Goal: Task Accomplishment & Management: Use online tool/utility

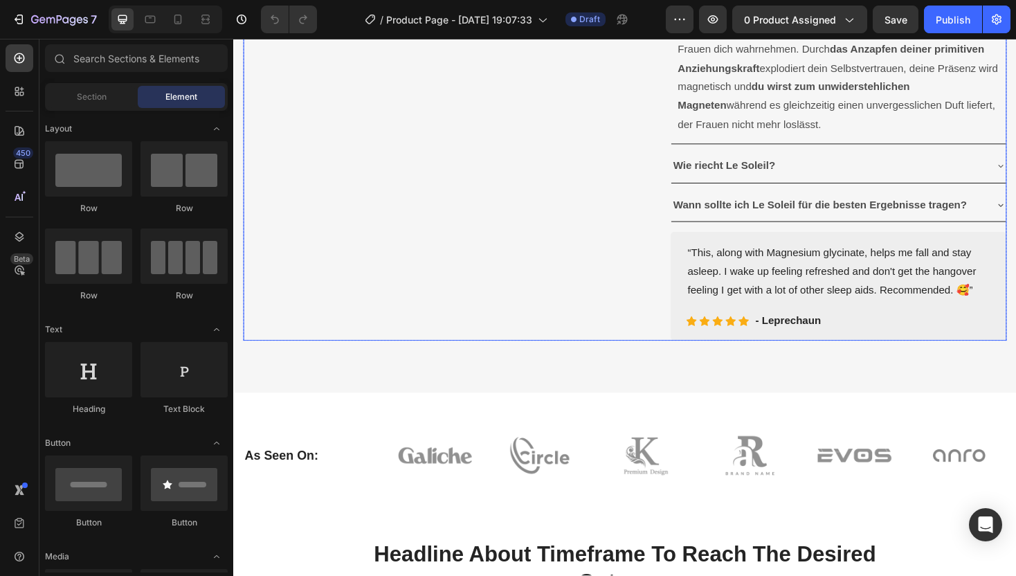
scroll to position [715, 0]
click at [1008, 349] on div "Icon Icon Icon Icon Icon Icon List Hoz - Leprechaun Text block Row" at bounding box center [874, 339] width 323 height 19
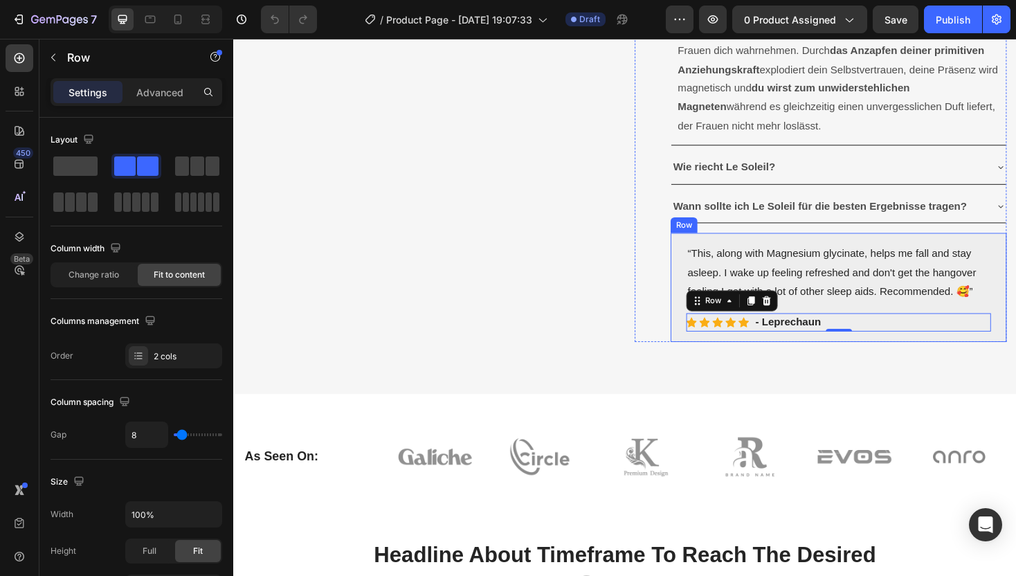
click at [1015, 360] on div "“This, along with Magnesium glycinate, helps me fall and stay asleep. I wake up…" at bounding box center [875, 302] width 356 height 115
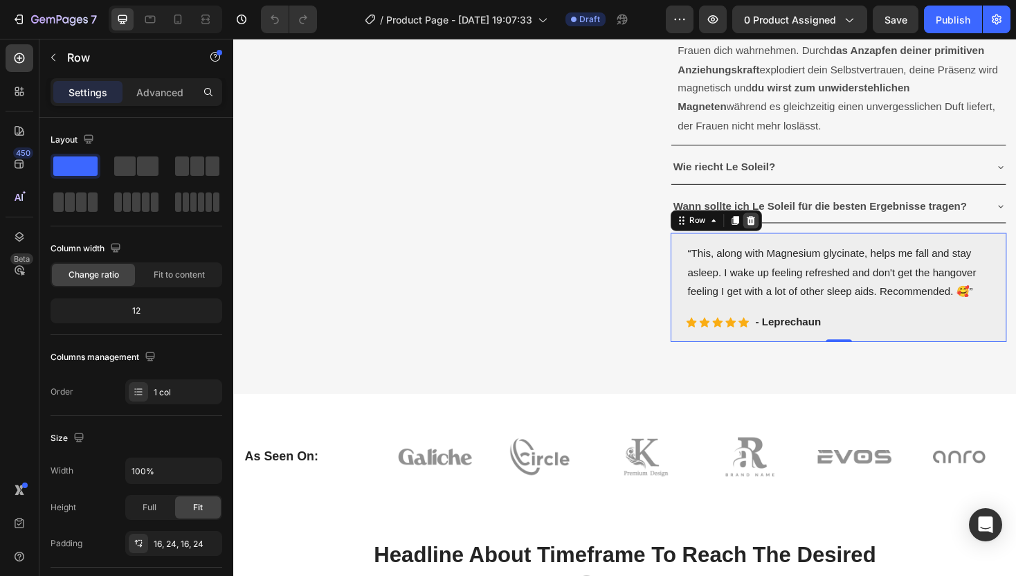
click at [783, 237] on icon at bounding box center [781, 231] width 11 height 11
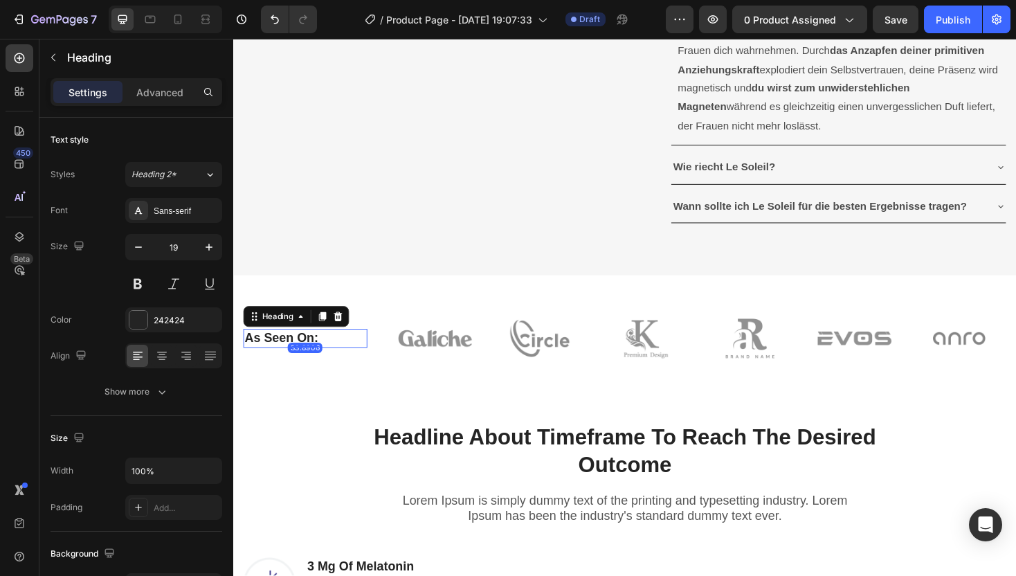
click at [298, 365] on p "As Seen On:" at bounding box center [309, 356] width 129 height 17
click at [315, 365] on p "As Seen On:" at bounding box center [309, 356] width 129 height 17
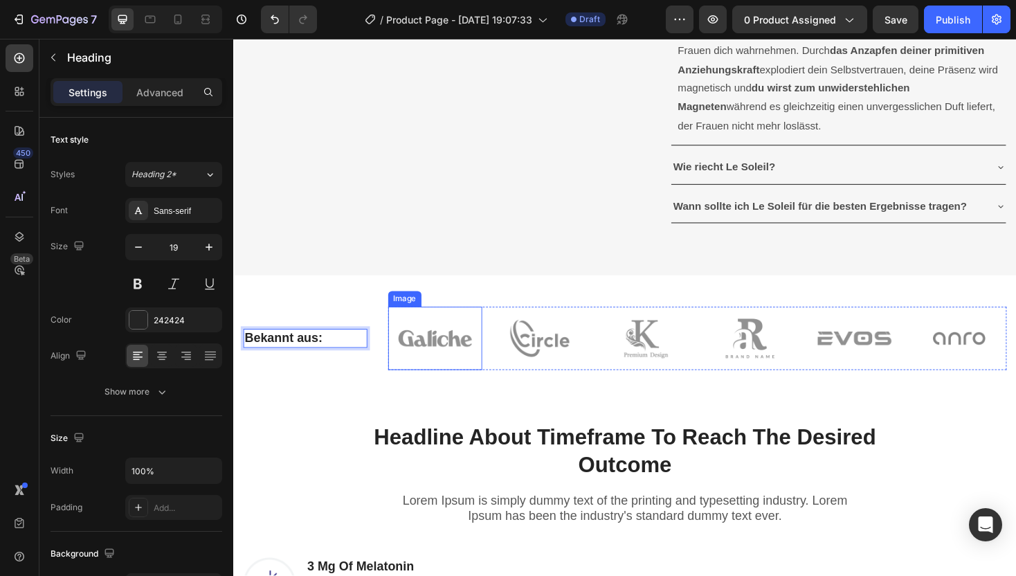
click at [453, 390] on img at bounding box center [447, 356] width 100 height 66
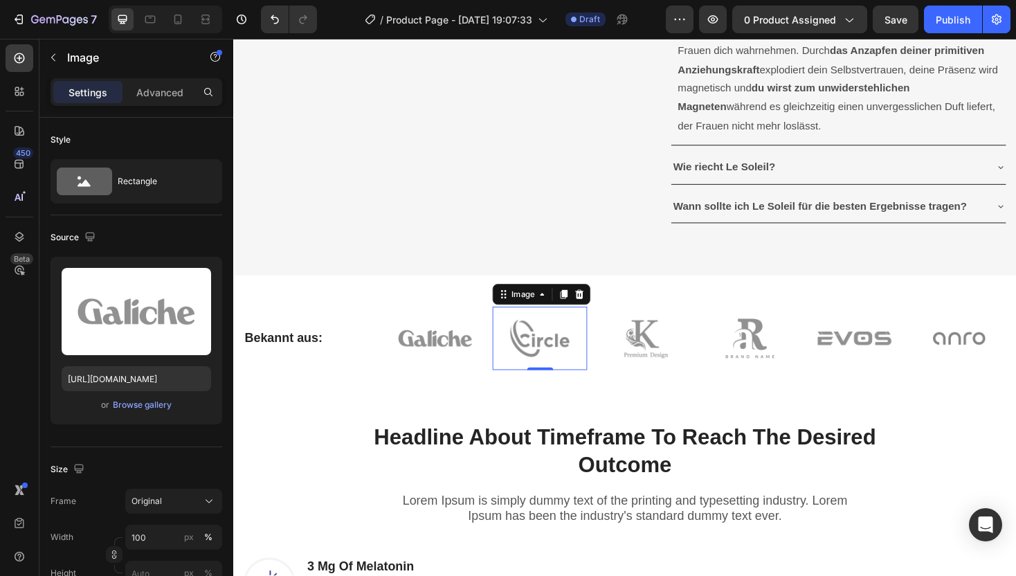
click at [565, 390] on img at bounding box center [558, 356] width 100 height 66
click at [654, 390] on img at bounding box center [669, 356] width 100 height 66
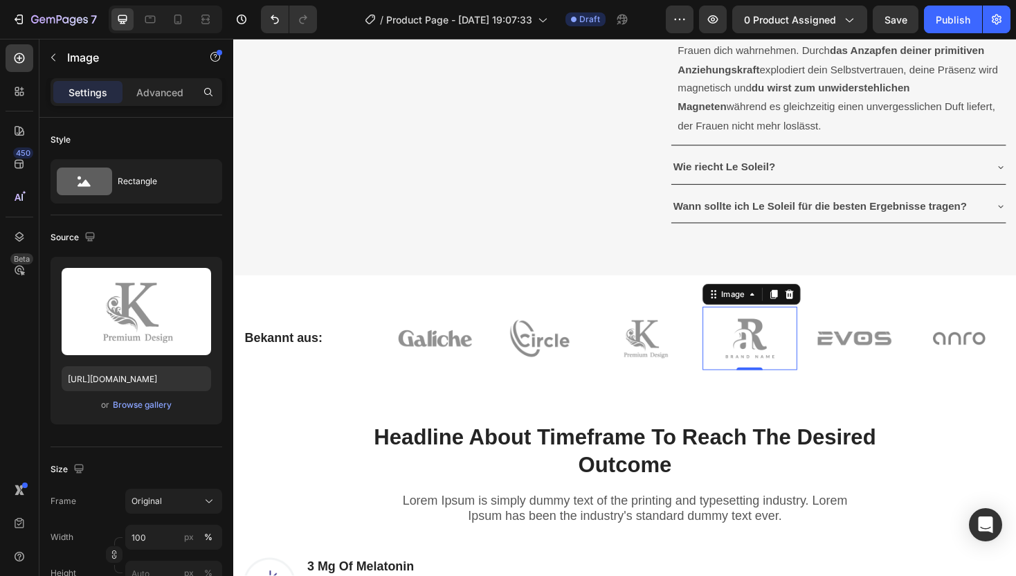
click at [759, 390] on img at bounding box center [781, 356] width 100 height 66
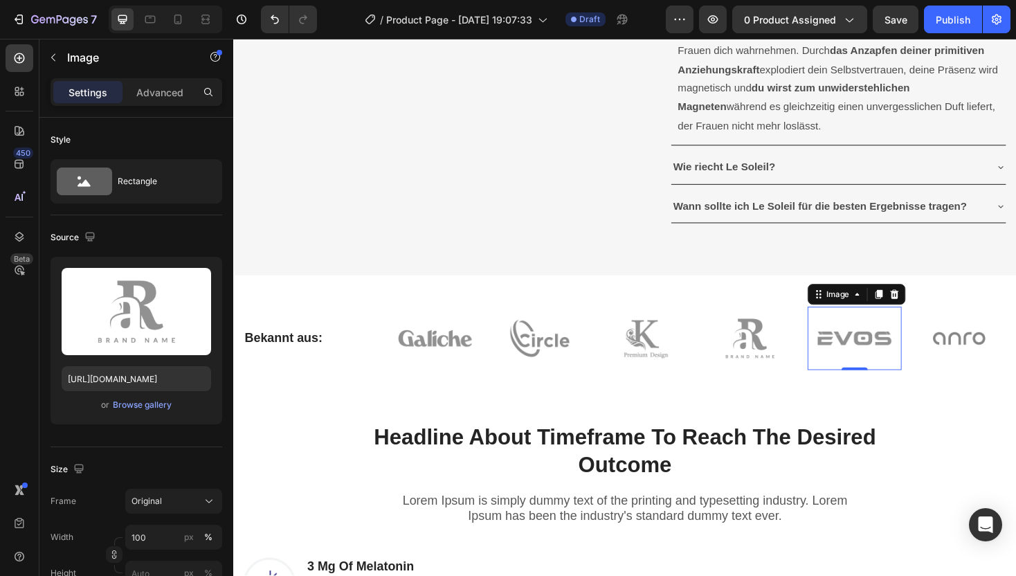
click at [862, 390] on img at bounding box center [892, 356] width 100 height 66
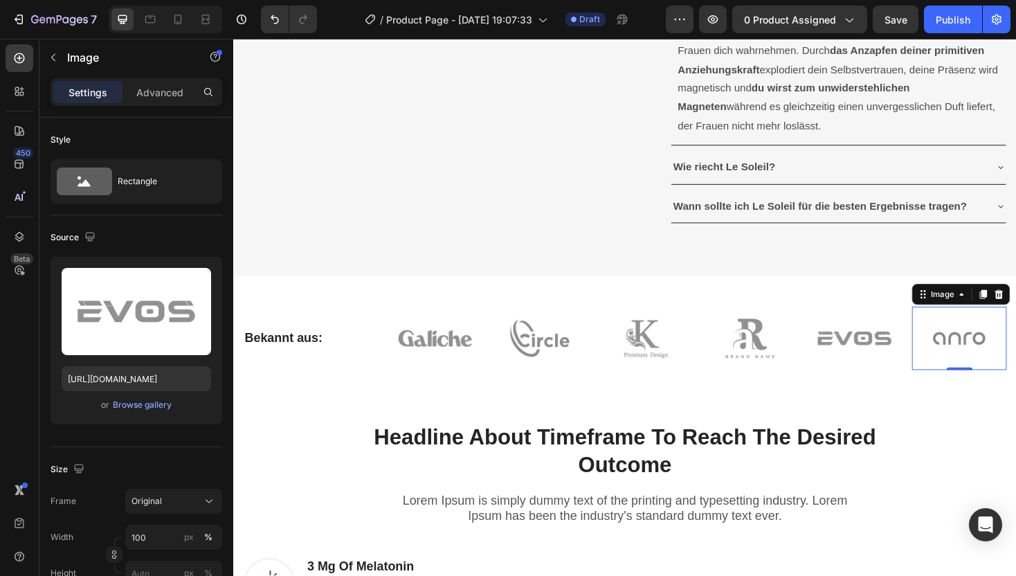
click at [977, 390] on img at bounding box center [1003, 356] width 100 height 66
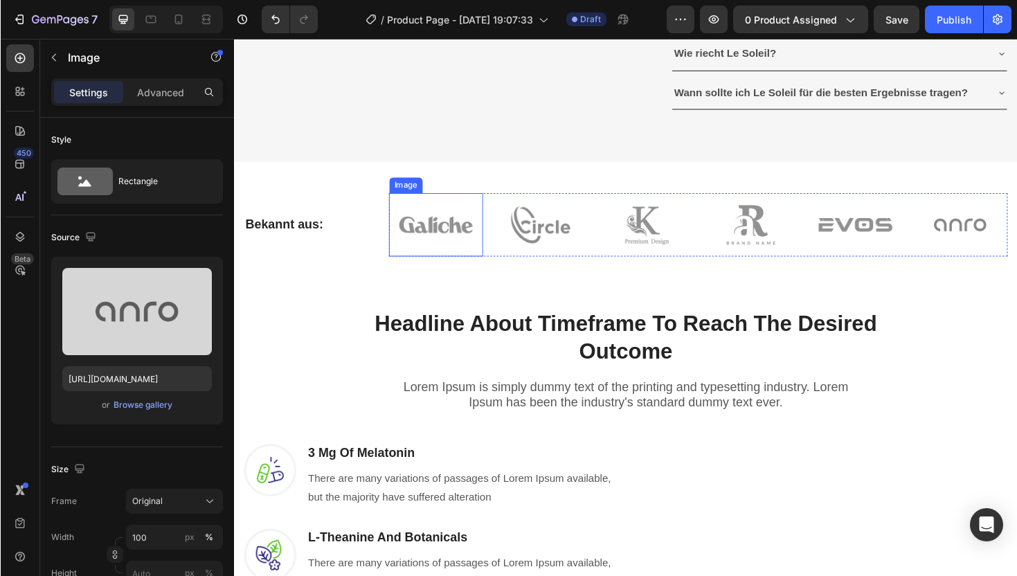
scroll to position [854, 0]
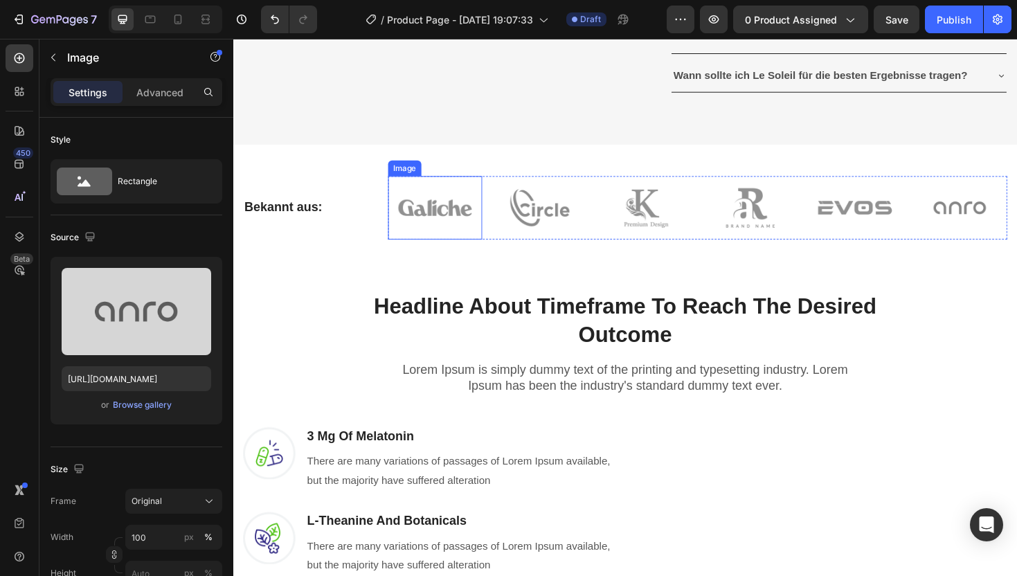
click at [444, 251] on img at bounding box center [447, 217] width 100 height 66
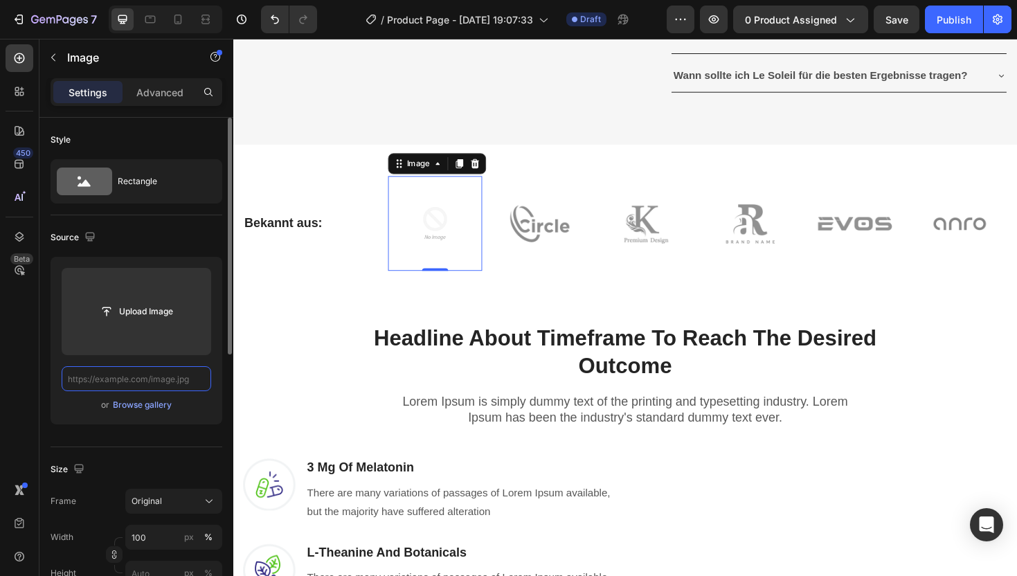
scroll to position [0, 0]
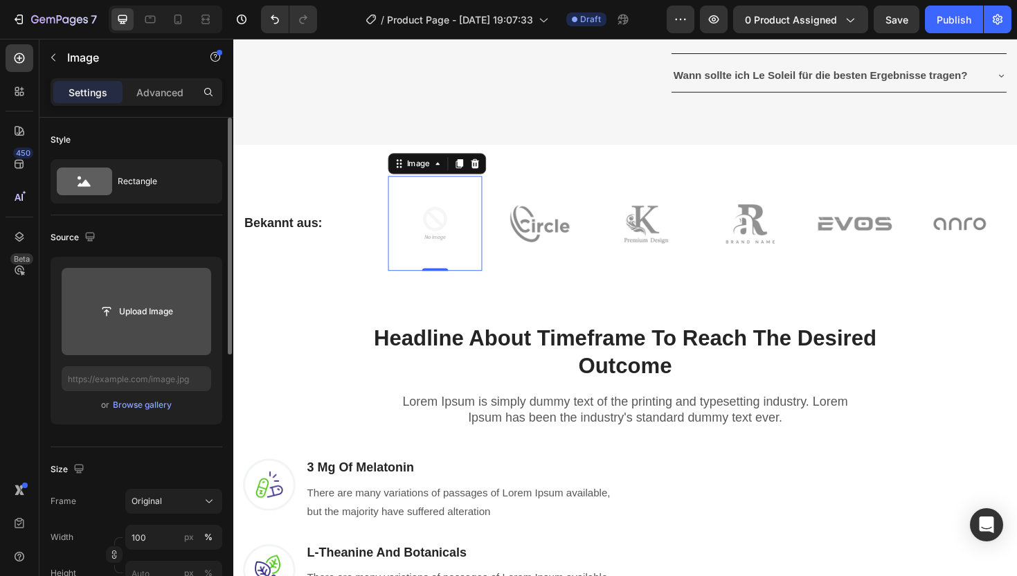
click at [125, 305] on input "file" at bounding box center [136, 312] width 95 height 24
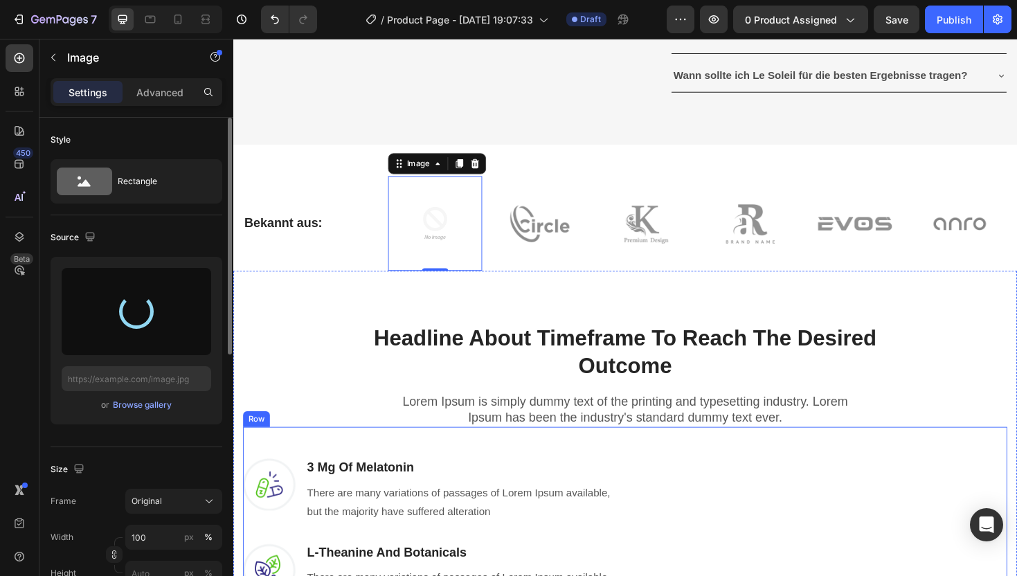
type input "[URL][DOMAIN_NAME]"
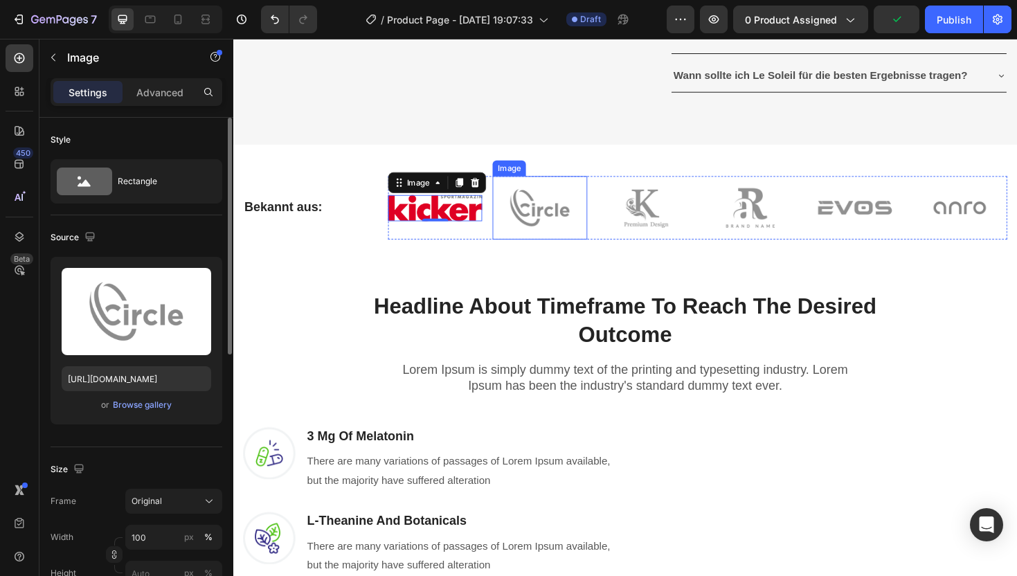
click at [561, 251] on img at bounding box center [558, 217] width 100 height 66
click at [469, 232] on img at bounding box center [447, 218] width 100 height 28
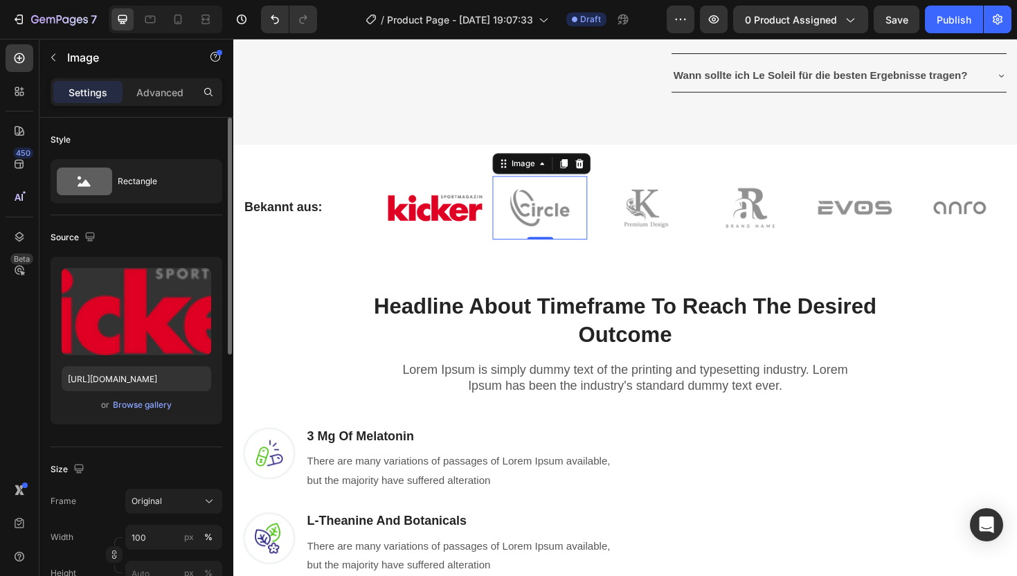
click at [557, 251] on img at bounding box center [558, 217] width 100 height 66
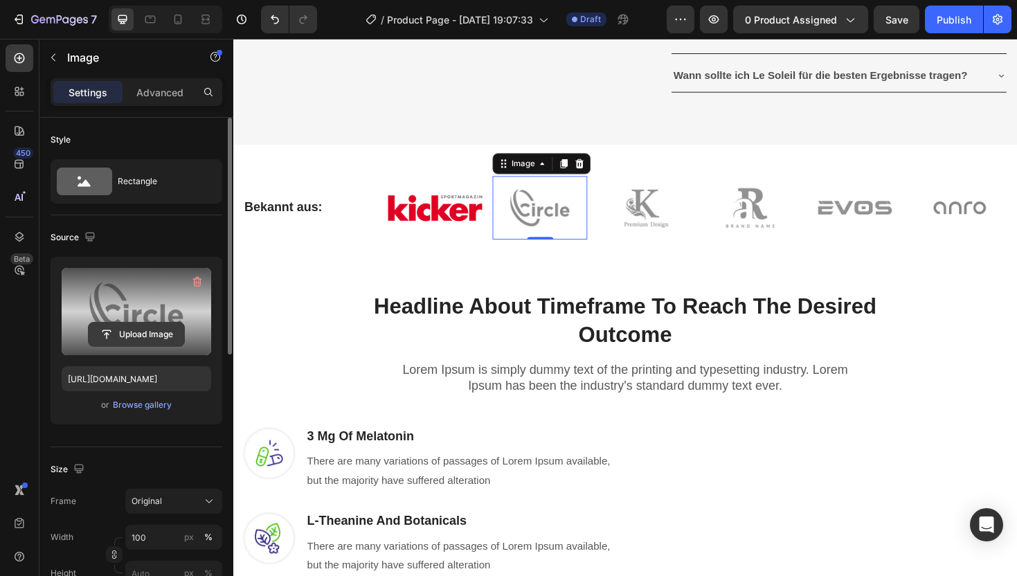
click at [145, 334] on input "file" at bounding box center [136, 334] width 95 height 24
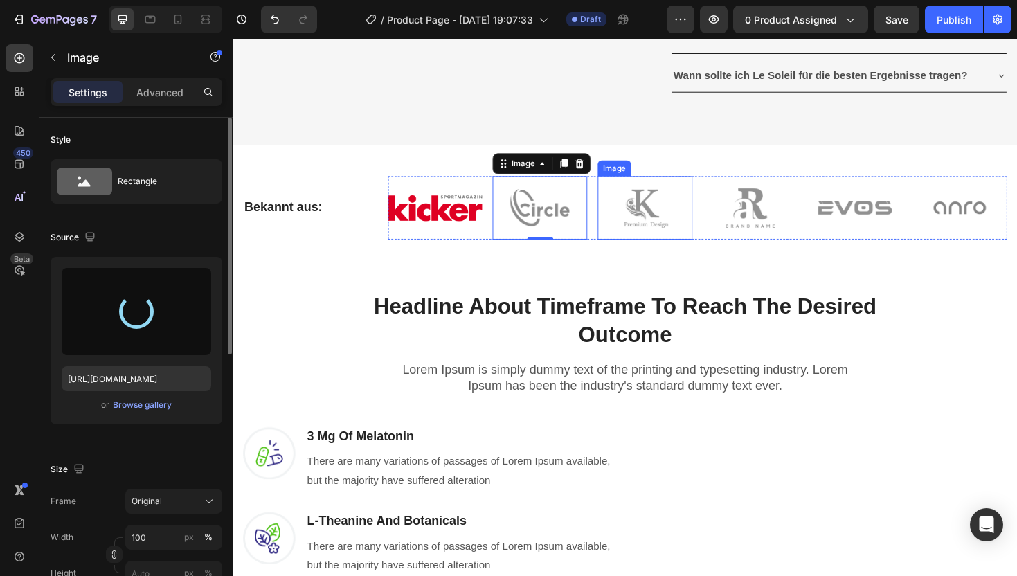
type input "[URL][DOMAIN_NAME]"
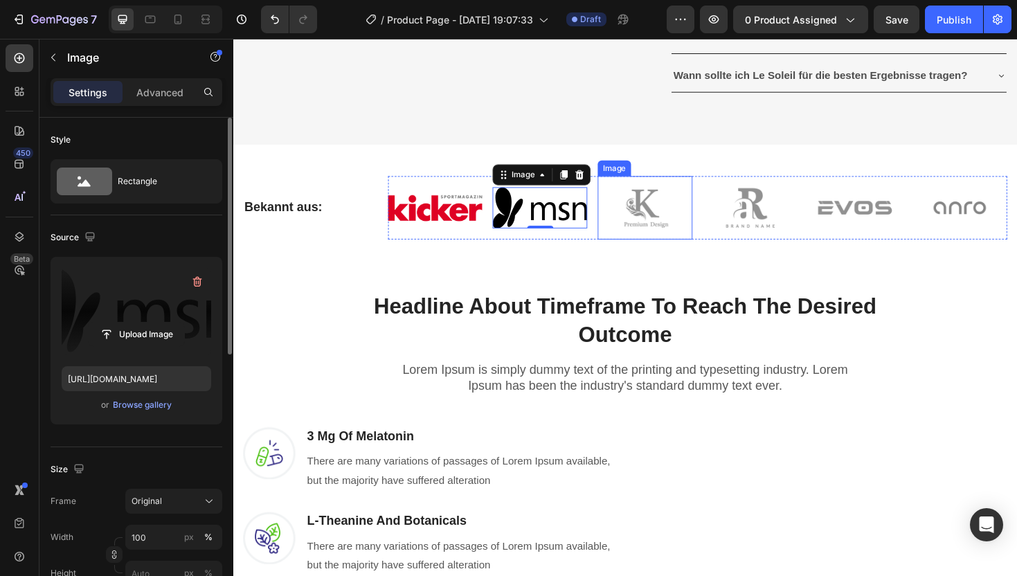
click at [673, 251] on img at bounding box center [669, 217] width 100 height 66
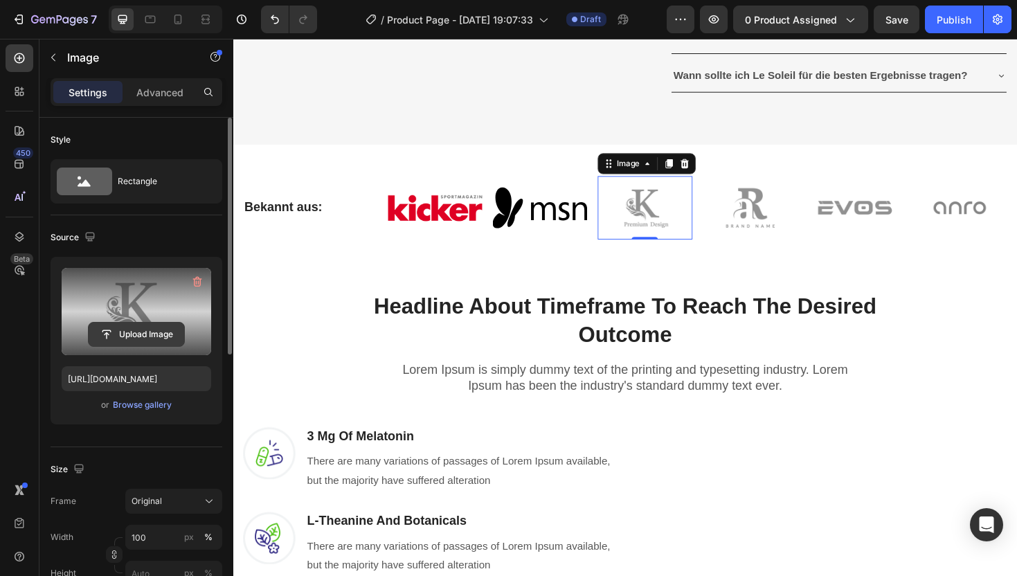
click at [142, 337] on input "file" at bounding box center [136, 334] width 95 height 24
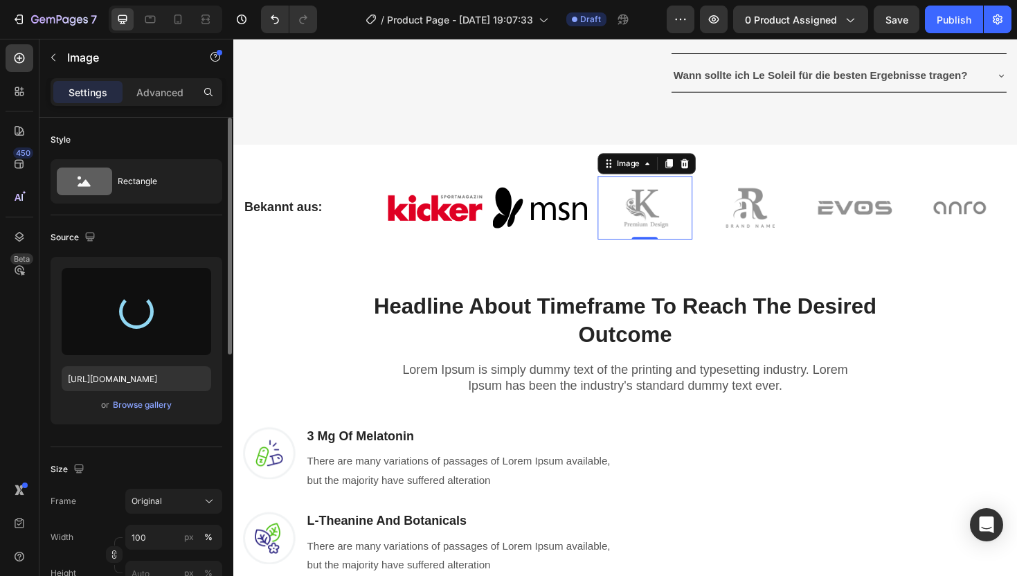
type input "[URL][DOMAIN_NAME]"
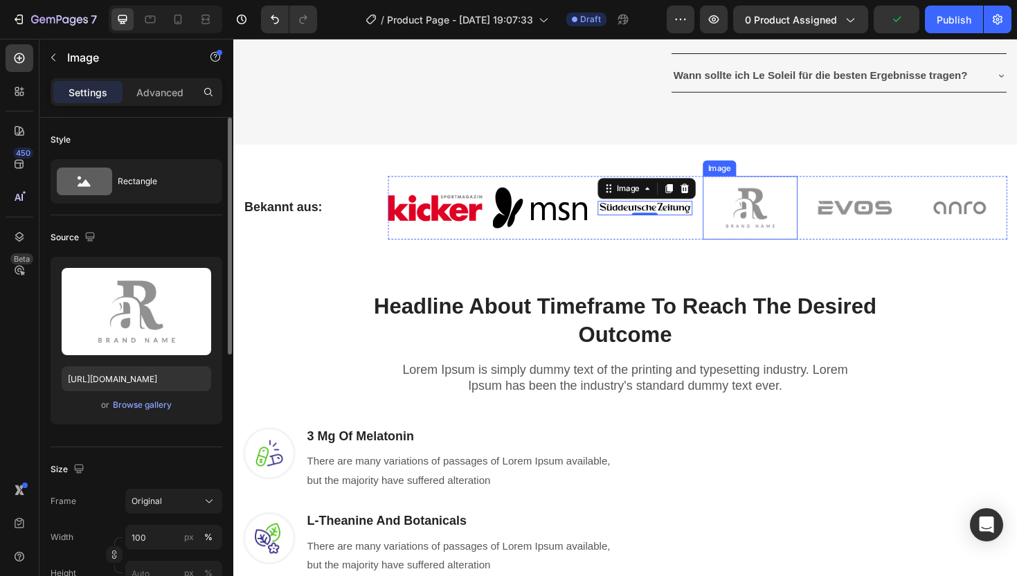
click at [794, 251] on img at bounding box center [781, 217] width 100 height 66
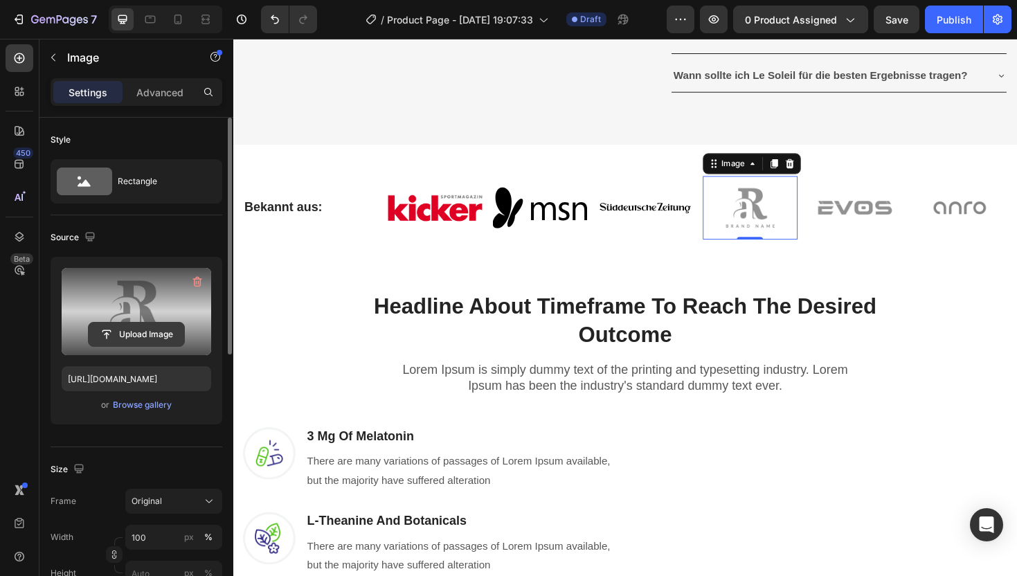
click at [133, 336] on input "file" at bounding box center [136, 334] width 95 height 24
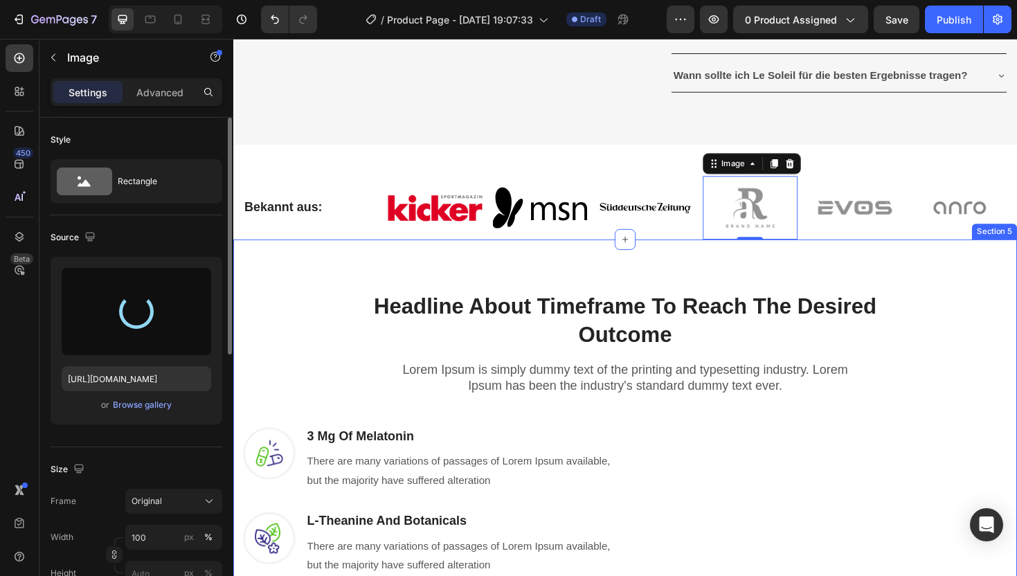
type input "[URL][DOMAIN_NAME]"
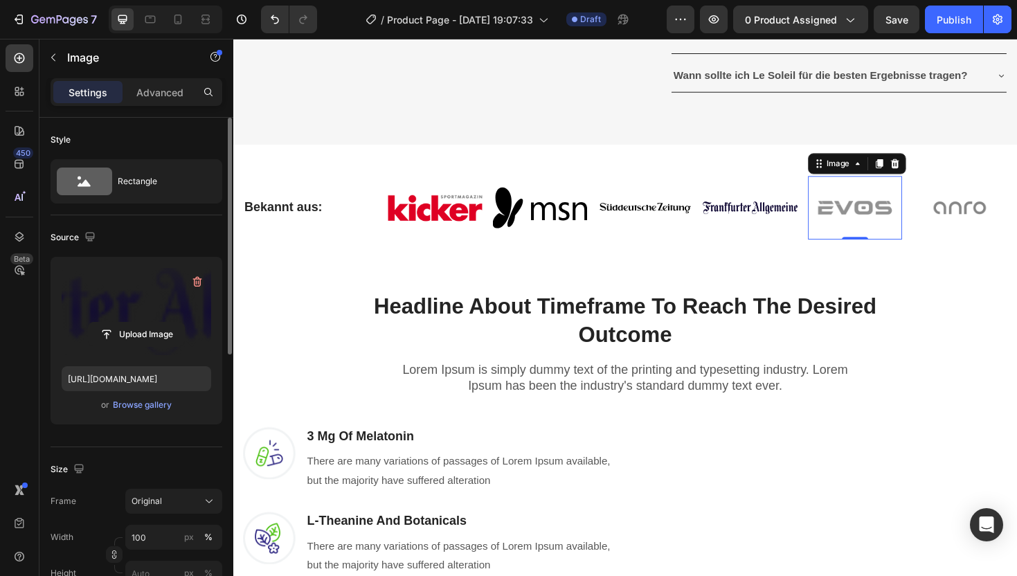
click at [911, 251] on img at bounding box center [892, 217] width 100 height 66
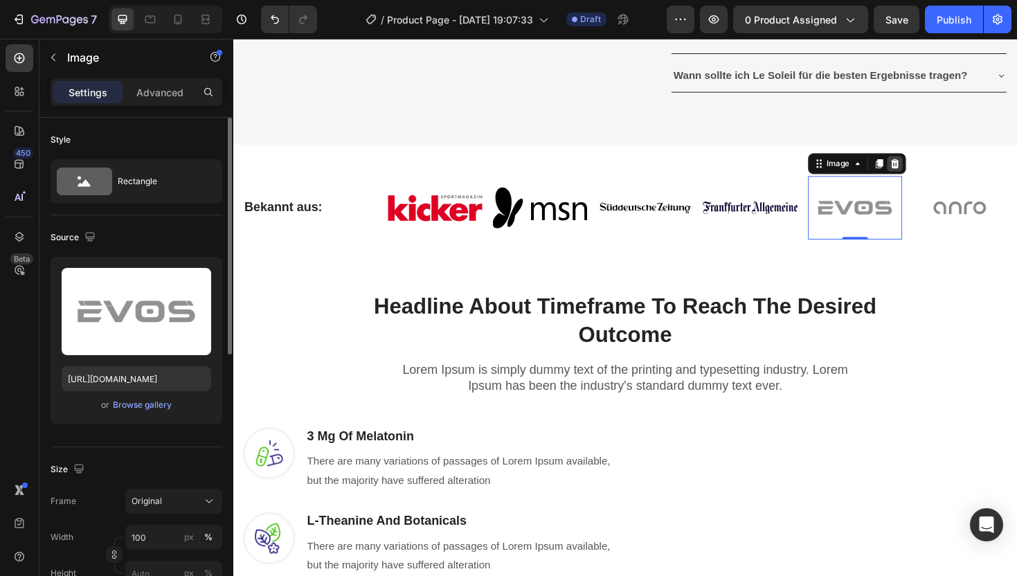
click at [940, 179] on div at bounding box center [934, 171] width 17 height 17
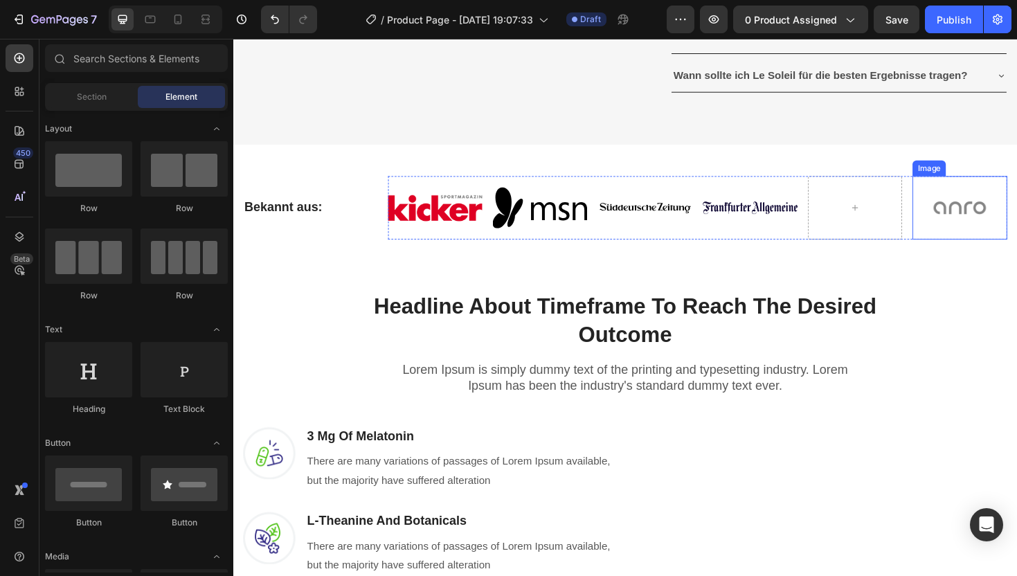
click at [972, 251] on img at bounding box center [1003, 217] width 100 height 66
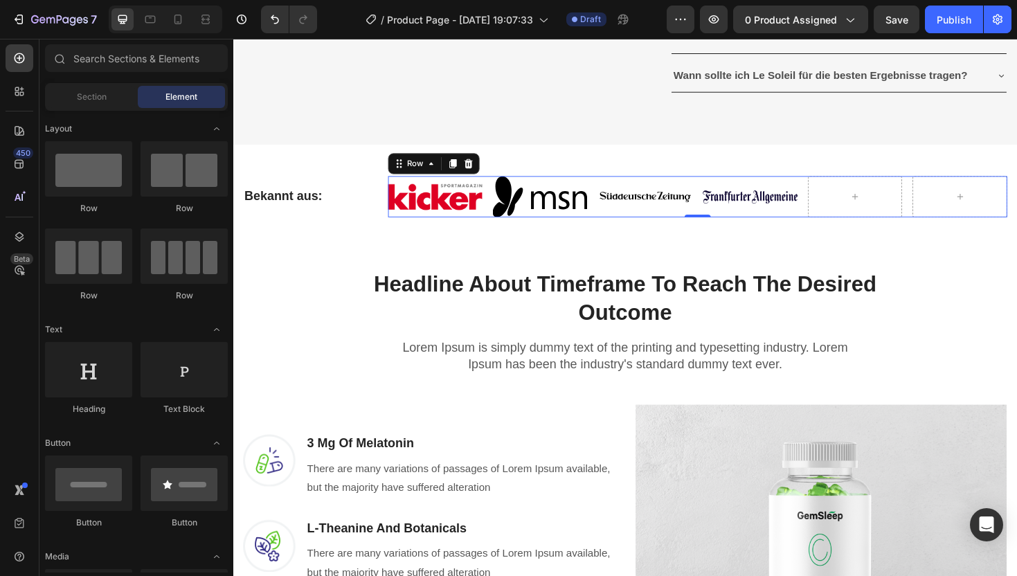
click at [646, 228] on div "Image" at bounding box center [669, 206] width 100 height 44
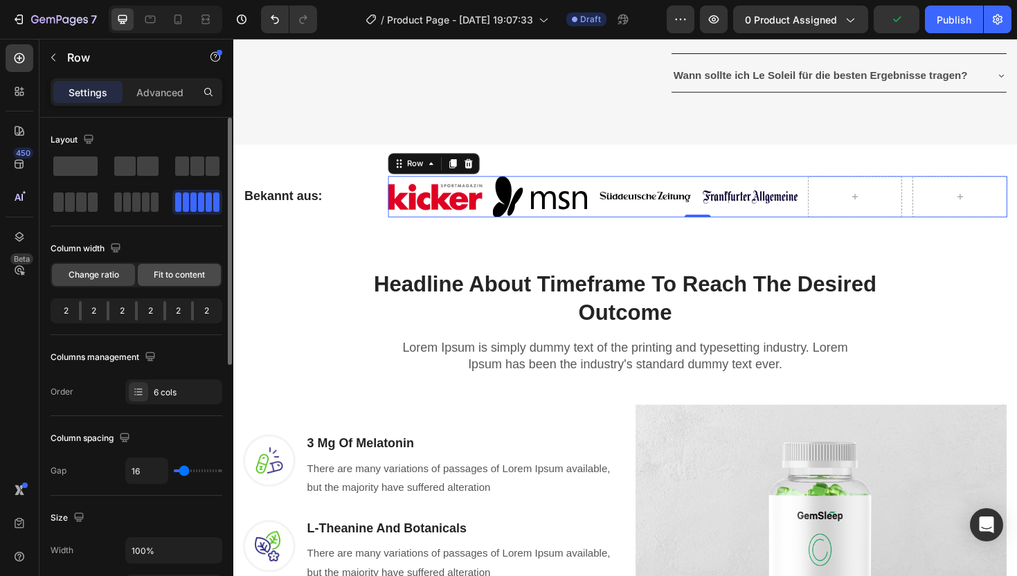
click at [195, 280] on span "Fit to content" at bounding box center [179, 274] width 51 height 12
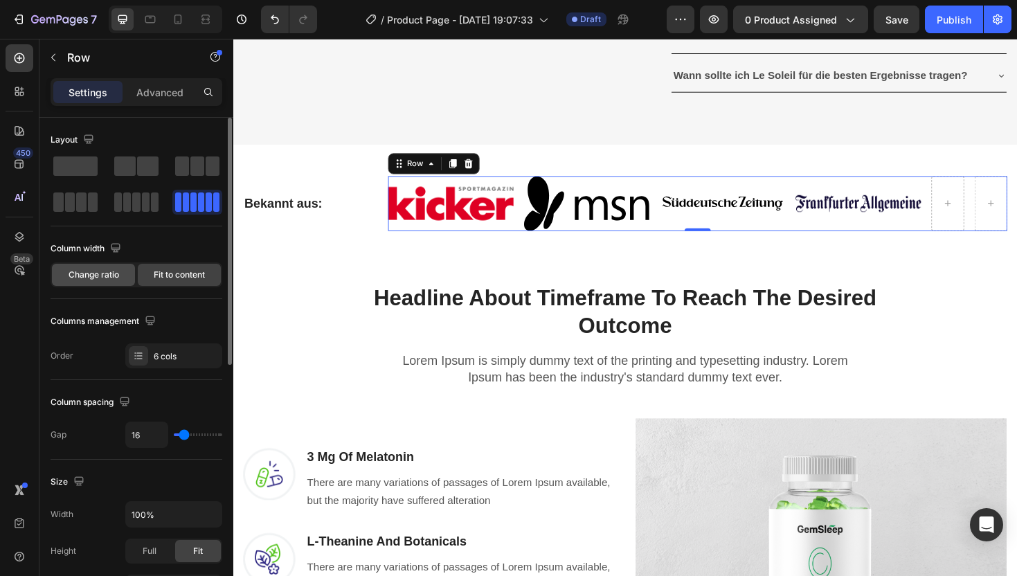
click at [85, 283] on div "Change ratio" at bounding box center [93, 275] width 83 height 22
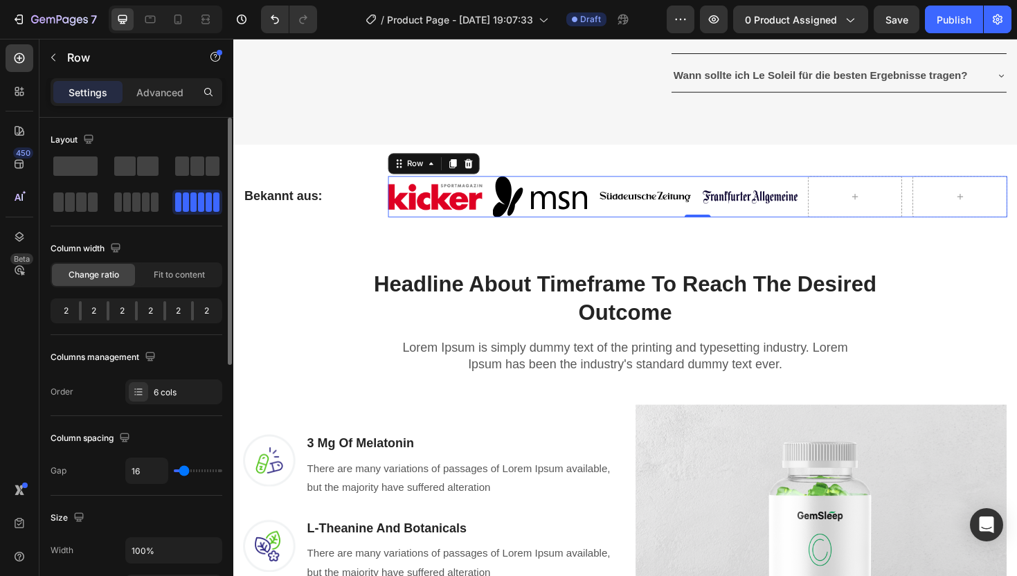
drag, startPoint x: 78, startPoint y: 311, endPoint x: 87, endPoint y: 311, distance: 9.7
click at [87, 311] on div "2 2 2 2 2 2" at bounding box center [137, 310] width 172 height 25
click at [82, 311] on div "2" at bounding box center [95, 310] width 26 height 19
click at [82, 309] on div "2" at bounding box center [95, 310] width 26 height 19
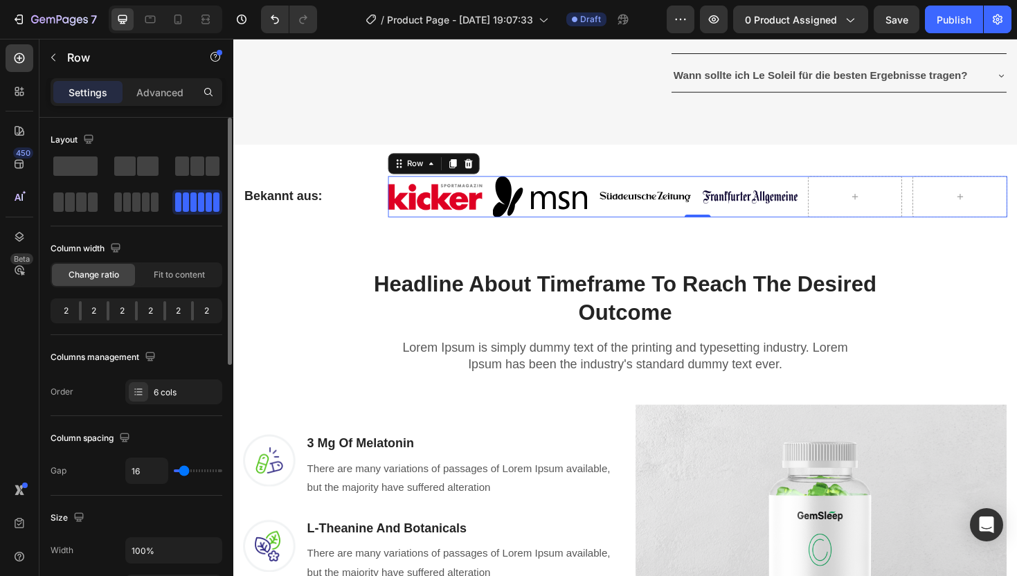
click at [82, 309] on div "2" at bounding box center [95, 310] width 26 height 19
drag, startPoint x: 81, startPoint y: 313, endPoint x: 143, endPoint y: 313, distance: 61.6
click at [140, 313] on div "2 2 2 2 2 2" at bounding box center [137, 310] width 172 height 25
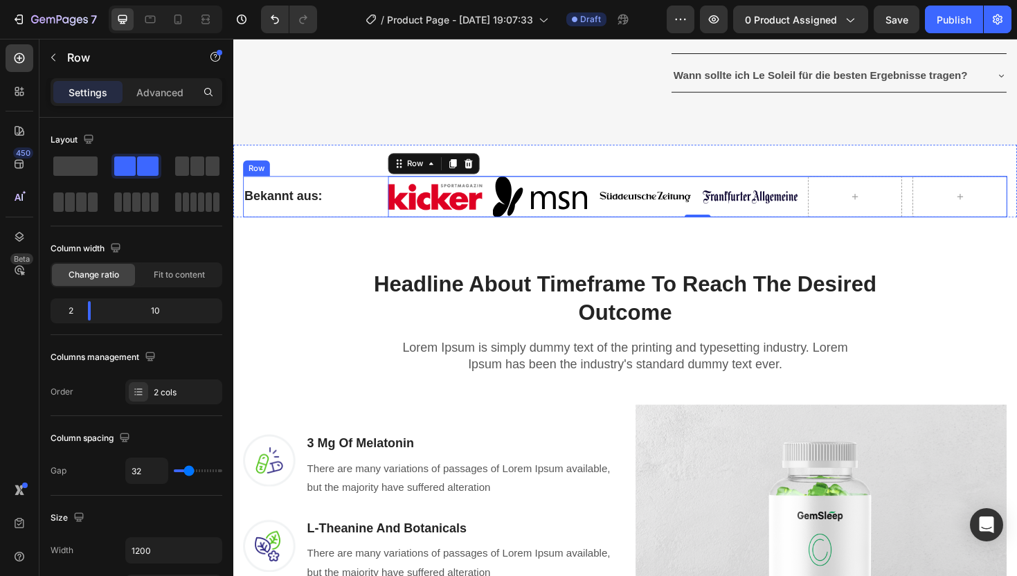
click at [352, 228] on div "Bekannt aus: Heading" at bounding box center [309, 206] width 131 height 44
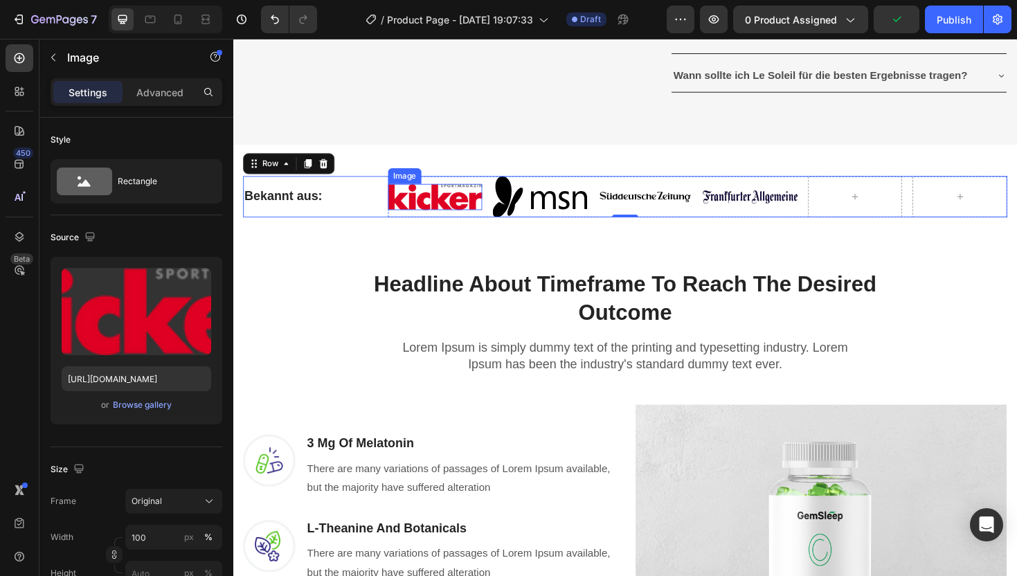
click at [441, 220] on img at bounding box center [447, 206] width 100 height 28
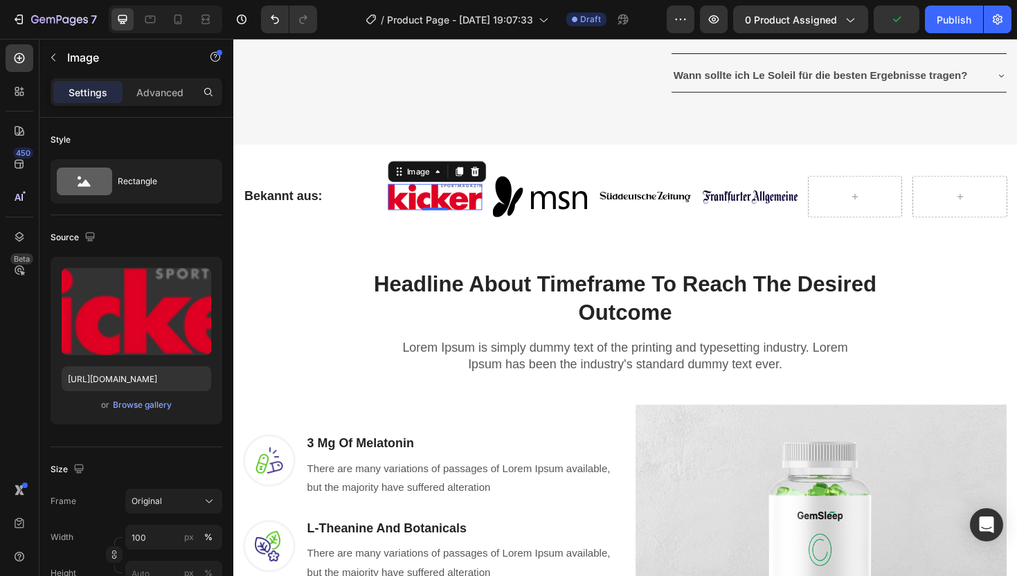
click at [463, 220] on img at bounding box center [447, 206] width 100 height 28
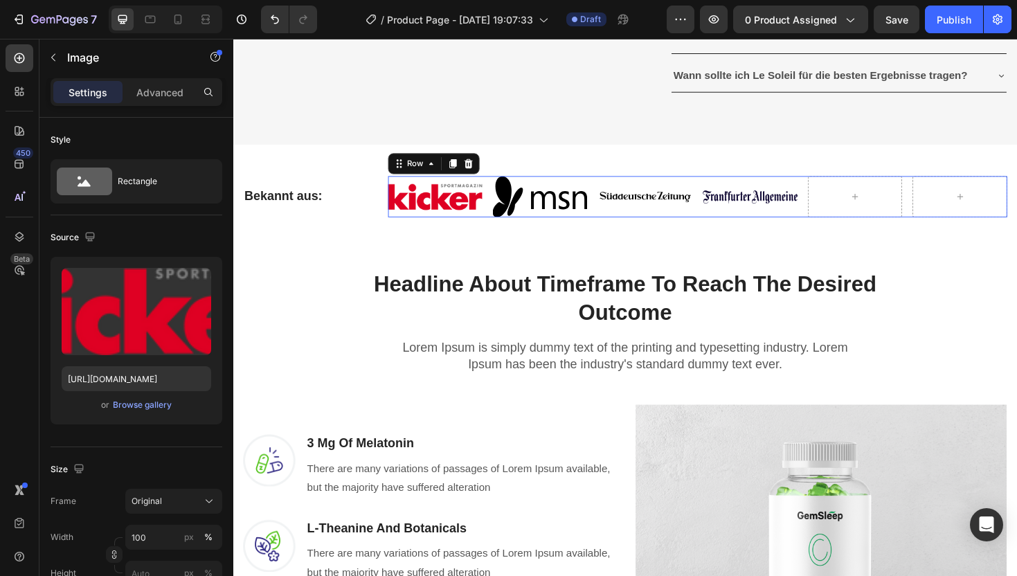
click at [505, 228] on div "Image Image Image Image Row 0" at bounding box center [725, 206] width 656 height 44
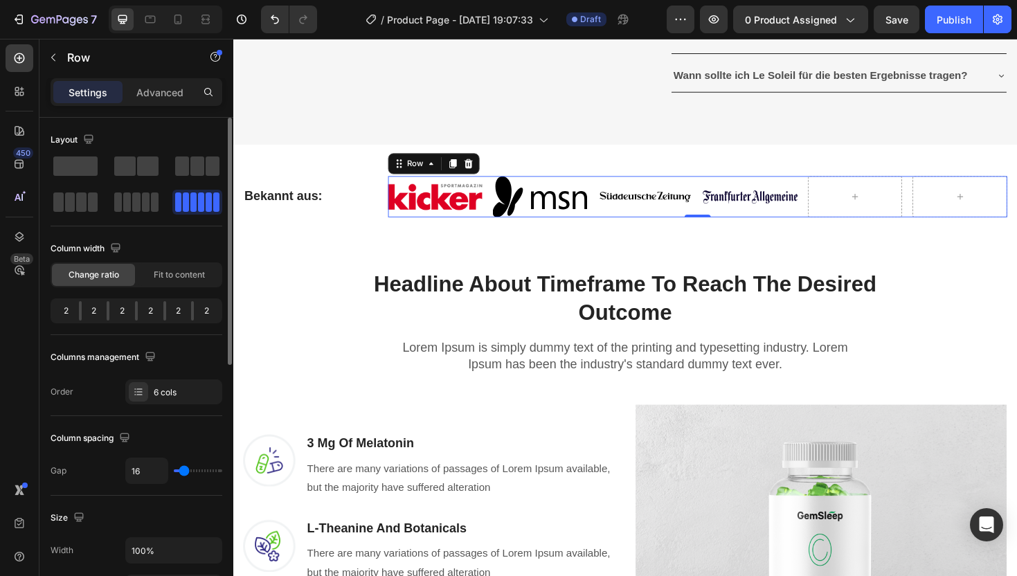
click at [79, 311] on div at bounding box center [80, 310] width 3 height 19
click at [144, 391] on div at bounding box center [138, 391] width 19 height 19
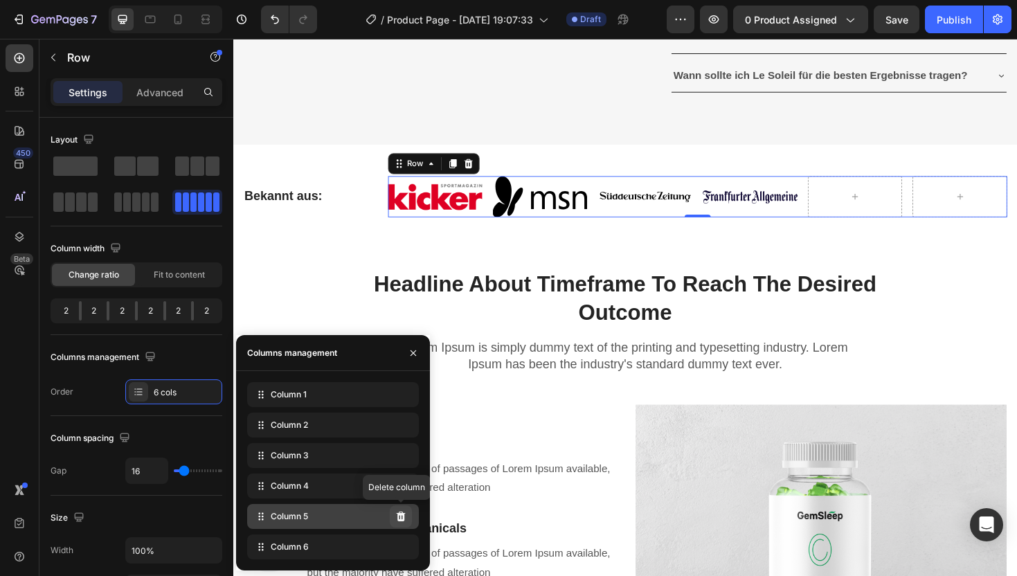
click at [405, 519] on icon at bounding box center [400, 516] width 11 height 11
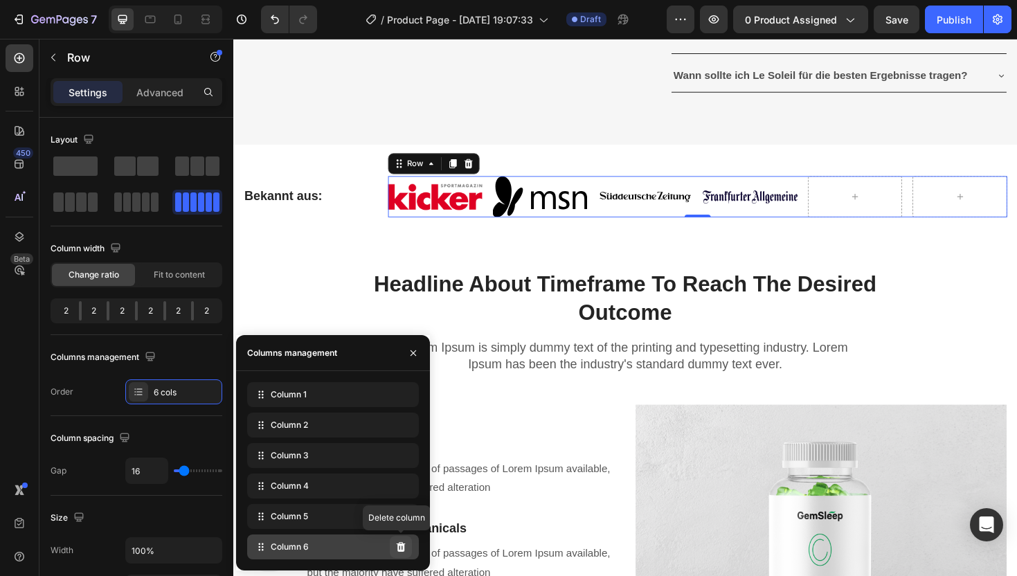
click at [400, 545] on icon at bounding box center [401, 547] width 9 height 10
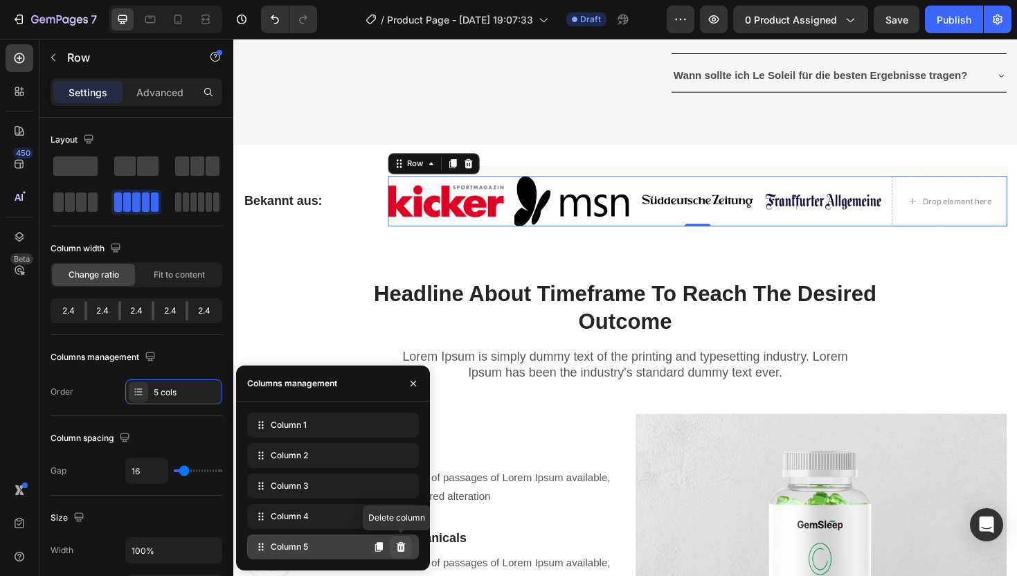
click at [403, 547] on icon at bounding box center [401, 547] width 9 height 10
click at [399, 547] on icon at bounding box center [400, 546] width 11 height 11
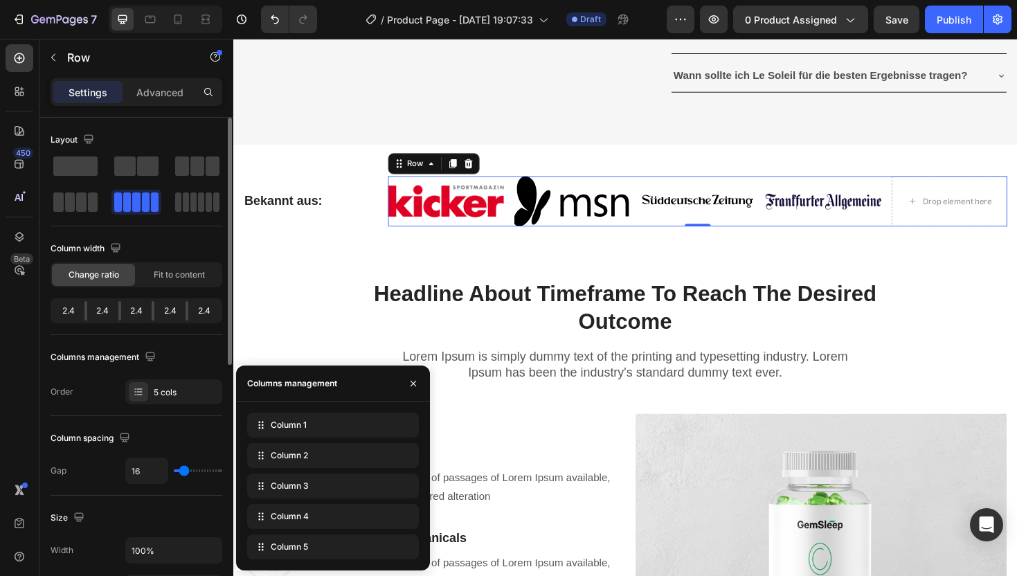
click at [128, 338] on div "Layout Column width Change ratio Fit to content 2.4 2.4 2.4 2.4 2.4 Columns man…" at bounding box center [137, 266] width 172 height 275
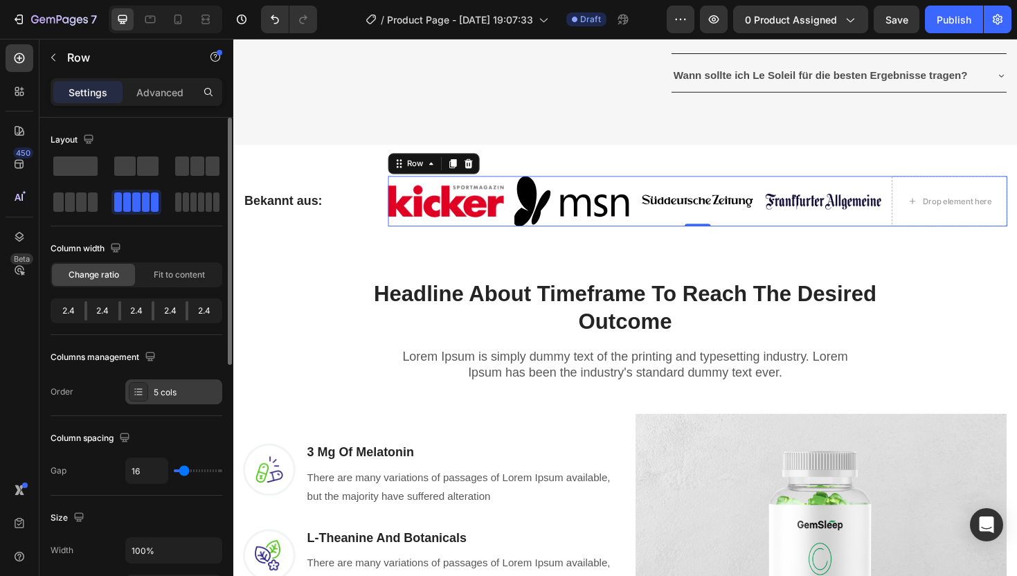
click at [163, 392] on div "5 cols" at bounding box center [186, 392] width 65 height 12
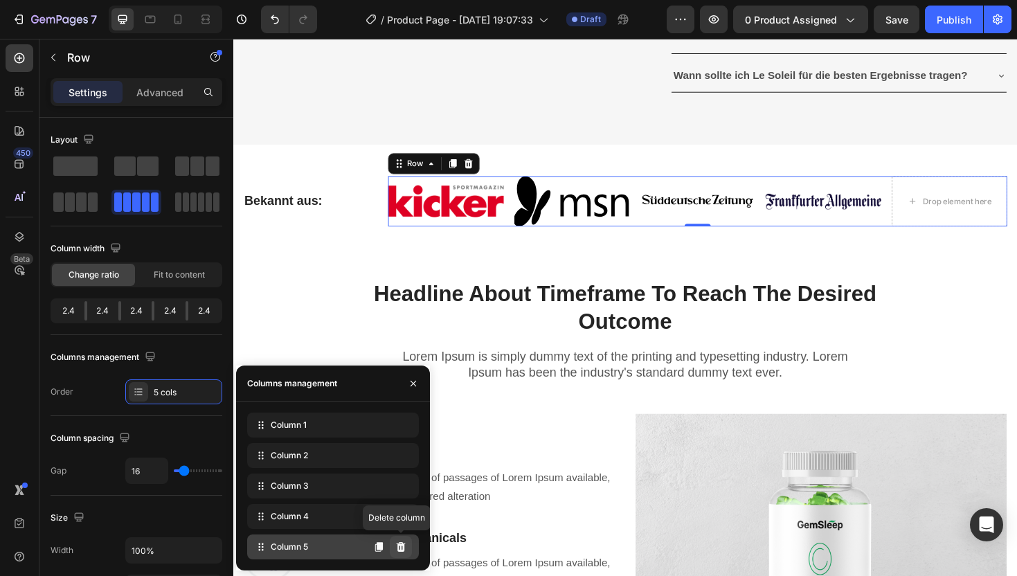
click at [409, 549] on button at bounding box center [401, 547] width 22 height 22
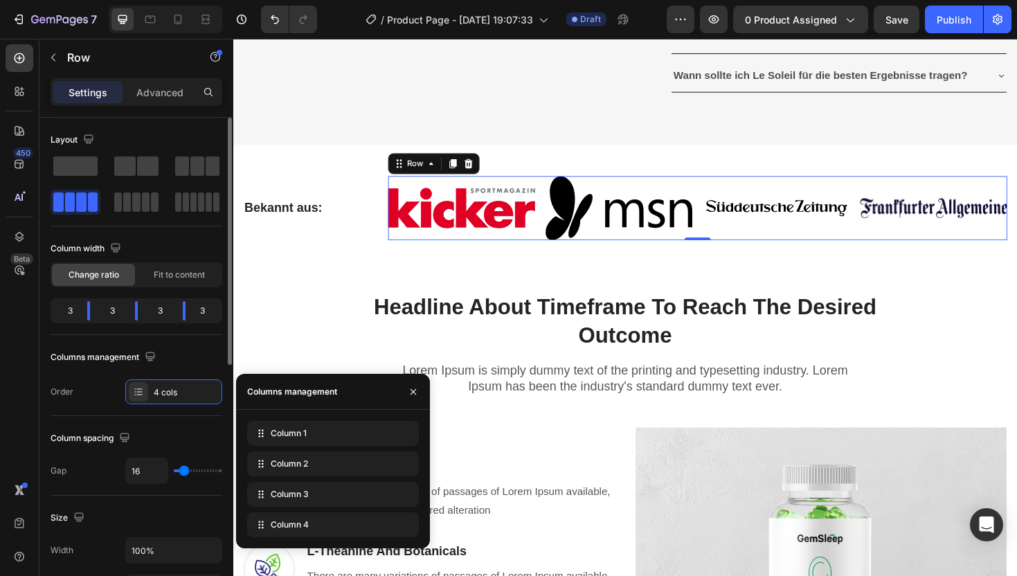
click at [100, 444] on div "Column spacing" at bounding box center [92, 438] width 82 height 19
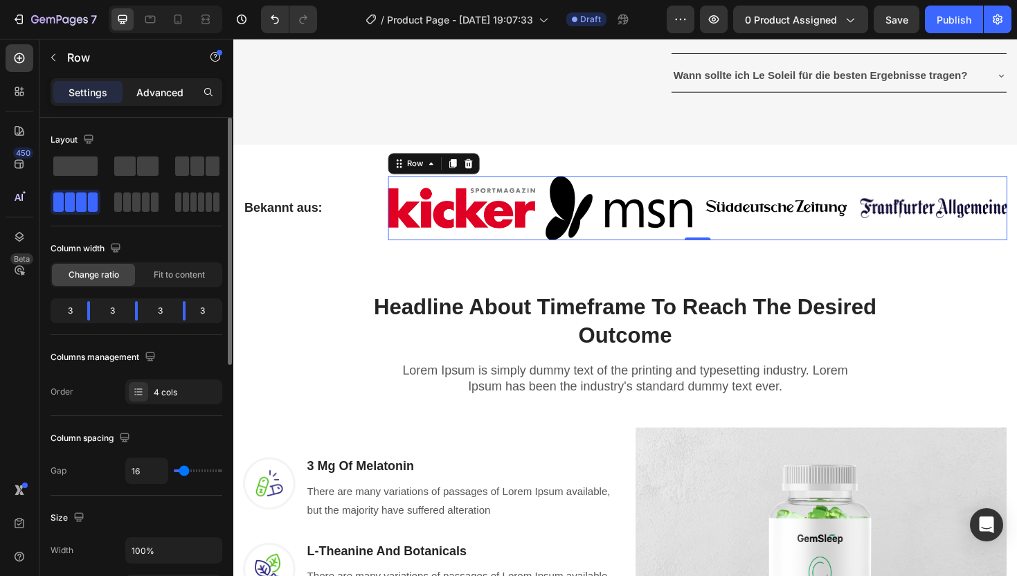
click at [174, 97] on p "Advanced" at bounding box center [159, 92] width 47 height 15
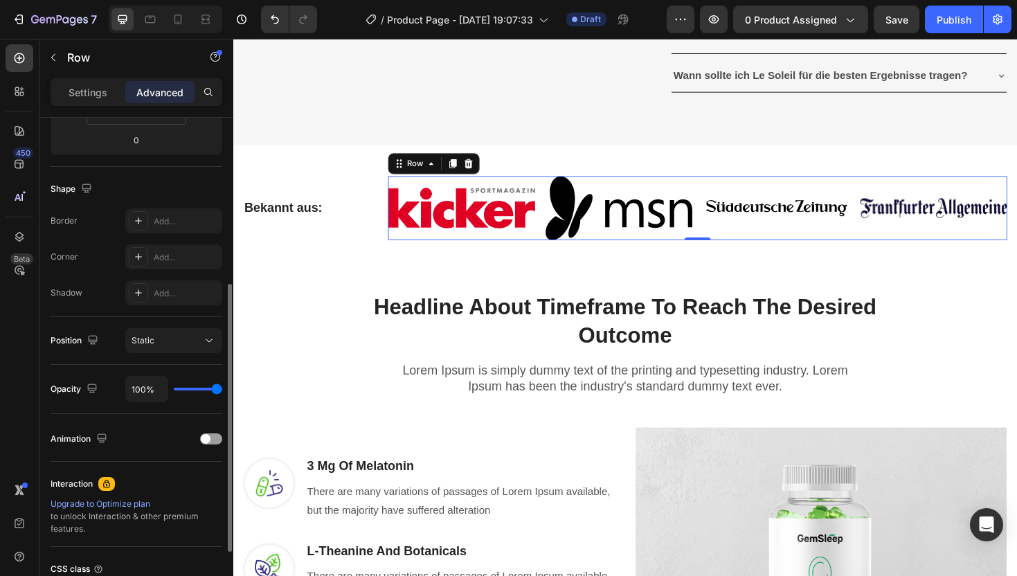
scroll to position [307, 0]
drag, startPoint x: 215, startPoint y: 389, endPoint x: 197, endPoint y: 389, distance: 18.0
type input "48"
click at [197, 389] on input "range" at bounding box center [198, 388] width 48 height 3
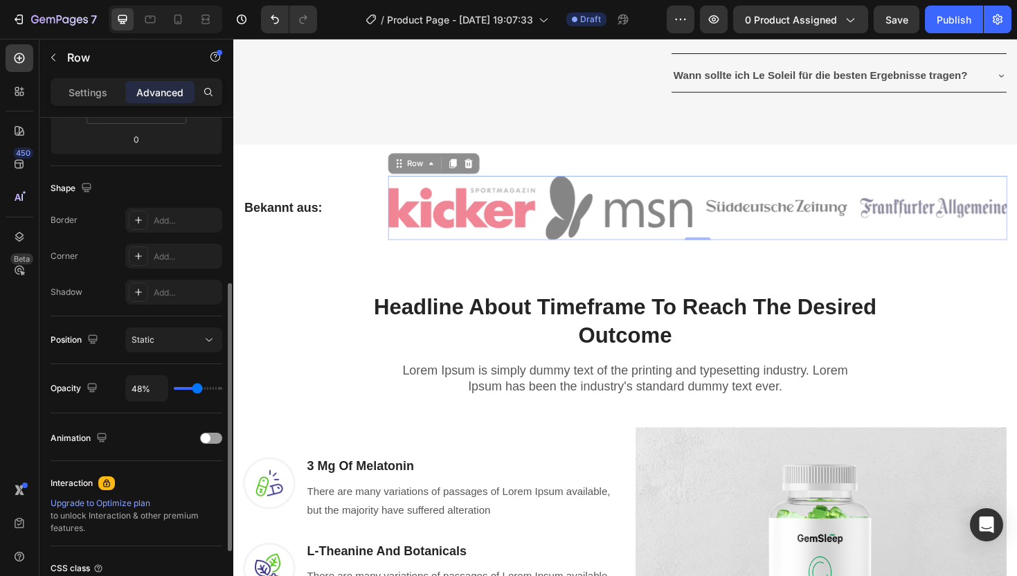
type input "49%"
type input "49"
type input "50%"
type input "50"
type input "51%"
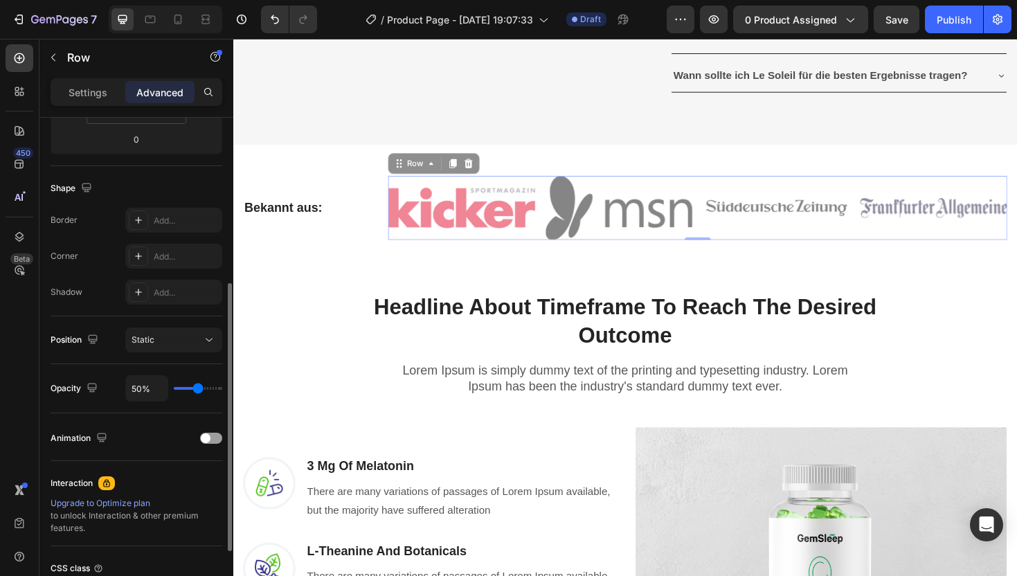
type input "51"
type input "53%"
type input "53"
type input "54%"
type input "54"
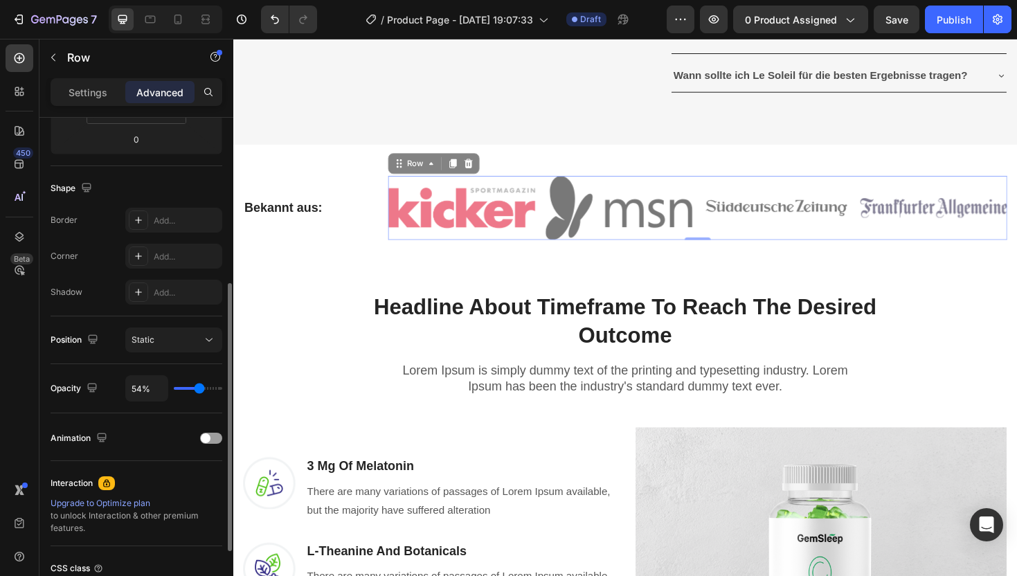
type input "56%"
type input "56"
type input "58%"
type input "58"
type input "61%"
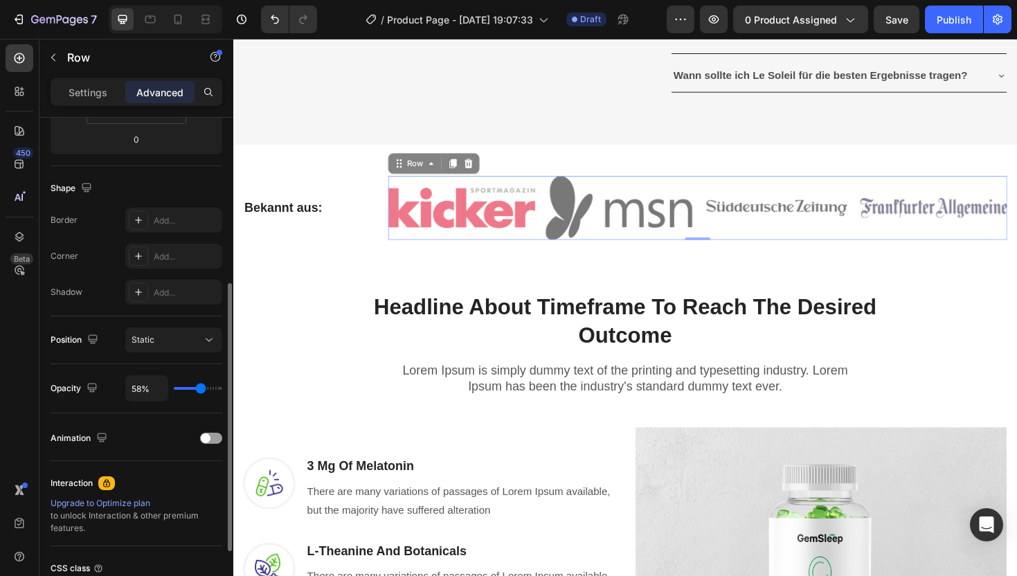
type input "61"
type input "63%"
type input "63"
type input "66%"
type input "66"
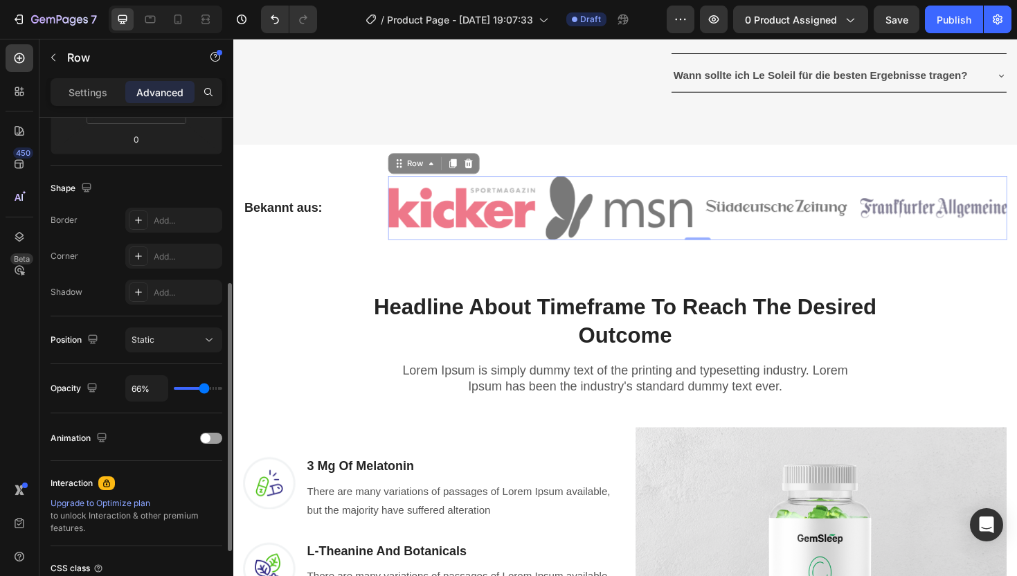
type input "68%"
type input "68"
type input "70%"
type input "70"
type input "72%"
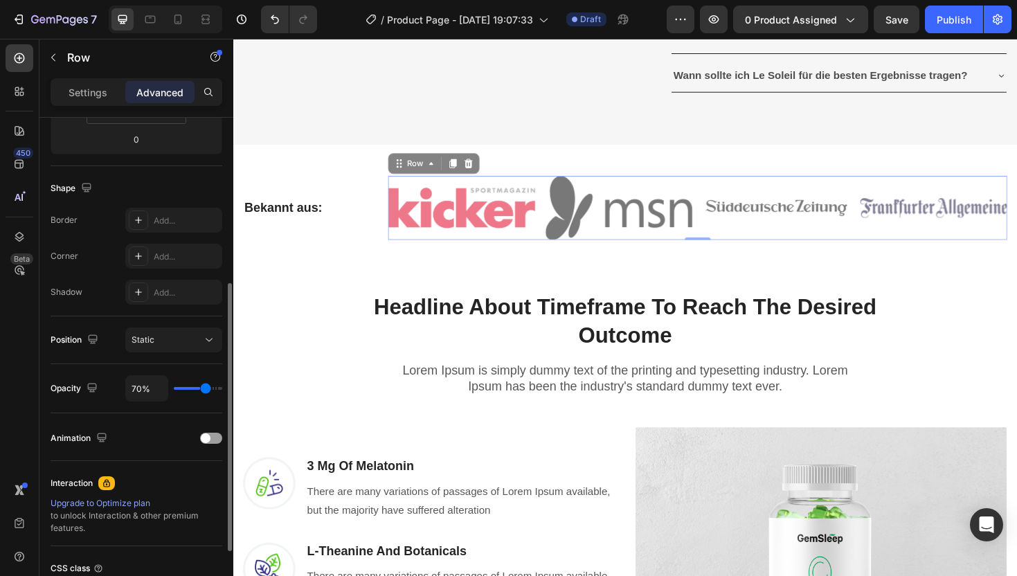
type input "72"
type input "74%"
type input "74"
type input "75%"
type input "75"
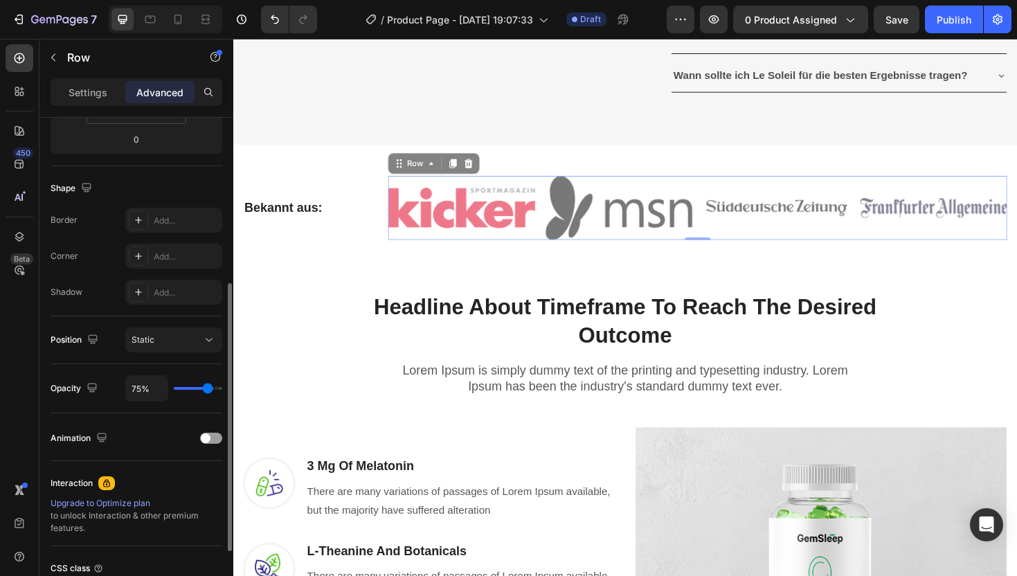
type input "76%"
type input "76"
type input "77%"
type input "77"
type input "78%"
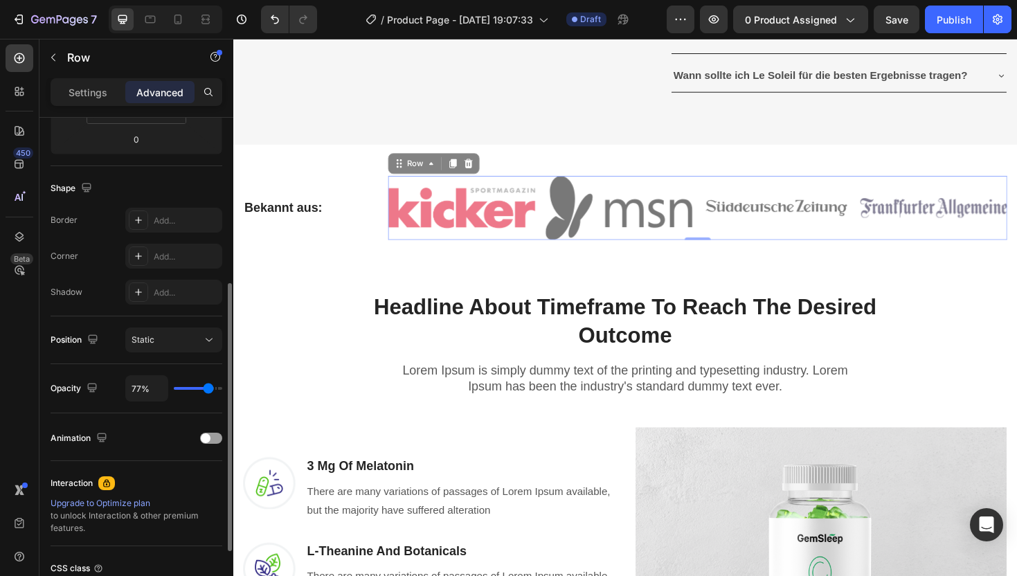
type input "78"
type input "79%"
type input "79"
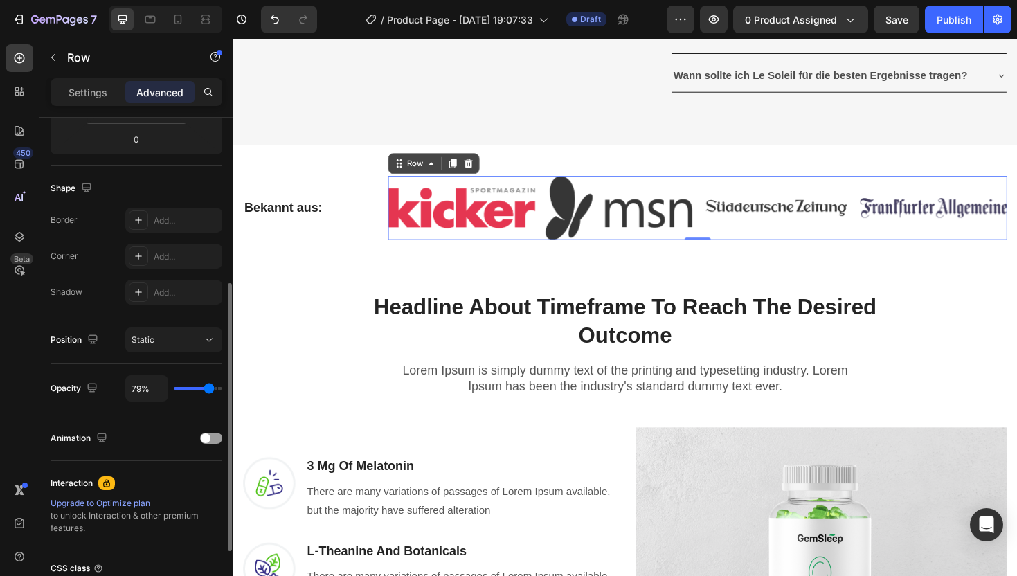
type input "80%"
type input "80"
type input "81%"
type input "81"
type input "82%"
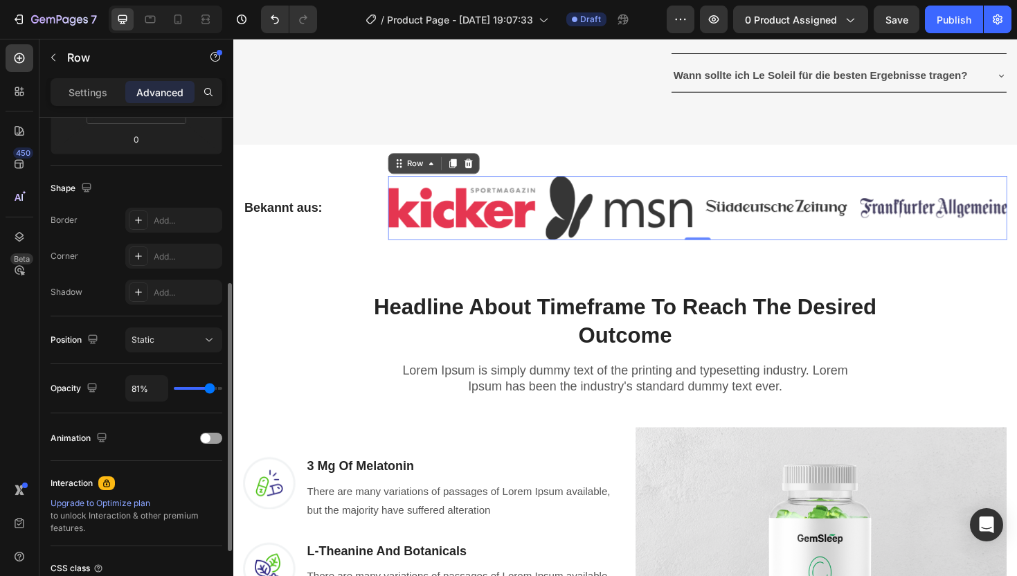
type input "82"
type input "84%"
type input "84"
type input "88%"
type input "88"
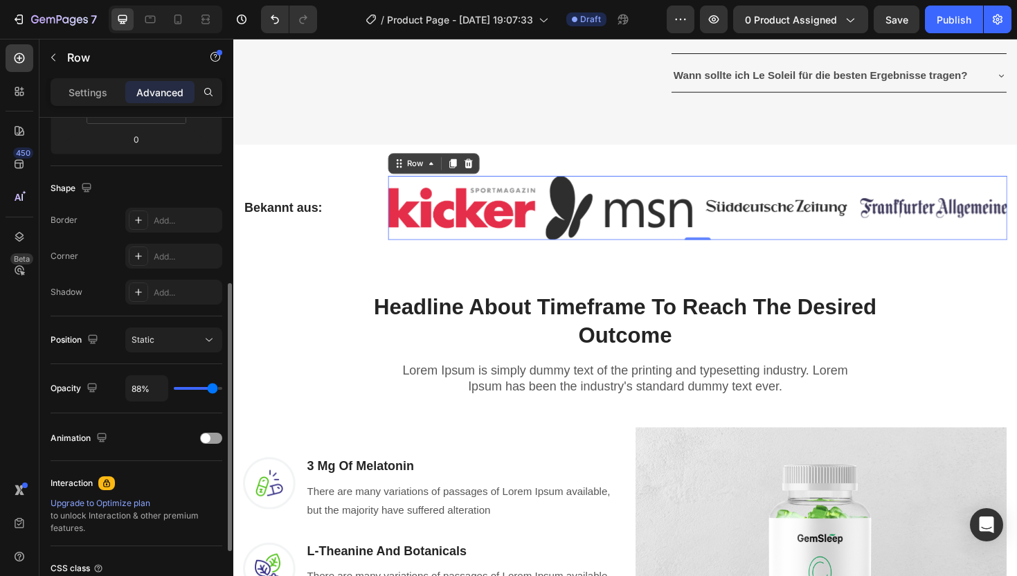
type input "92%"
type input "92"
type input "98%"
type input "98"
type input "100%"
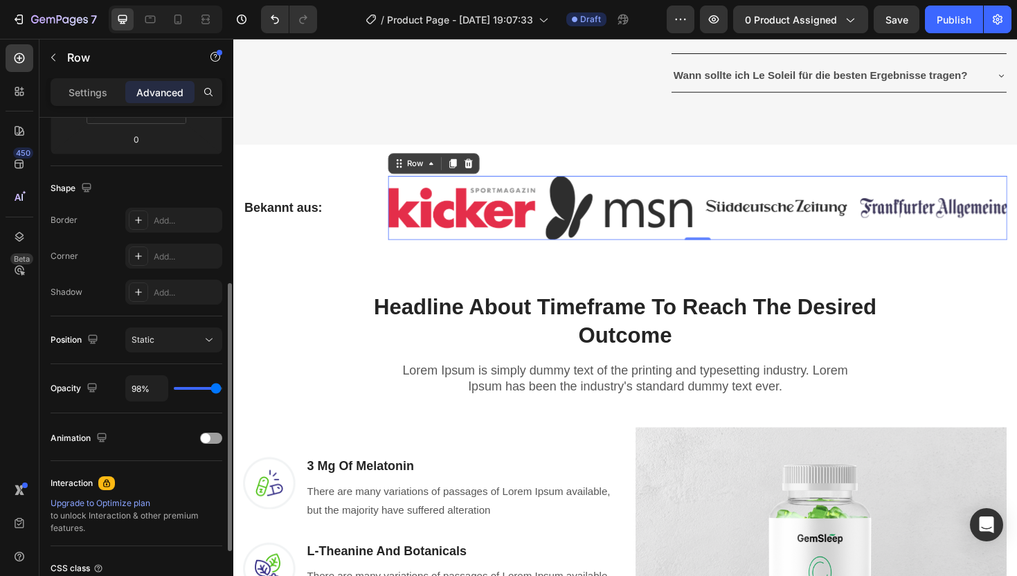
type input "100"
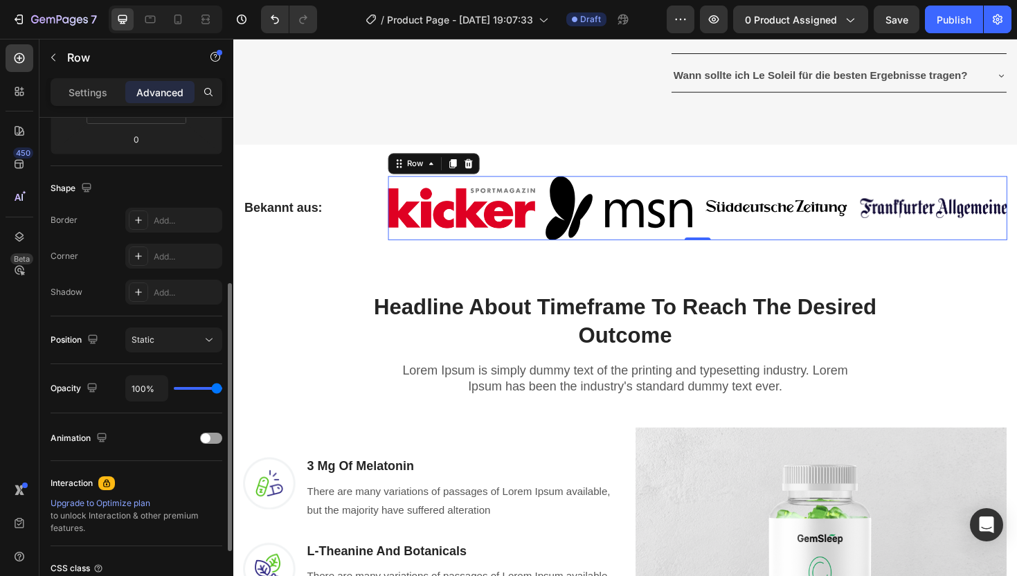
type input "98%"
type input "98"
type input "97%"
type input "97"
type input "96%"
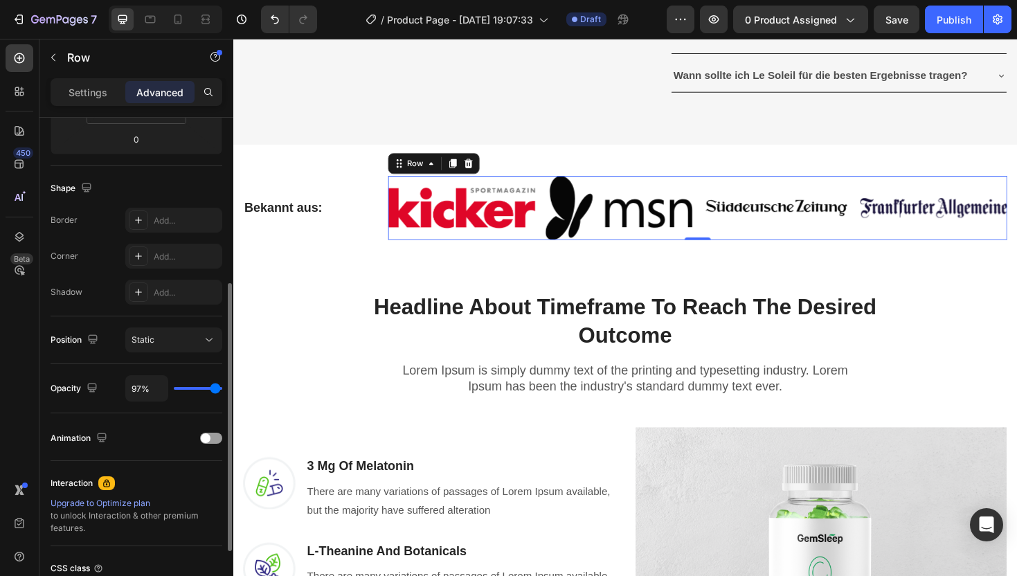
type input "96"
type input "95%"
type input "95"
type input "94%"
type input "94"
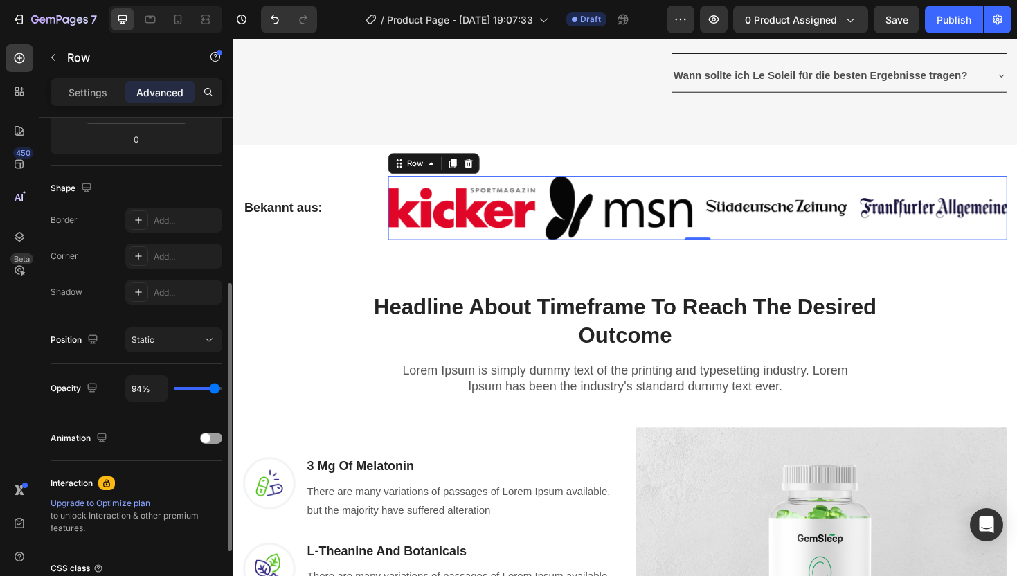
type input "92%"
type input "92"
type input "91%"
type input "91"
type input "90%"
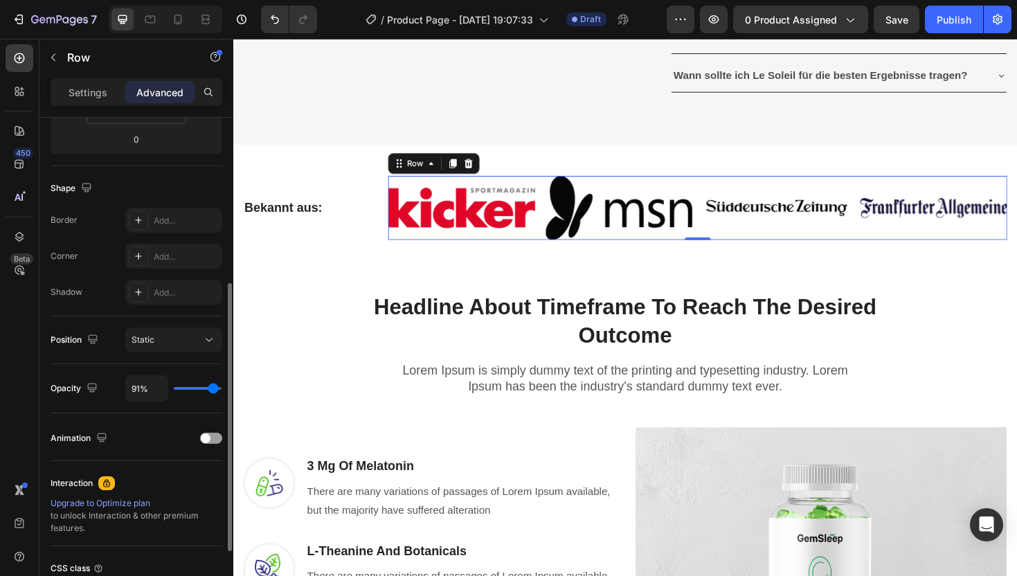
type input "90"
type input "88%"
type input "88"
type input "86%"
type input "86"
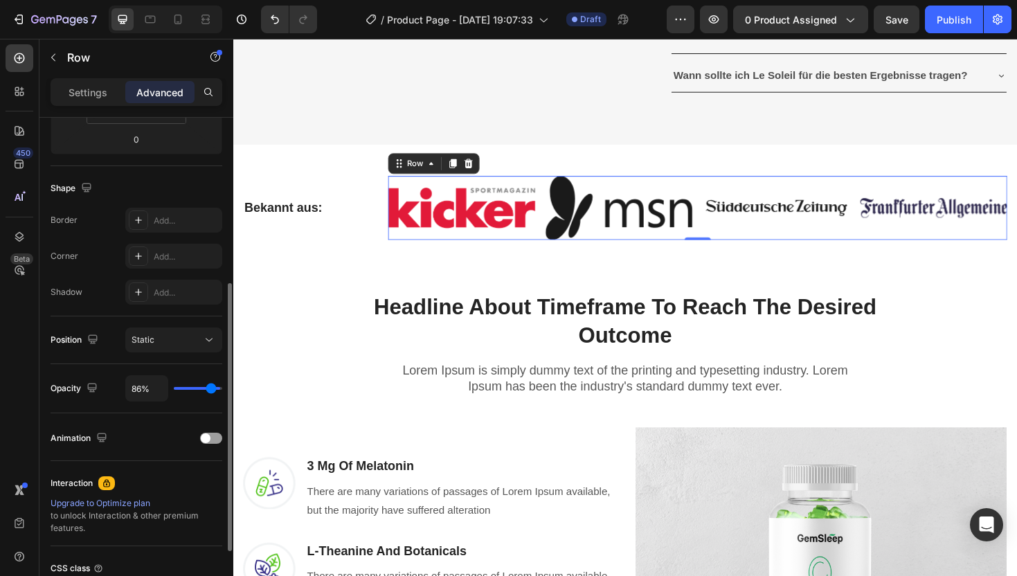
type input "82%"
type input "82"
type input "77%"
type input "77"
type input "70%"
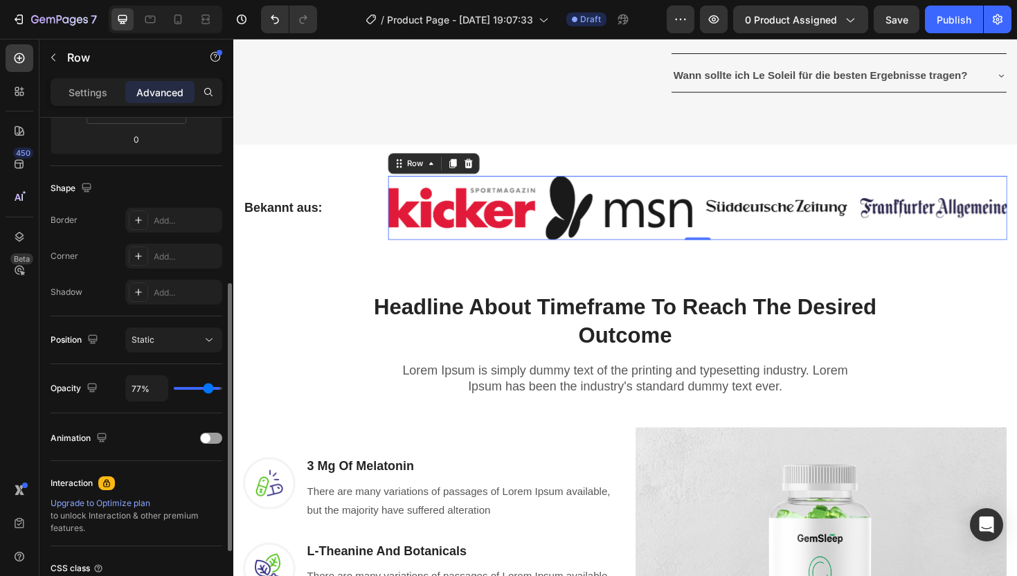
type input "70"
type input "60%"
type input "60"
type input "59%"
type input "59"
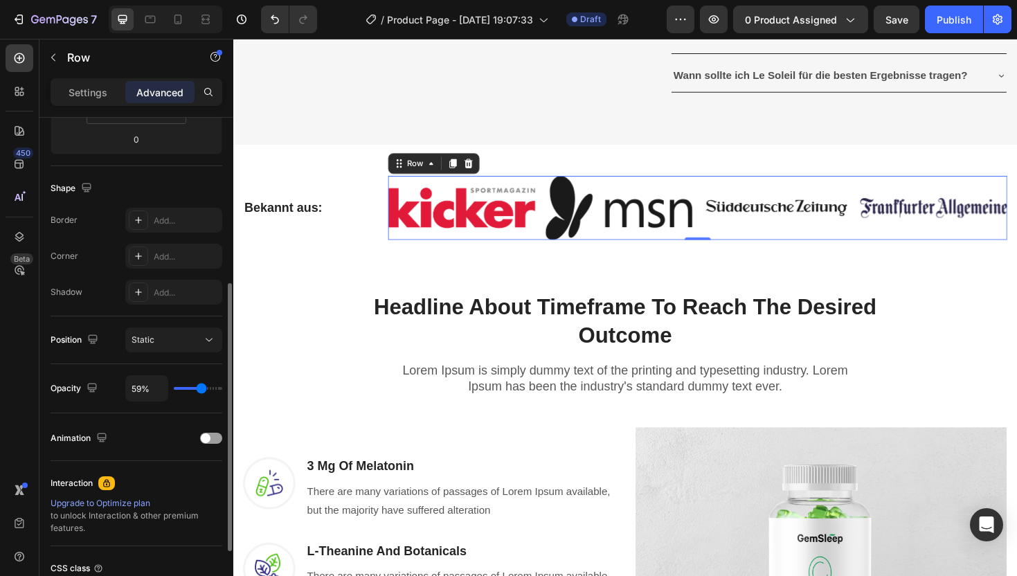
type input "60%"
type input "60"
type input "61%"
type input "61"
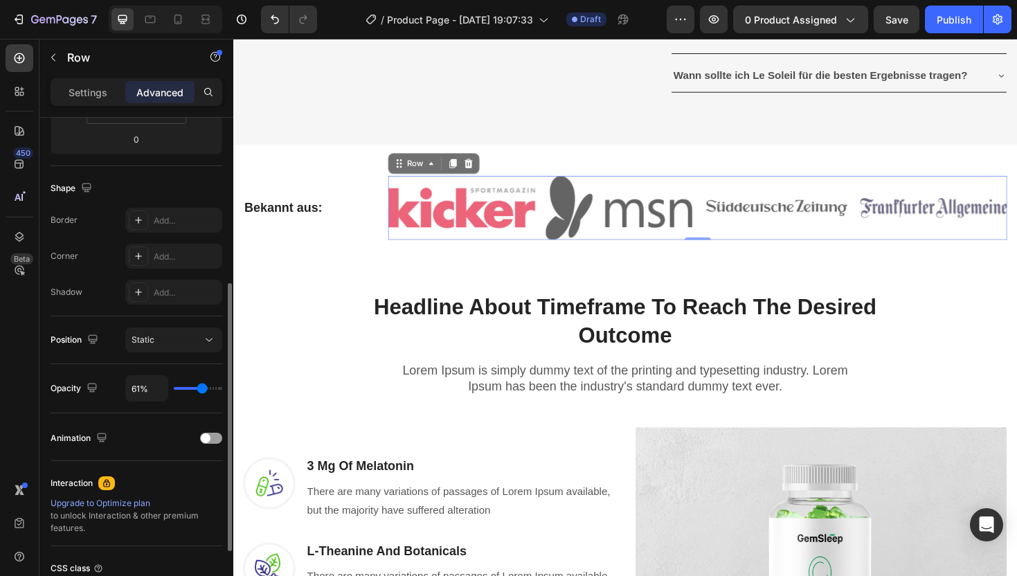
type input "62%"
type input "62"
type input "63%"
type input "63"
type input "64%"
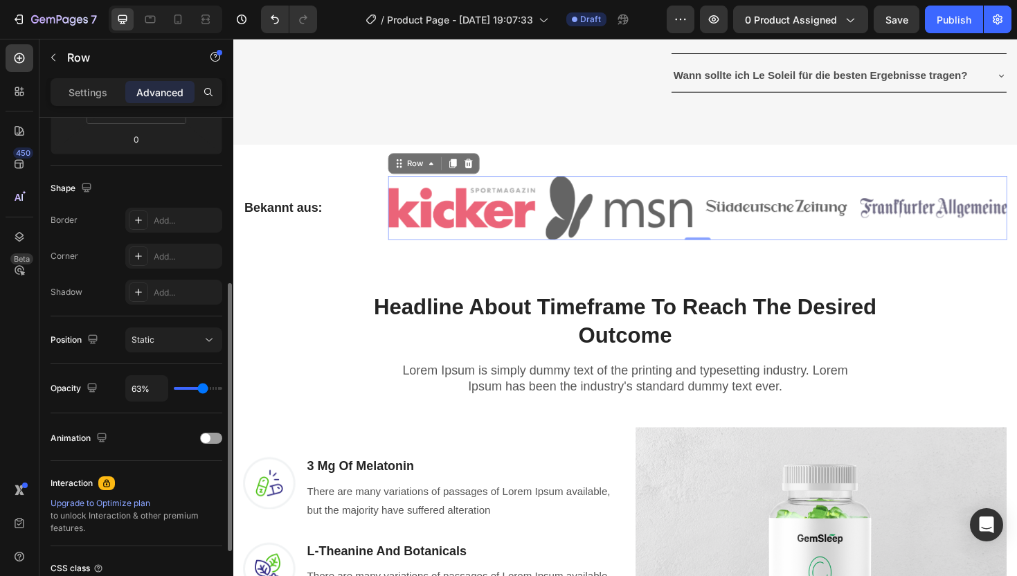
type input "64"
type input "65%"
type input "65"
type input "67%"
type input "67"
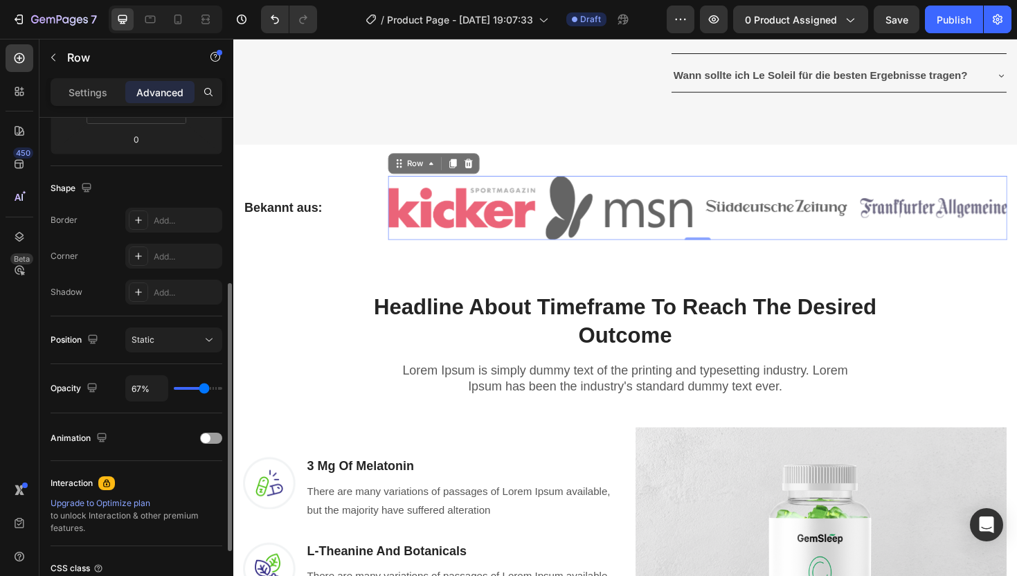
type input "68%"
type input "68"
type input "69%"
type input "69"
type input "70%"
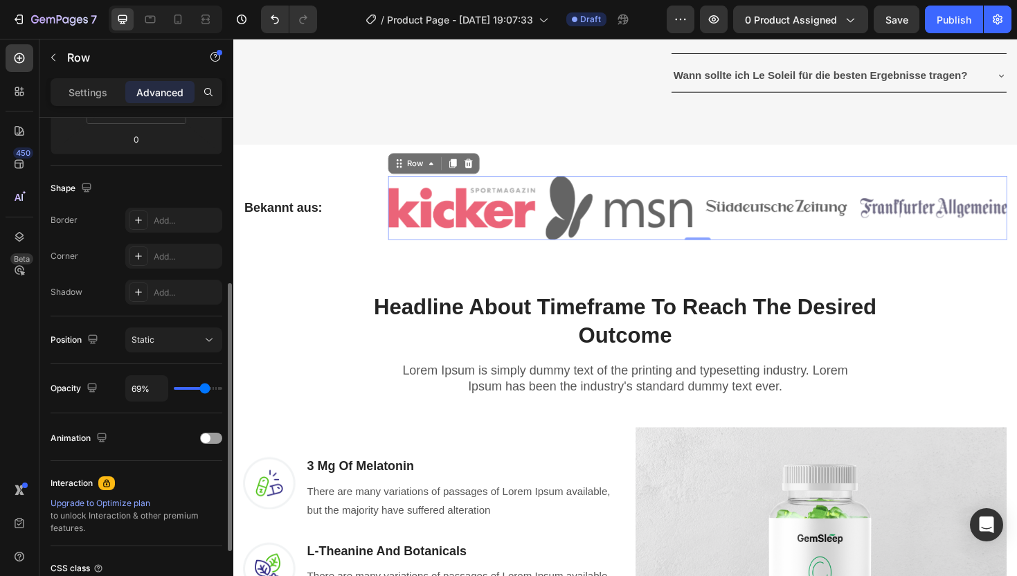
type input "70"
type input "71%"
type input "71"
type input "72%"
type input "72"
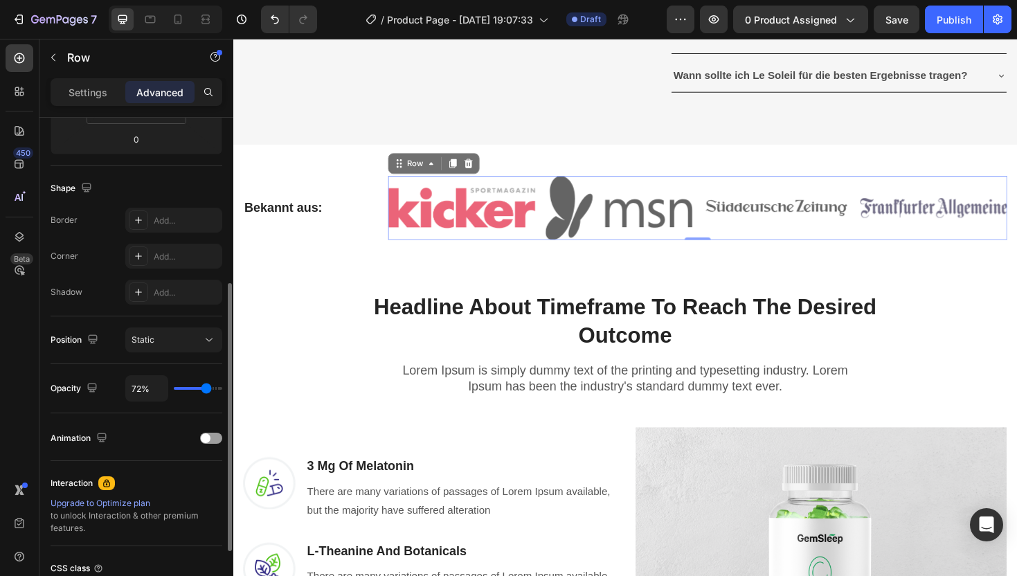
type input "73%"
type input "73"
type input "74%"
type input "74"
type input "75%"
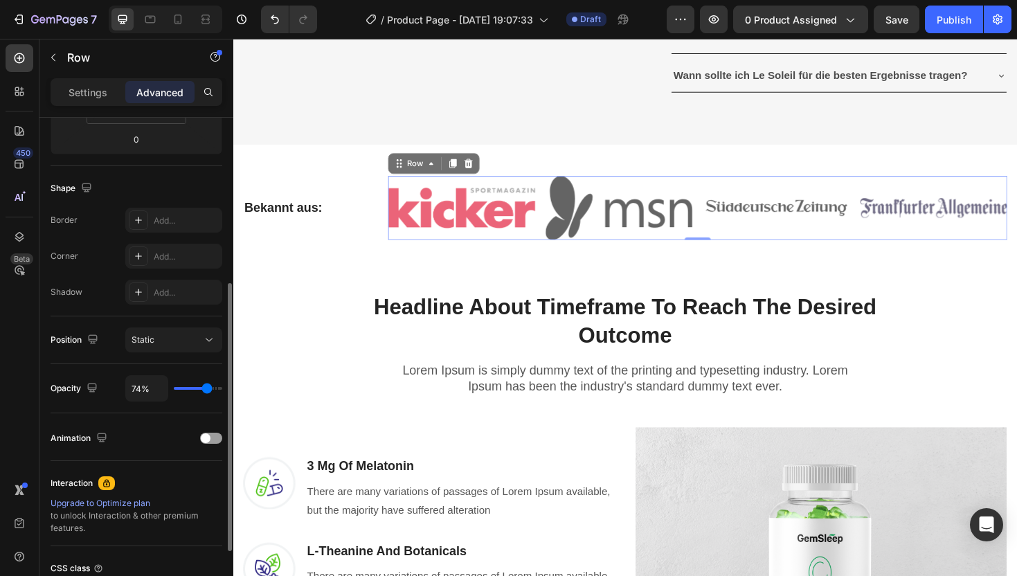
type input "75"
type input "76%"
type input "76"
type input "77%"
type input "77"
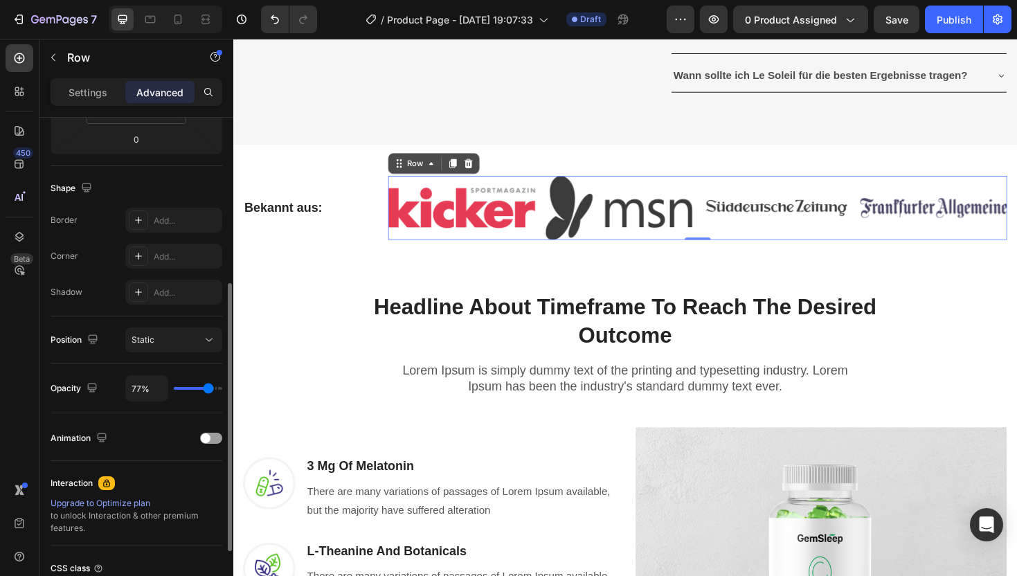
type input "78%"
type input "78"
type input "79%"
type input "79"
type input "80%"
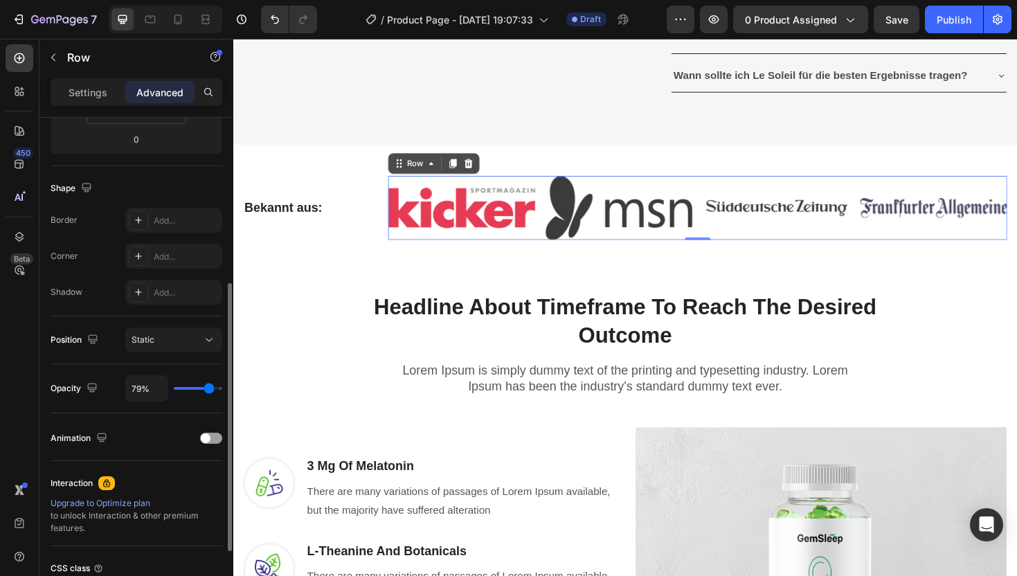
type input "80"
type input "81%"
type input "81"
type input "82%"
type input "82"
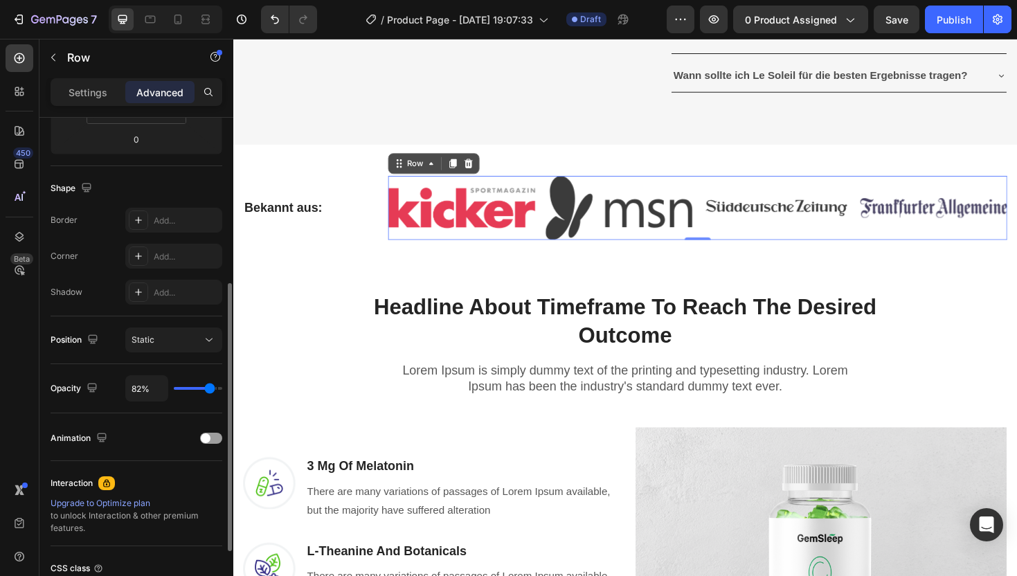
type input "83%"
type input "83"
type input "85%"
type input "85"
type input "90%"
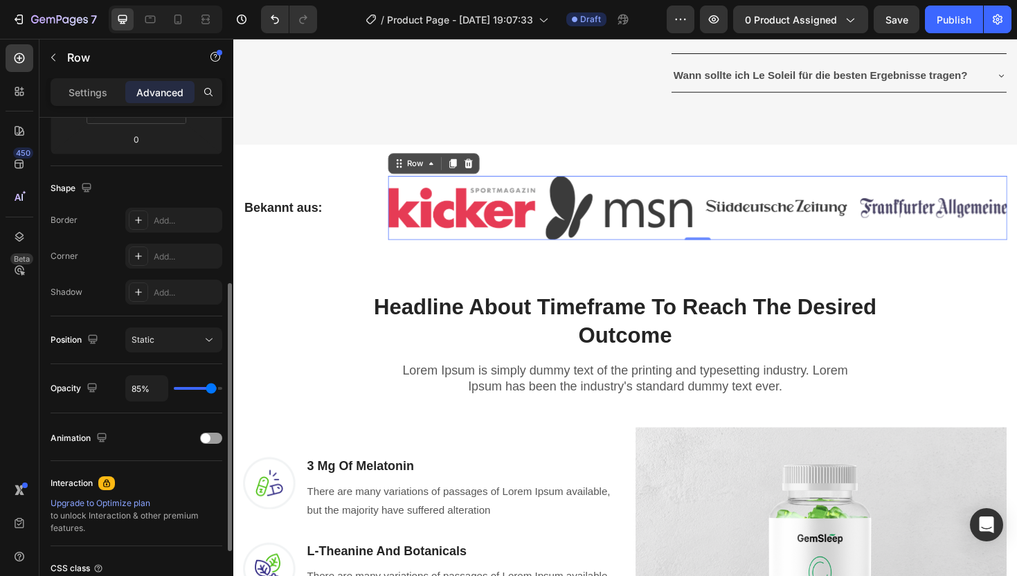
type input "90"
type input "97%"
type input "97"
type input "100%"
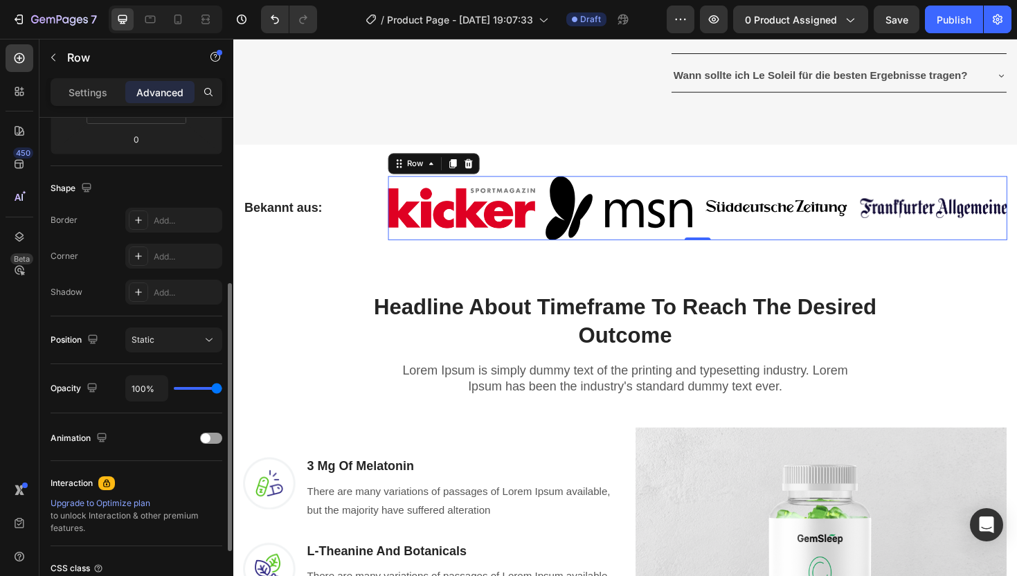
drag, startPoint x: 197, startPoint y: 389, endPoint x: 243, endPoint y: 385, distance: 45.8
type input "100"
click at [222, 387] on input "range" at bounding box center [198, 388] width 48 height 3
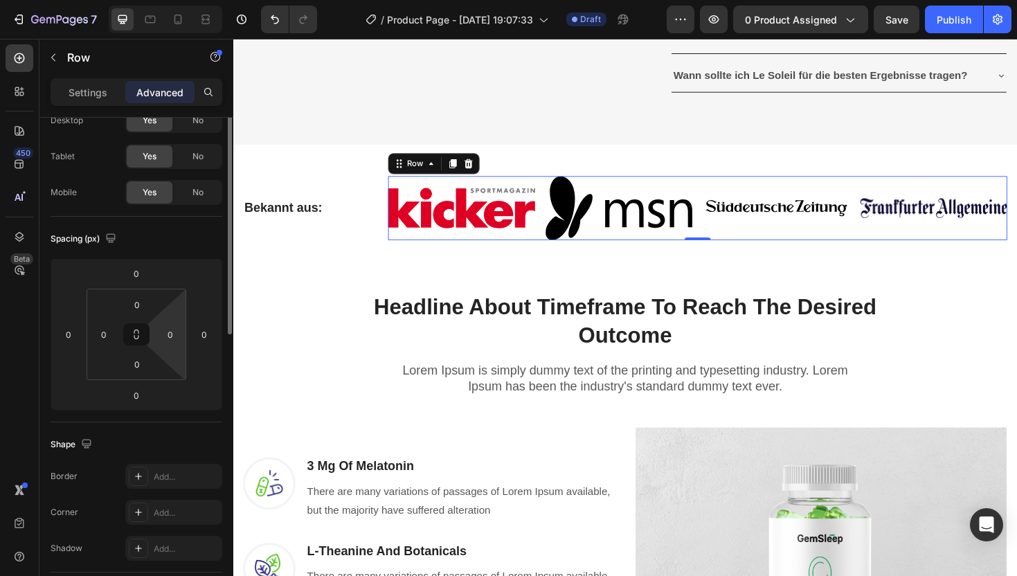
scroll to position [0, 0]
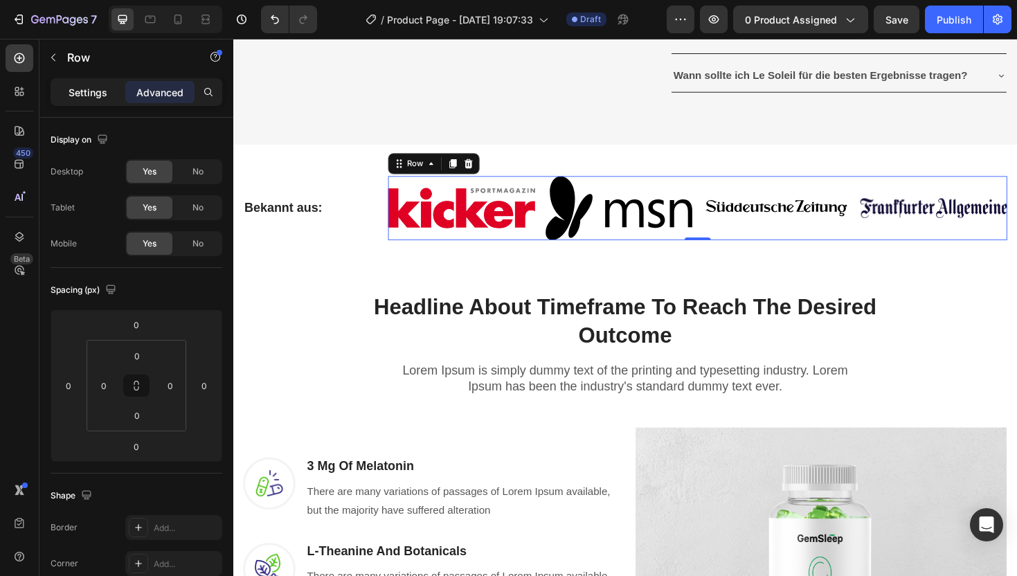
click at [103, 92] on p "Settings" at bounding box center [88, 92] width 39 height 15
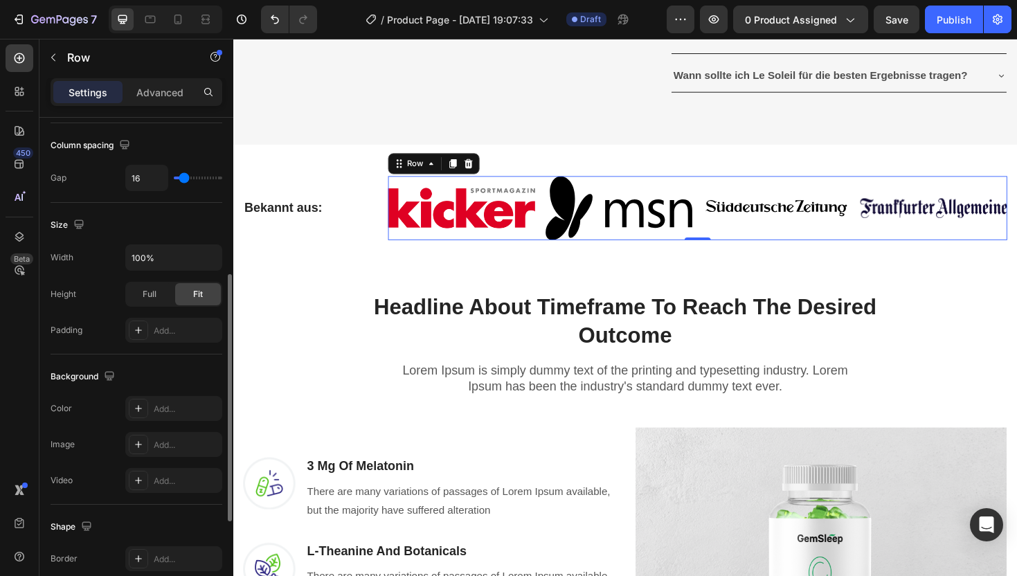
scroll to position [300, 0]
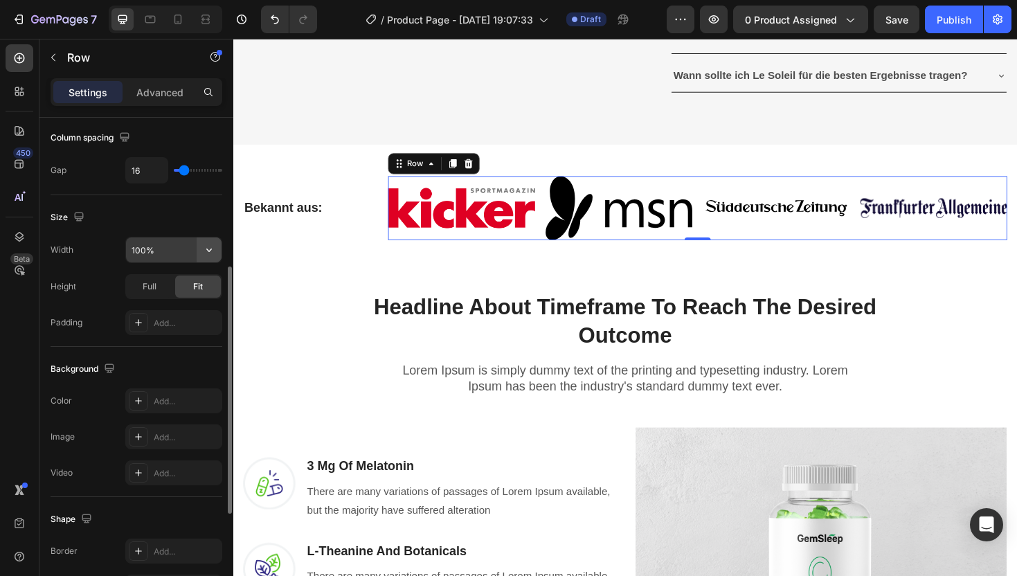
click at [210, 245] on icon "button" at bounding box center [209, 250] width 14 height 14
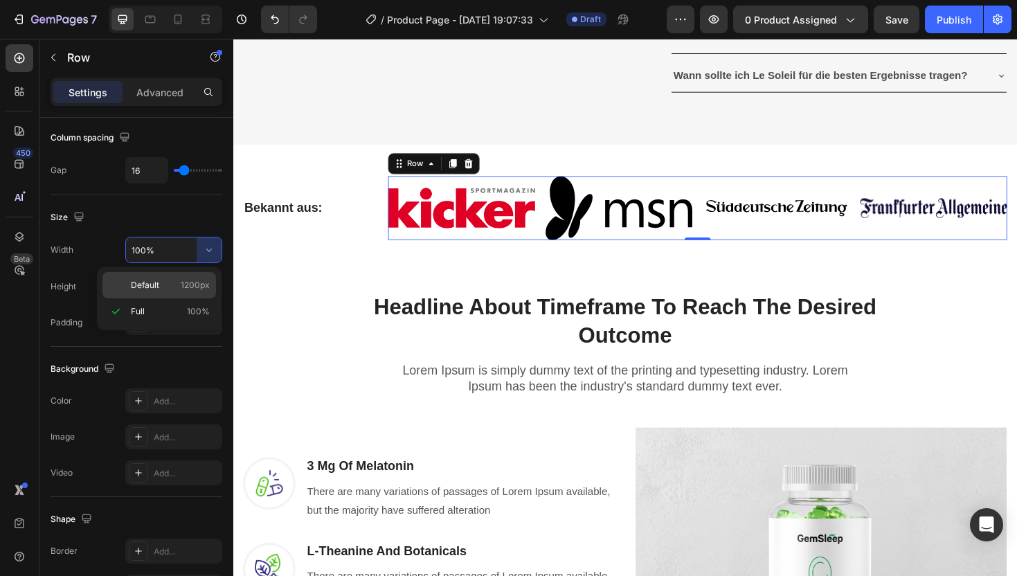
click at [145, 289] on span "Default" at bounding box center [145, 285] width 28 height 12
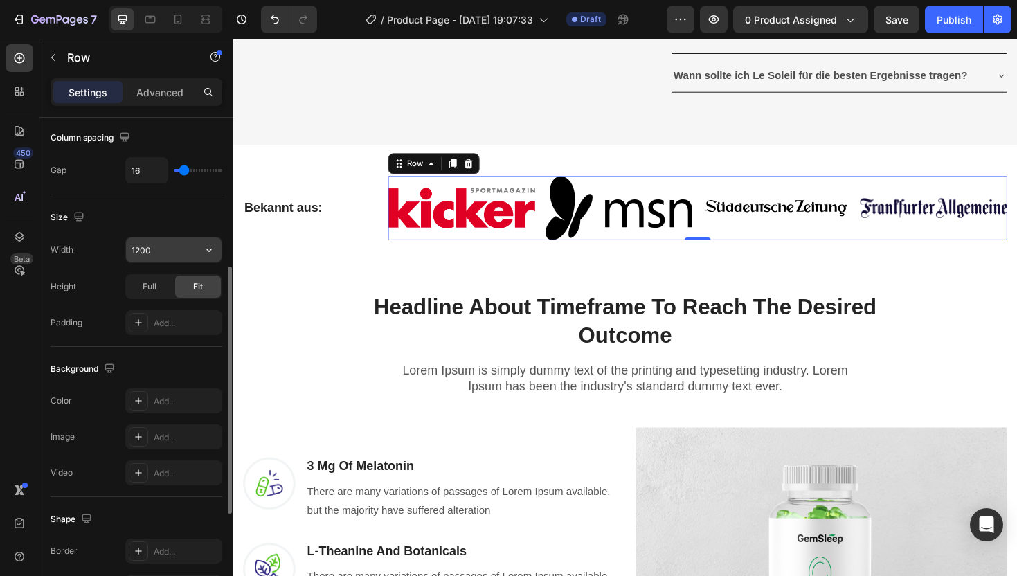
click at [203, 251] on icon "button" at bounding box center [209, 250] width 14 height 14
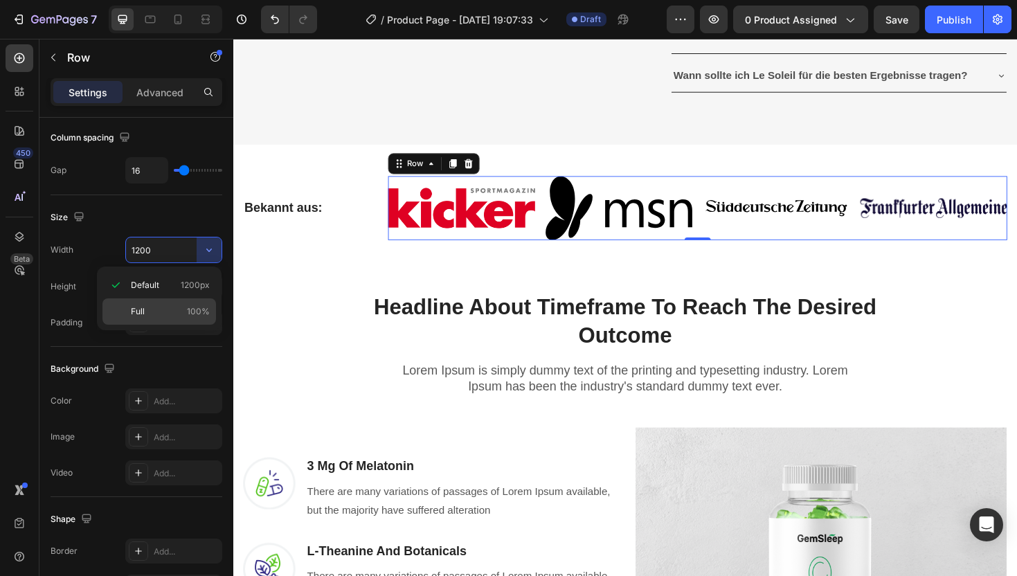
click at [173, 313] on p "Full 100%" at bounding box center [170, 311] width 79 height 12
type input "100%"
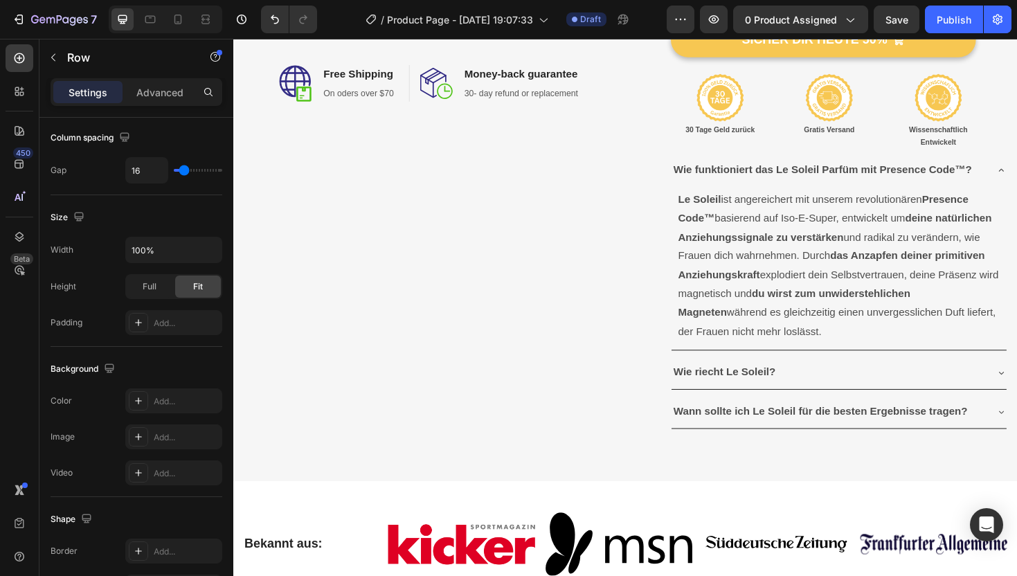
scroll to position [674, 0]
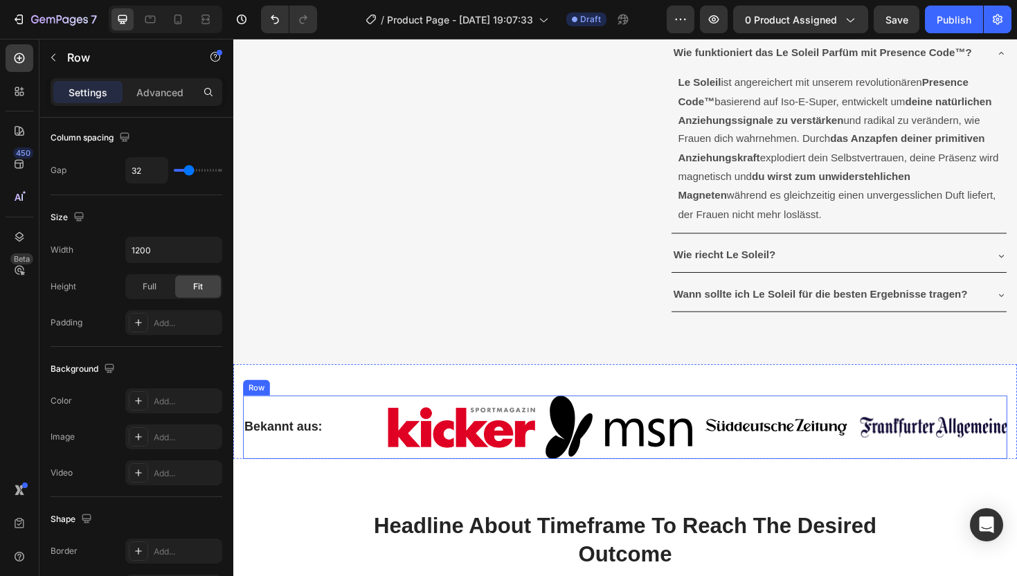
click at [365, 426] on div "Bekannt aus: Heading" at bounding box center [309, 450] width 131 height 67
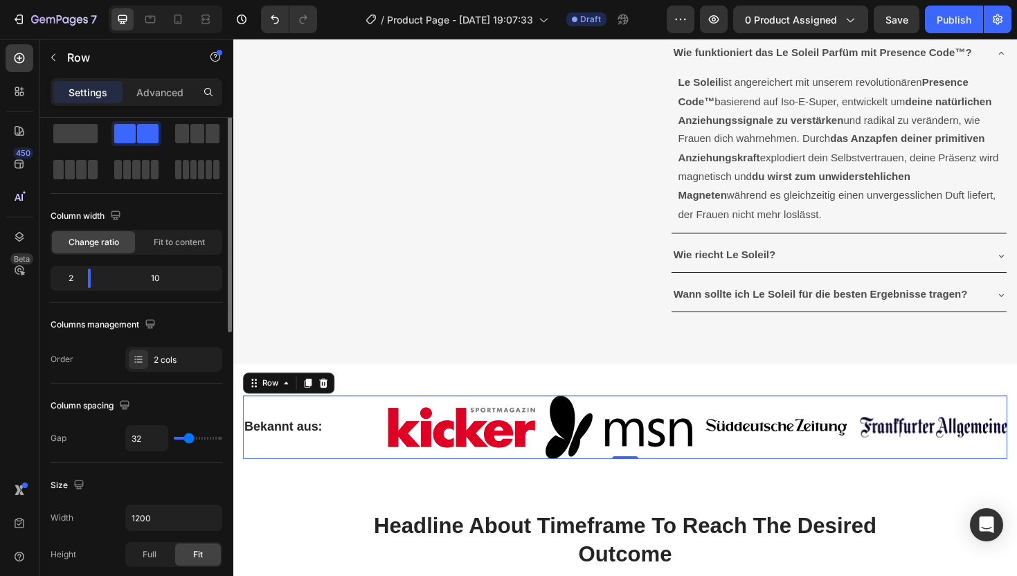
scroll to position [0, 0]
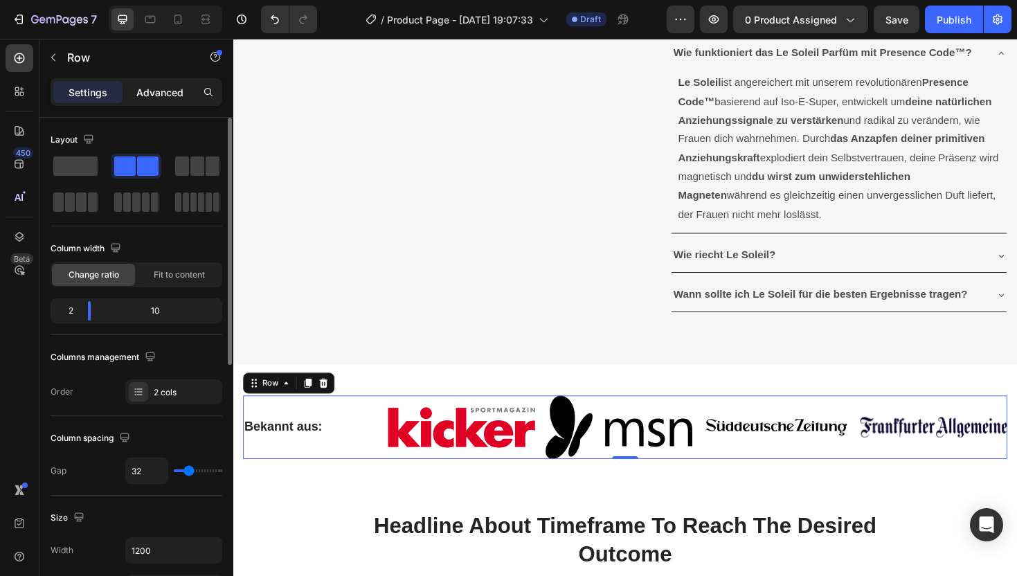
click at [158, 86] on p "Advanced" at bounding box center [159, 92] width 47 height 15
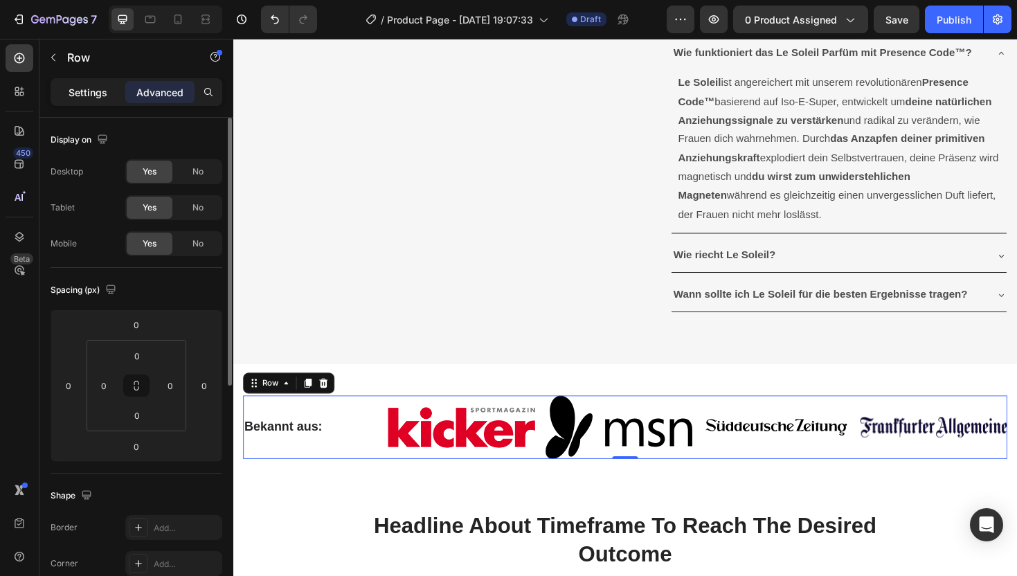
click at [92, 87] on p "Settings" at bounding box center [88, 92] width 39 height 15
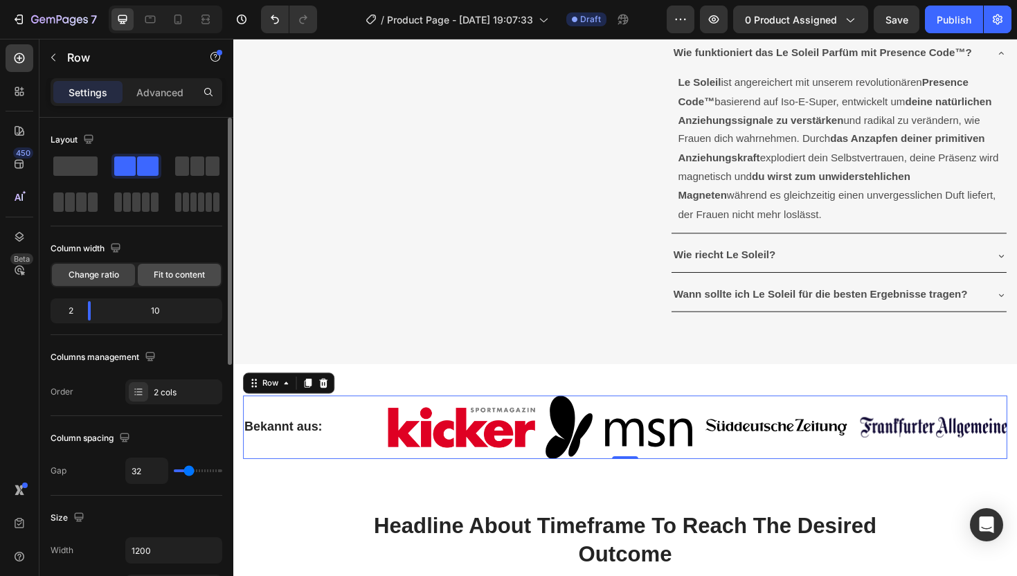
click at [185, 276] on span "Fit to content" at bounding box center [179, 274] width 51 height 12
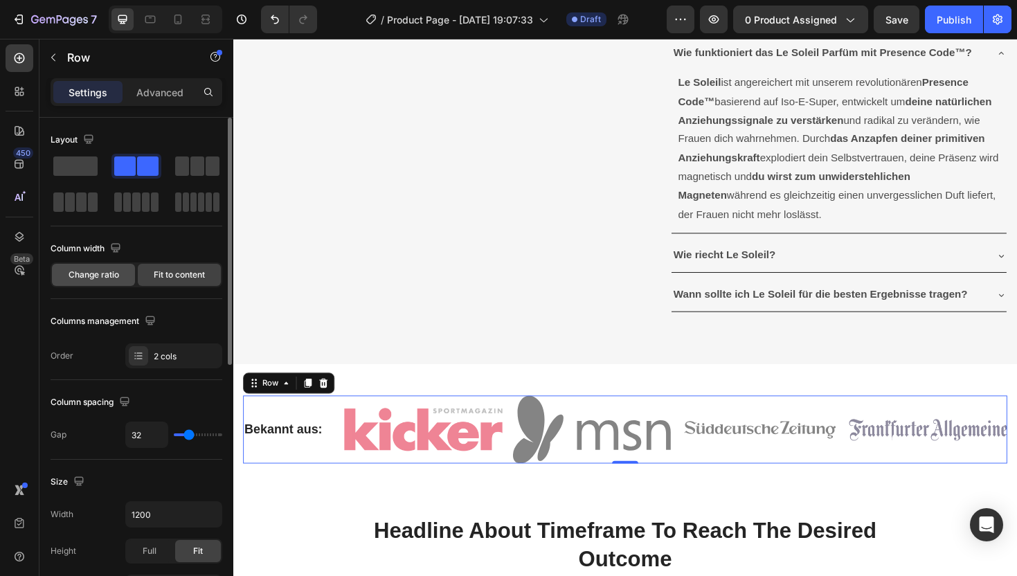
click at [93, 280] on span "Change ratio" at bounding box center [94, 274] width 51 height 12
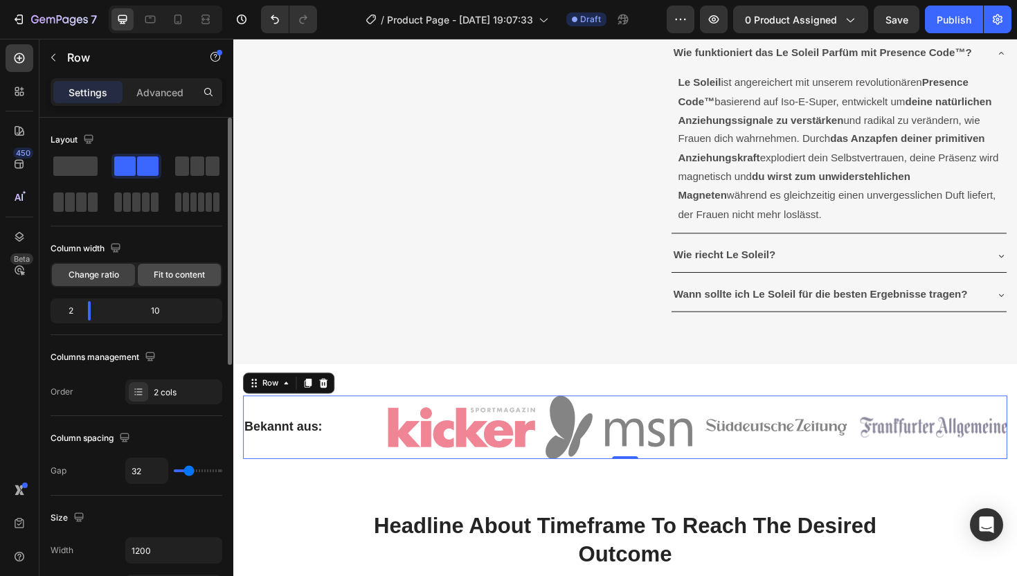
click at [170, 280] on span "Fit to content" at bounding box center [179, 274] width 51 height 12
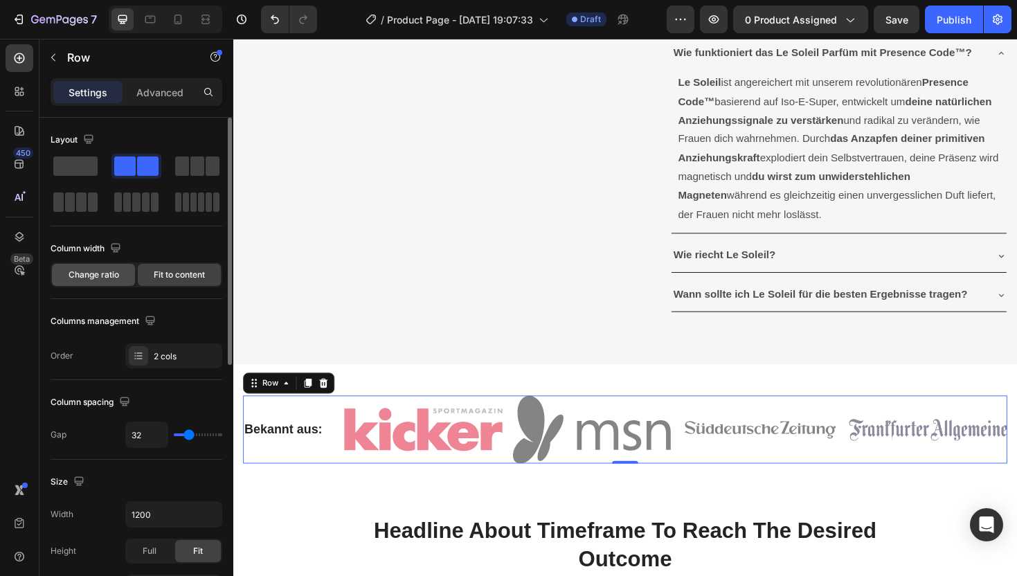
click at [120, 277] on div "Change ratio" at bounding box center [93, 275] width 83 height 22
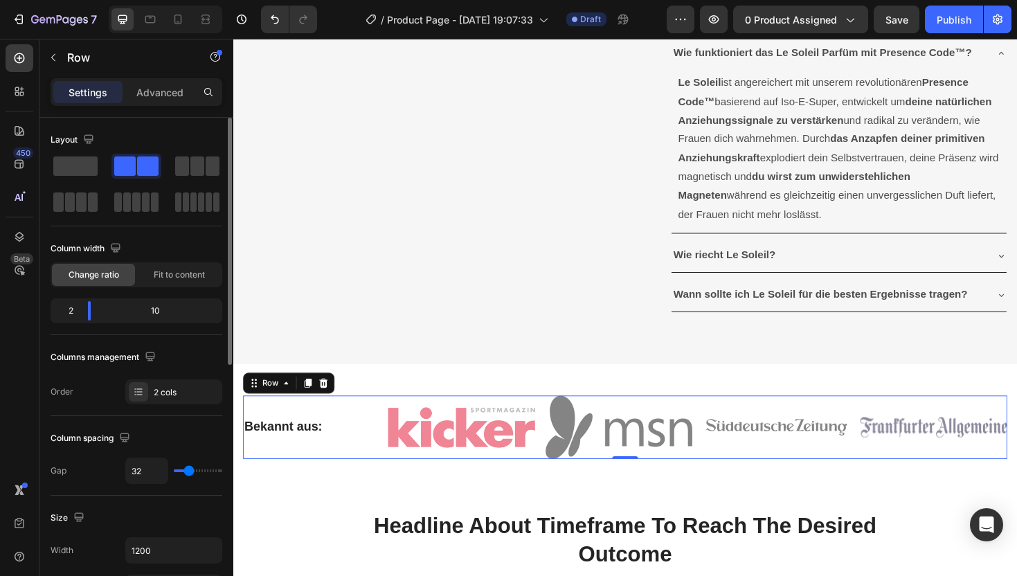
click at [99, 376] on div "Columns management Order 2 cols" at bounding box center [137, 375] width 172 height 58
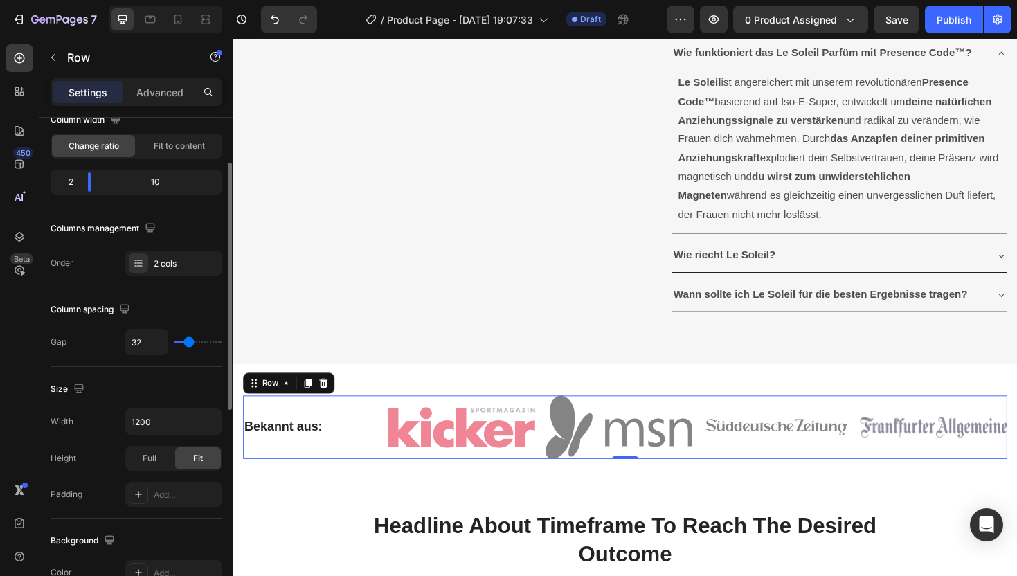
scroll to position [131, 0]
type input "30"
type input "25"
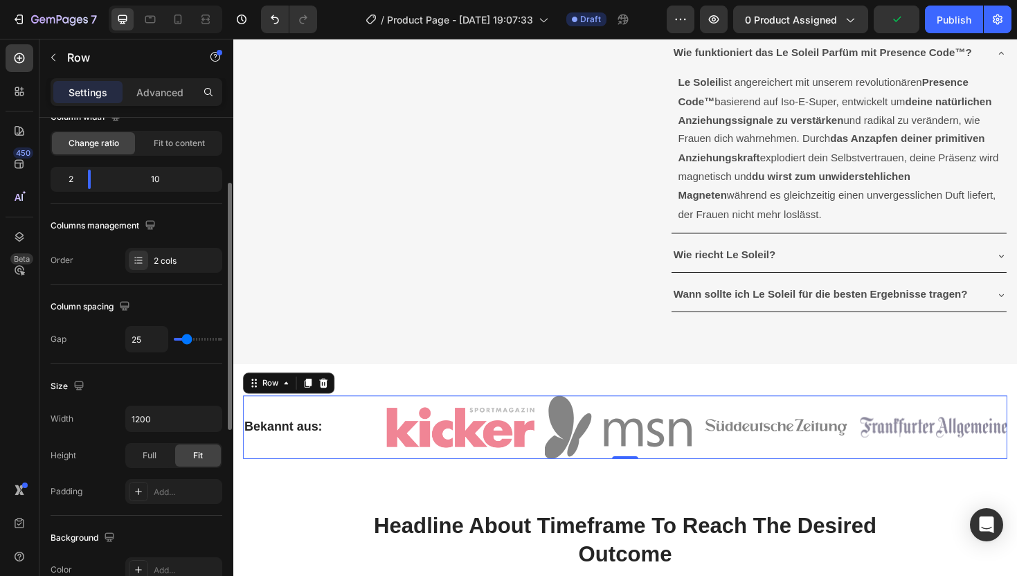
type input "22"
type input "12"
type input "7"
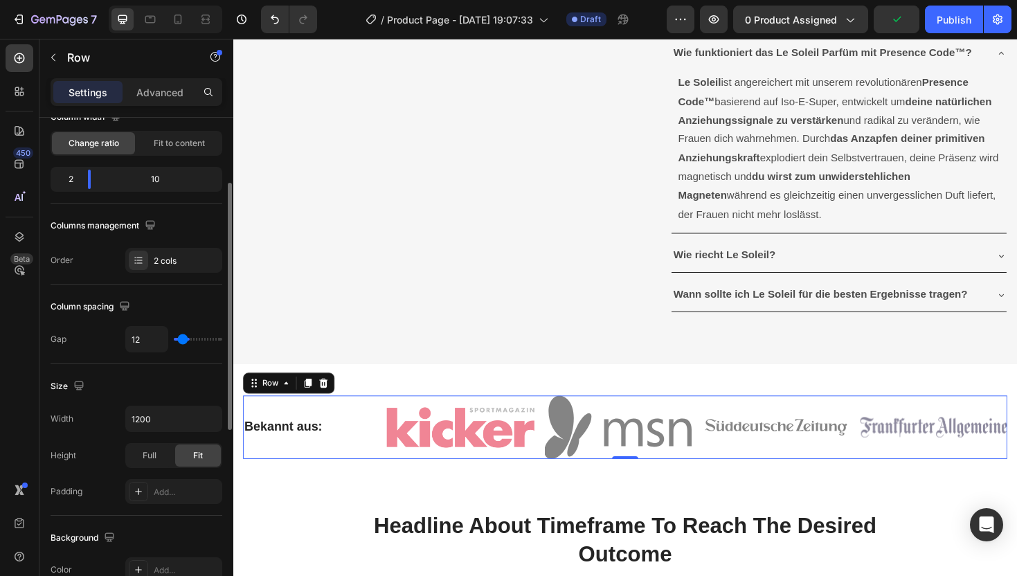
type input "7"
type input "4"
type input "3"
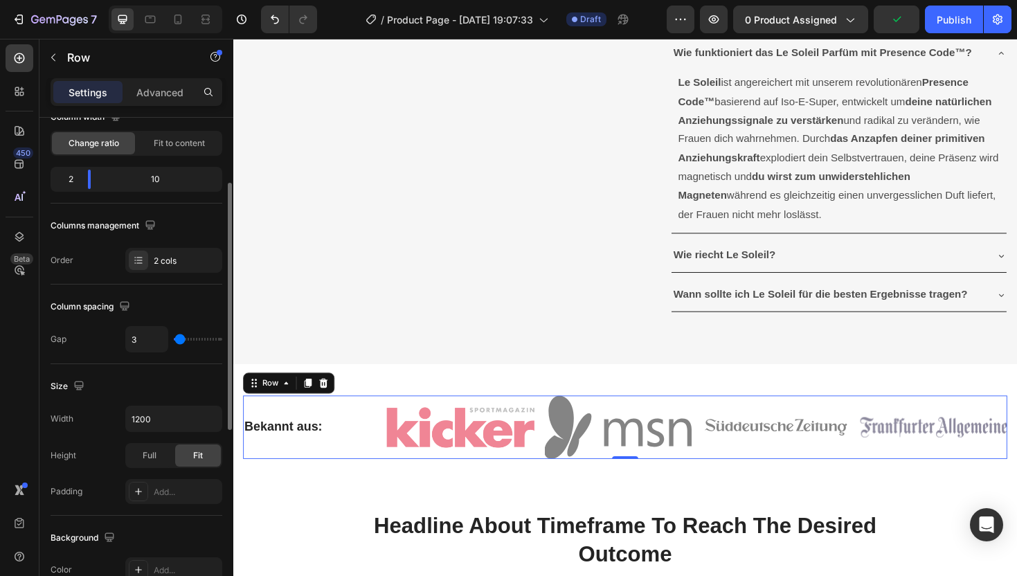
type input "2"
type input "1"
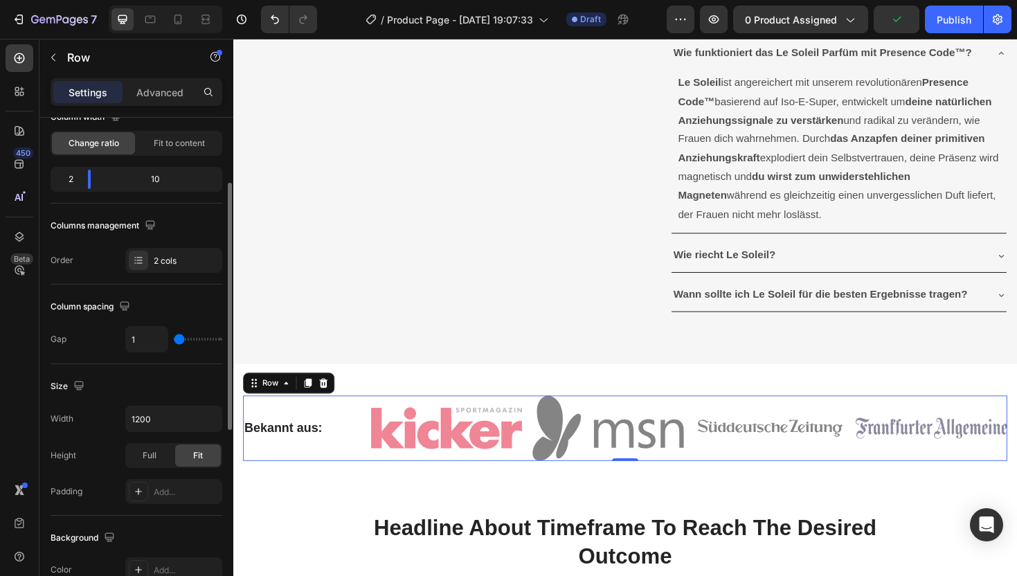
type input "0"
type input "3"
type input "6"
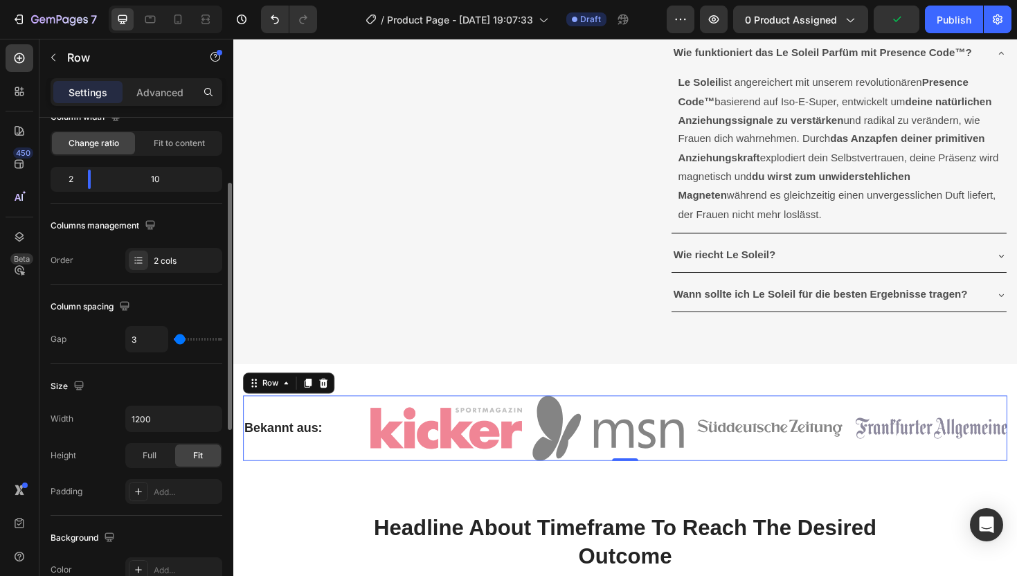
type input "6"
type input "9"
type input "18"
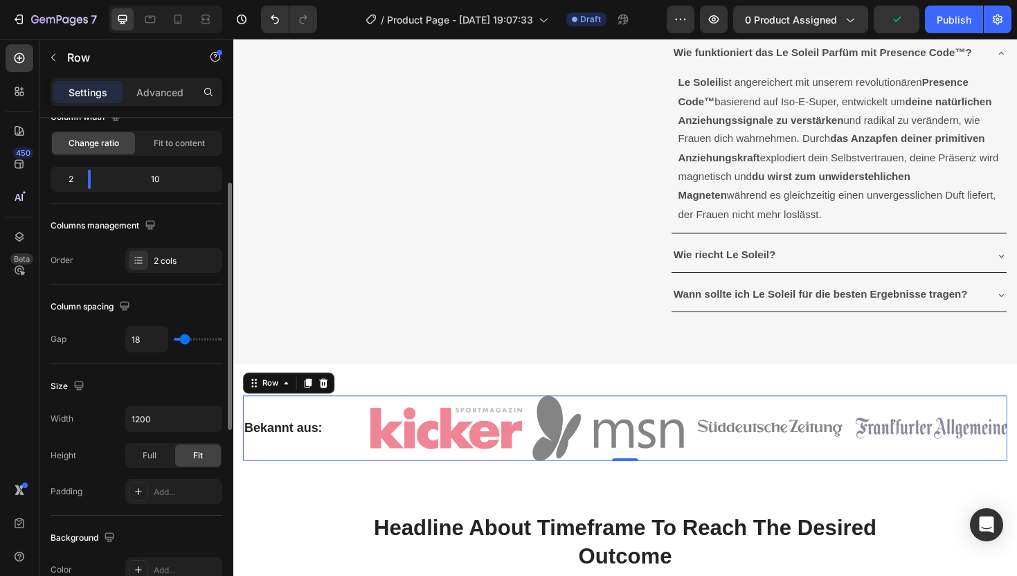
type input "44"
type input "65"
type input "87"
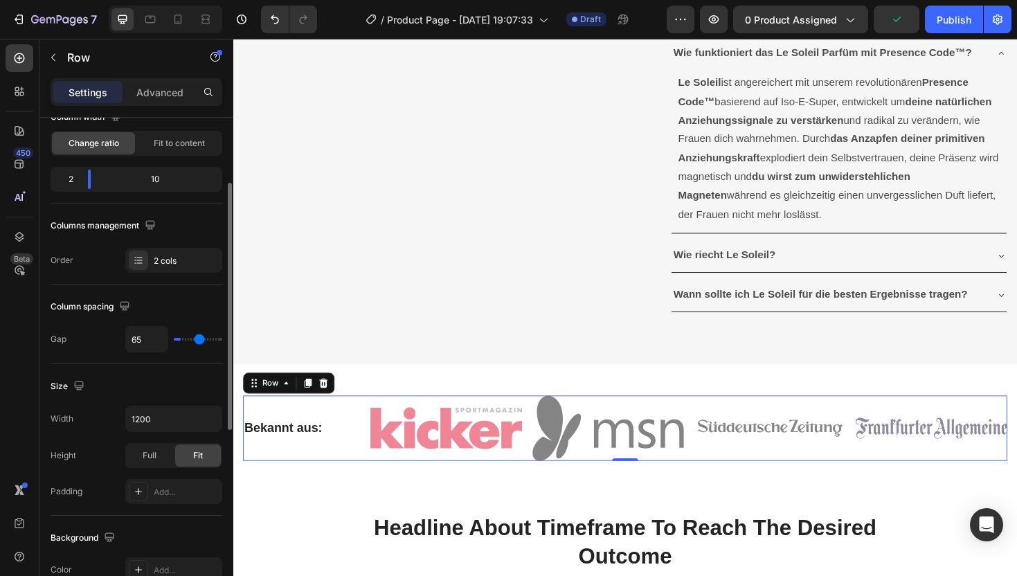
type input "87"
type input "104"
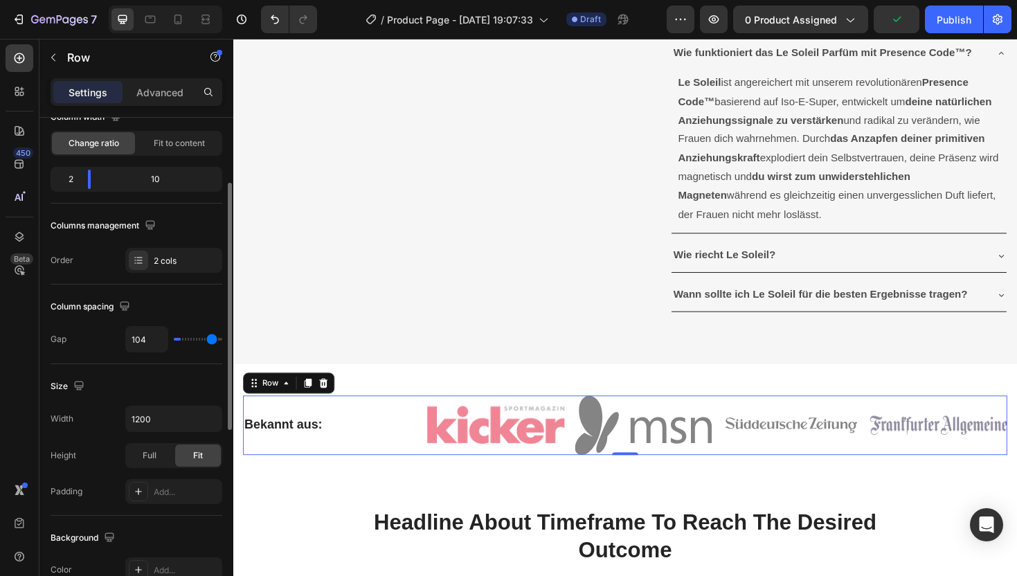
type input "120"
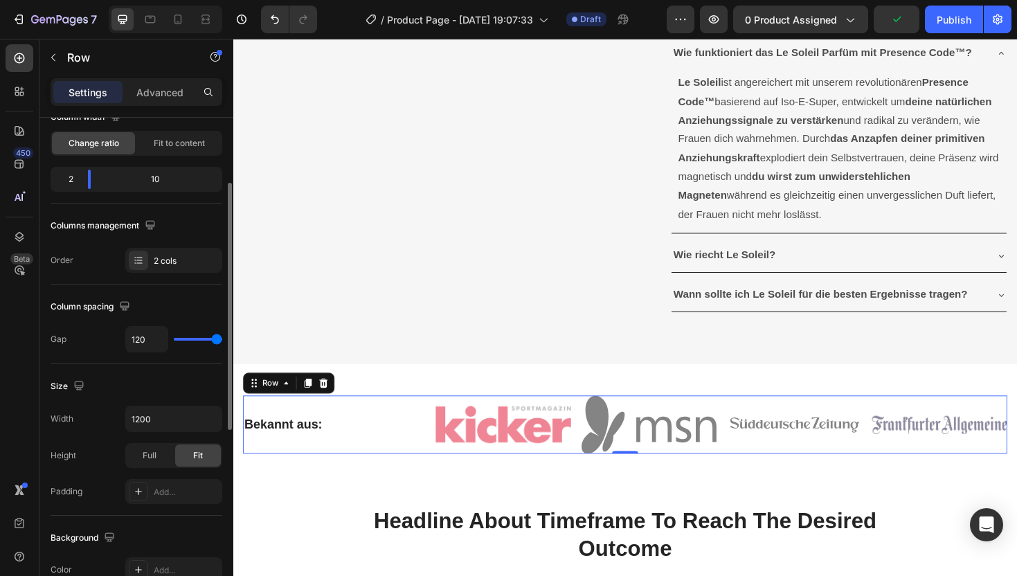
drag, startPoint x: 188, startPoint y: 340, endPoint x: 271, endPoint y: 331, distance: 82.9
type input "120"
click at [222, 338] on input "range" at bounding box center [198, 339] width 48 height 3
click at [128, 362] on div "Column spacing Gap 120" at bounding box center [137, 324] width 172 height 80
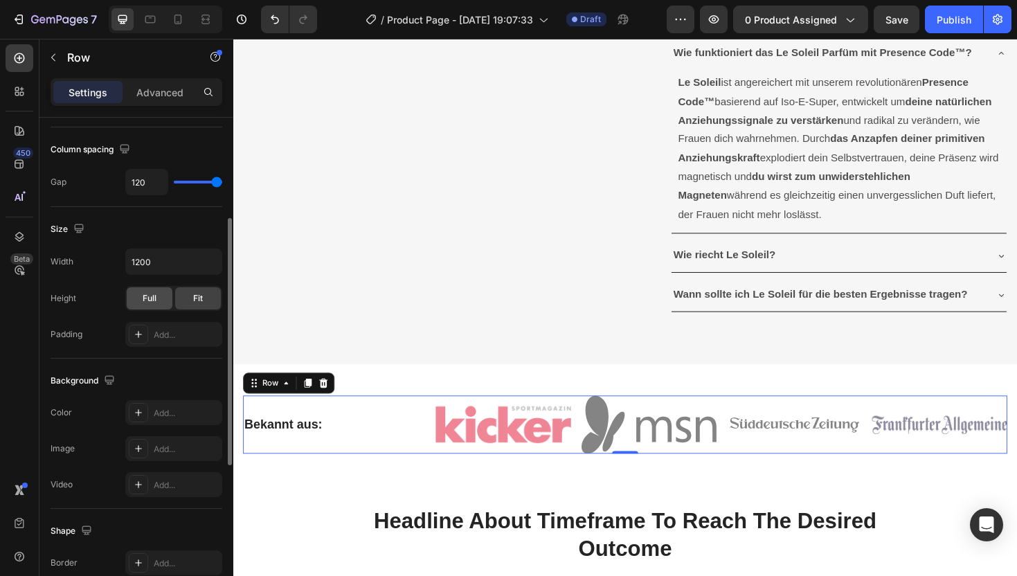
scroll to position [298, 0]
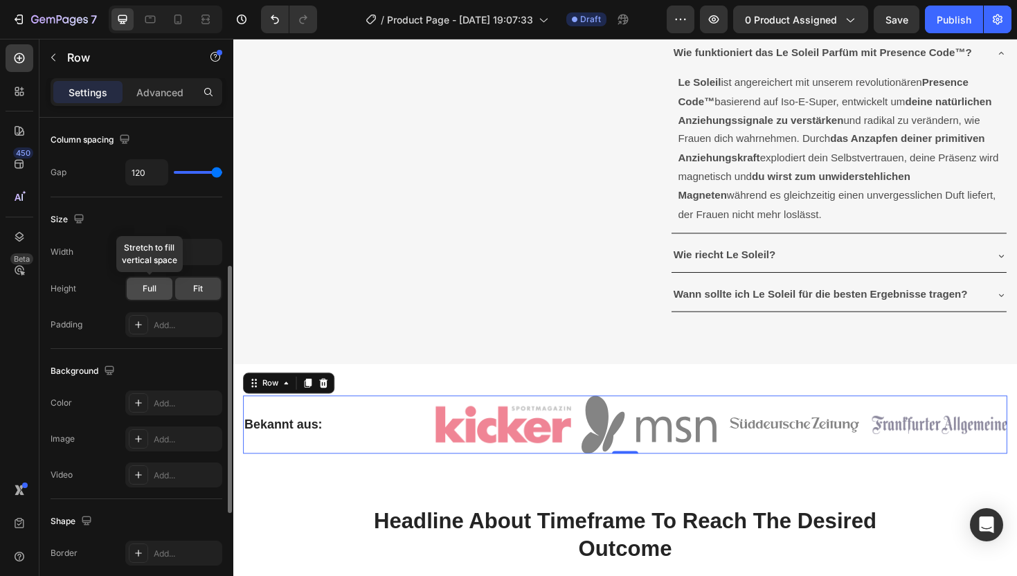
click at [162, 286] on div "Full" at bounding box center [150, 288] width 46 height 22
click at [194, 290] on span "Fit" at bounding box center [198, 288] width 10 height 12
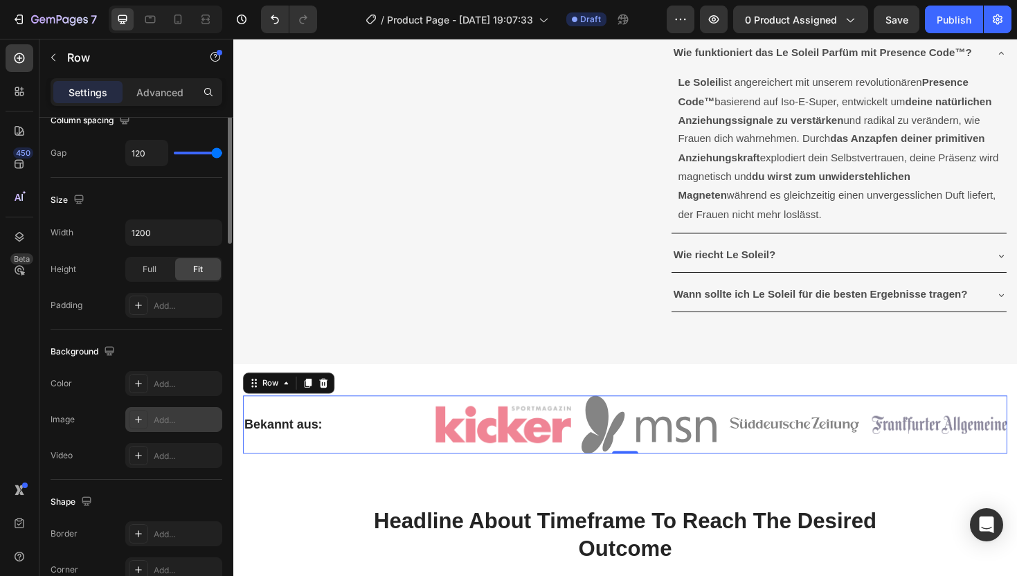
scroll to position [0, 0]
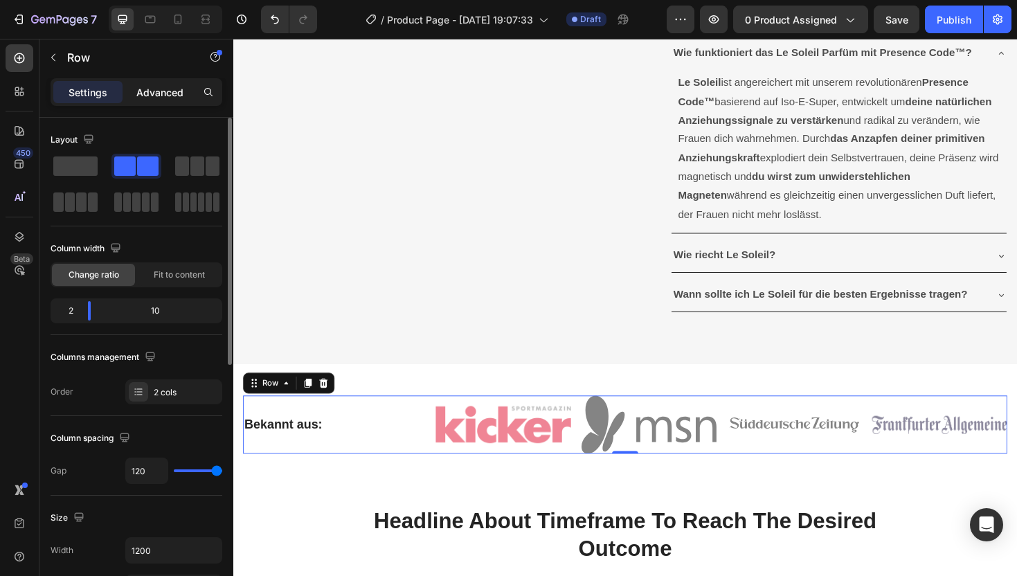
click at [159, 86] on p "Advanced" at bounding box center [159, 92] width 47 height 15
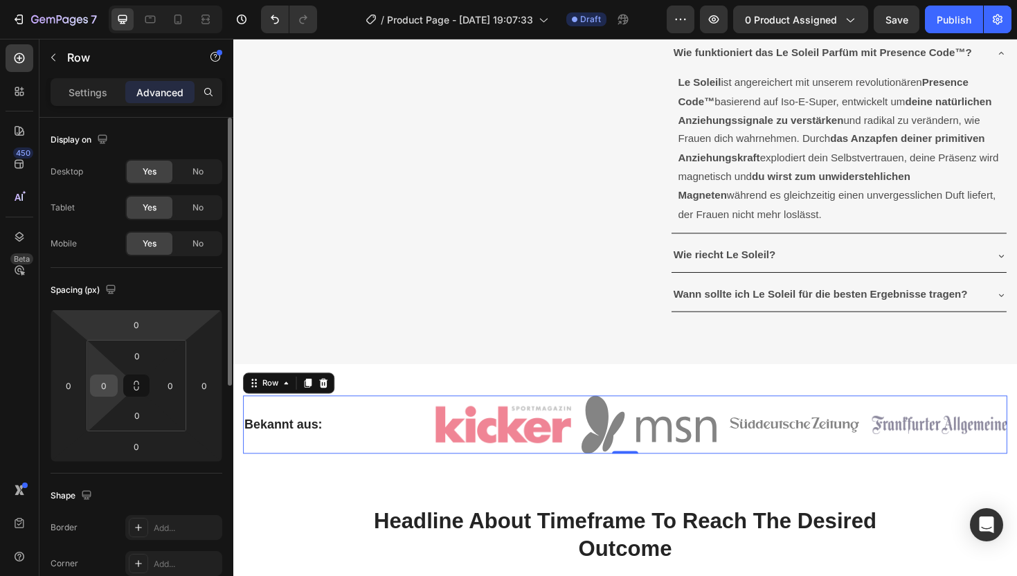
click at [102, 386] on input "0" at bounding box center [103, 385] width 21 height 21
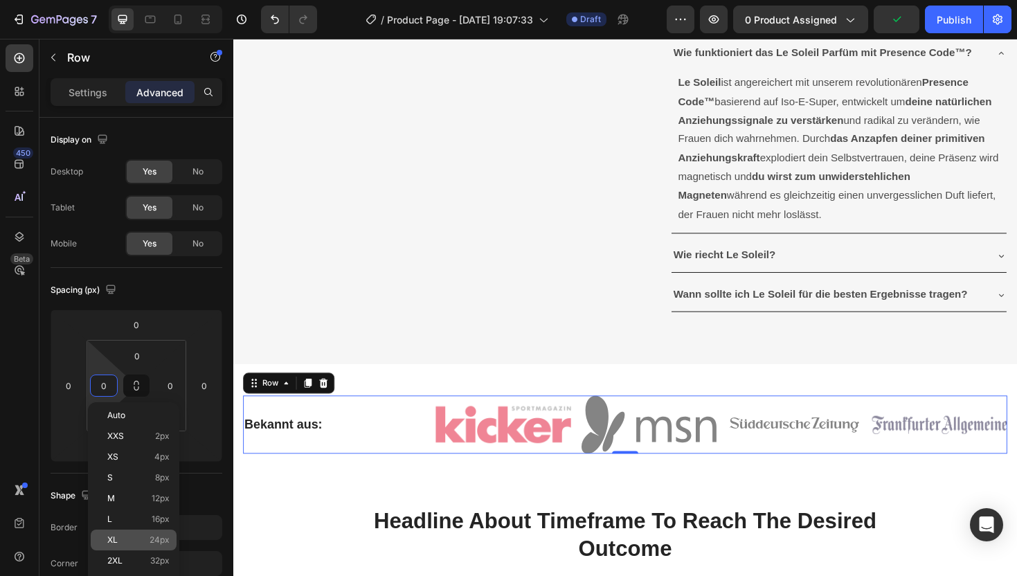
click at [138, 538] on p "XL 24px" at bounding box center [138, 540] width 62 height 10
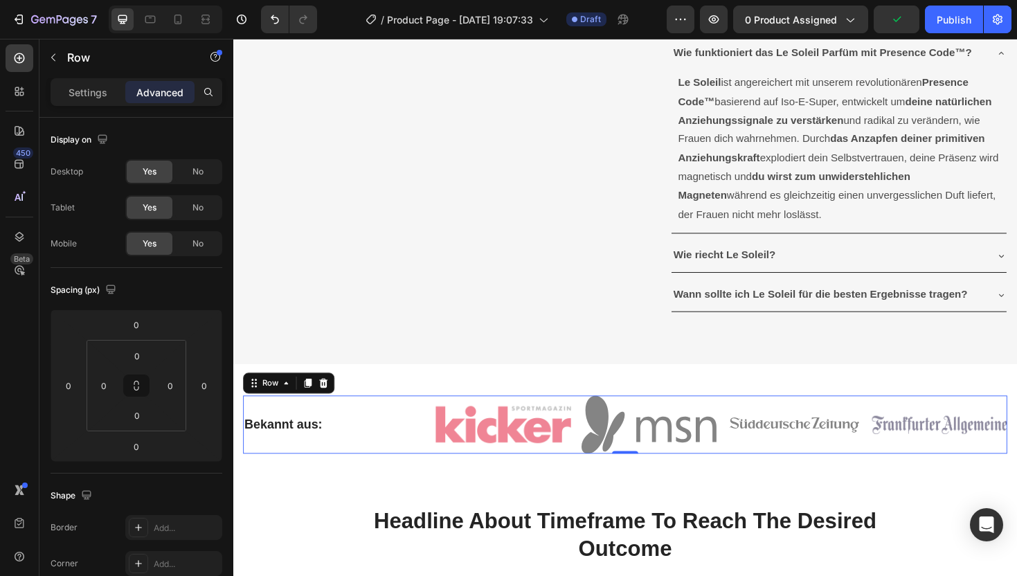
type input "24"
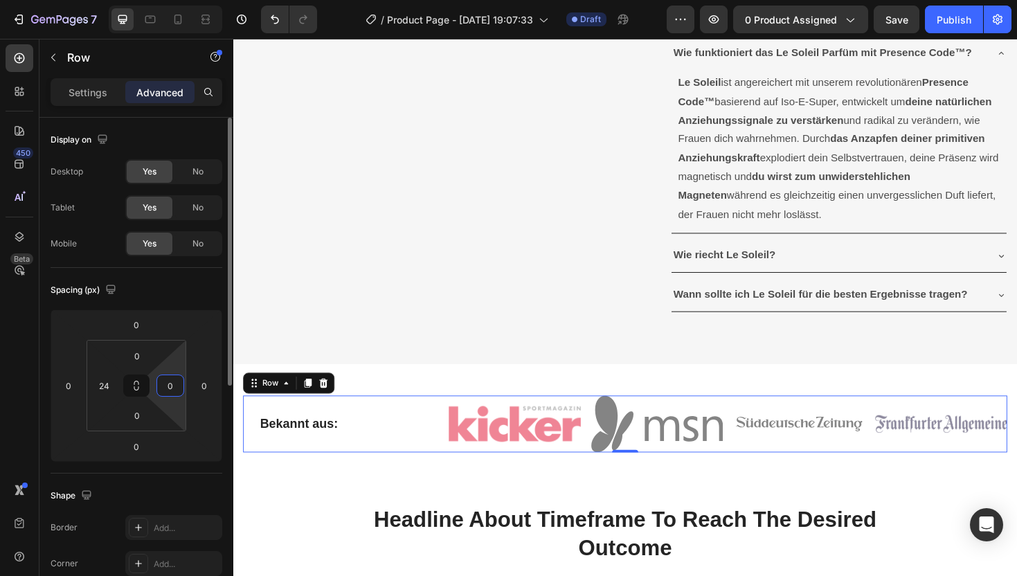
click at [169, 392] on input "0" at bounding box center [170, 385] width 21 height 21
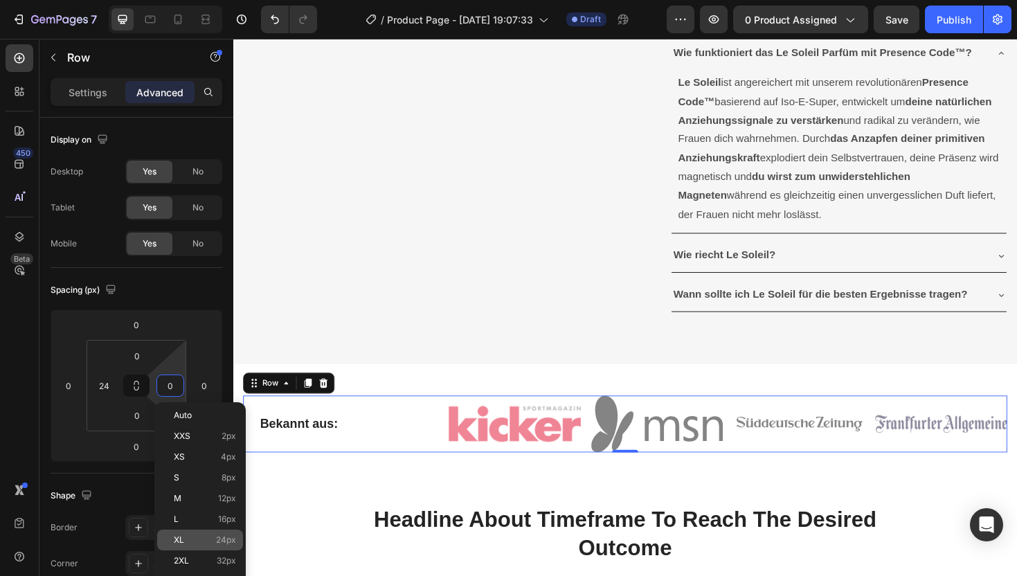
click at [201, 541] on p "XL 24px" at bounding box center [205, 540] width 62 height 10
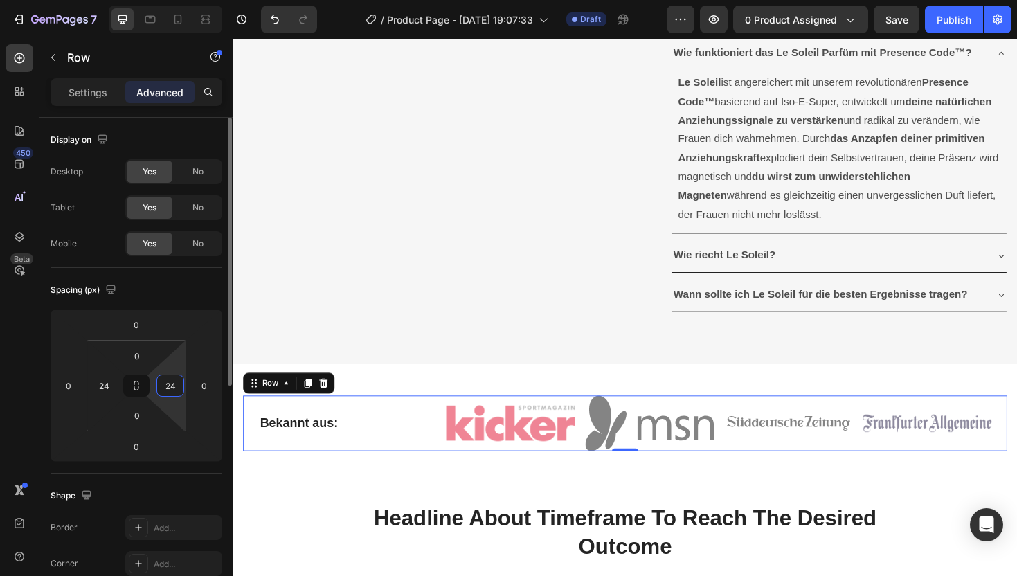
click at [176, 388] on input "24" at bounding box center [170, 385] width 21 height 21
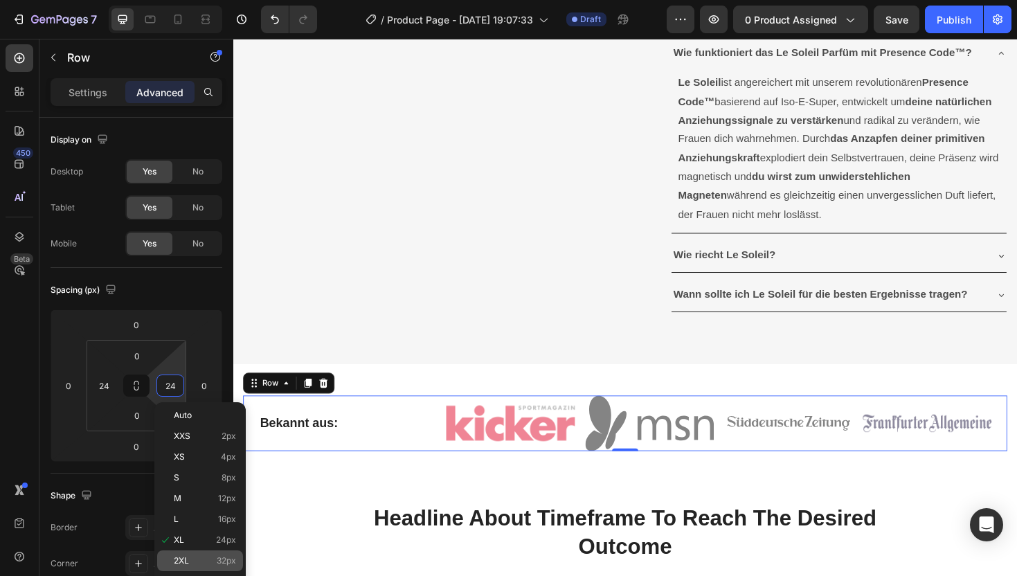
click at [202, 561] on p "2XL 32px" at bounding box center [205, 561] width 62 height 10
type input "32"
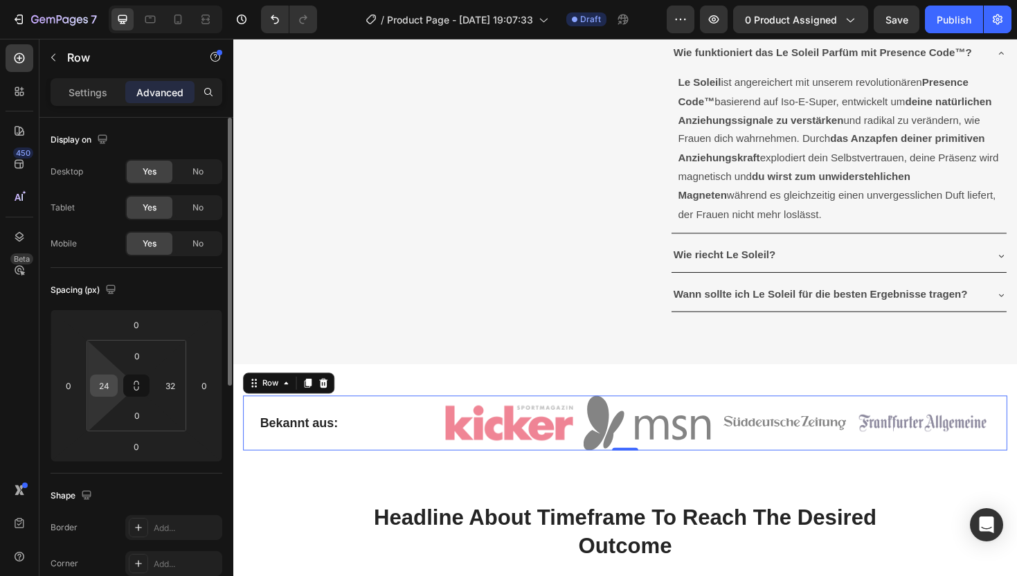
click at [104, 389] on input "24" at bounding box center [103, 385] width 21 height 21
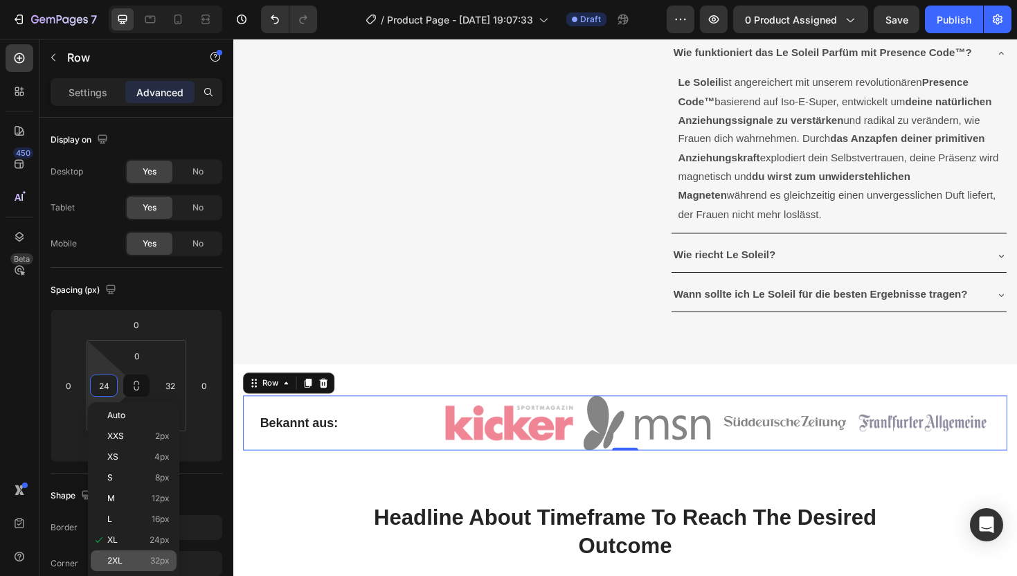
click at [136, 561] on p "2XL 32px" at bounding box center [138, 561] width 62 height 10
type input "32"
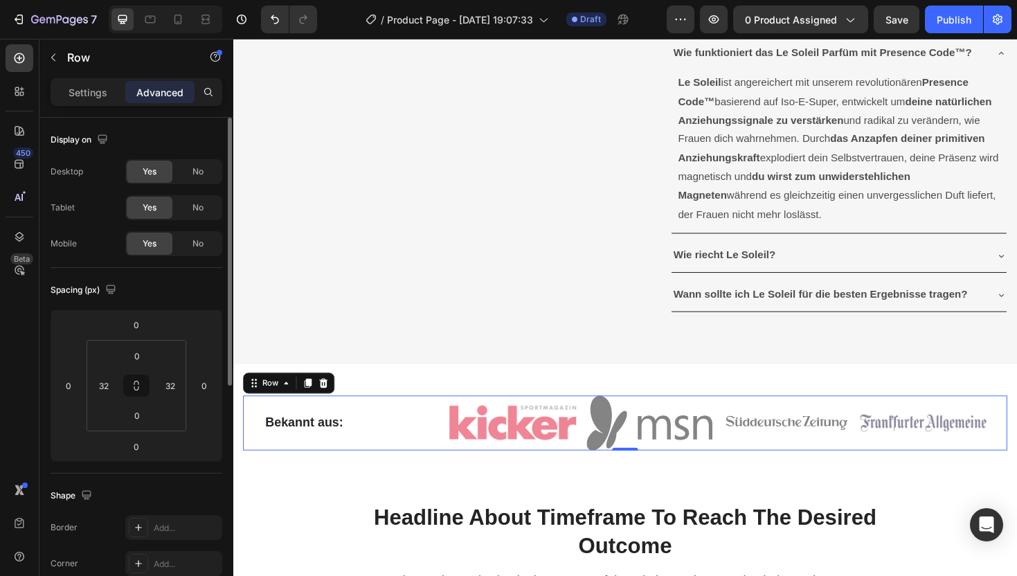
click at [141, 291] on div "Spacing (px)" at bounding box center [137, 290] width 172 height 22
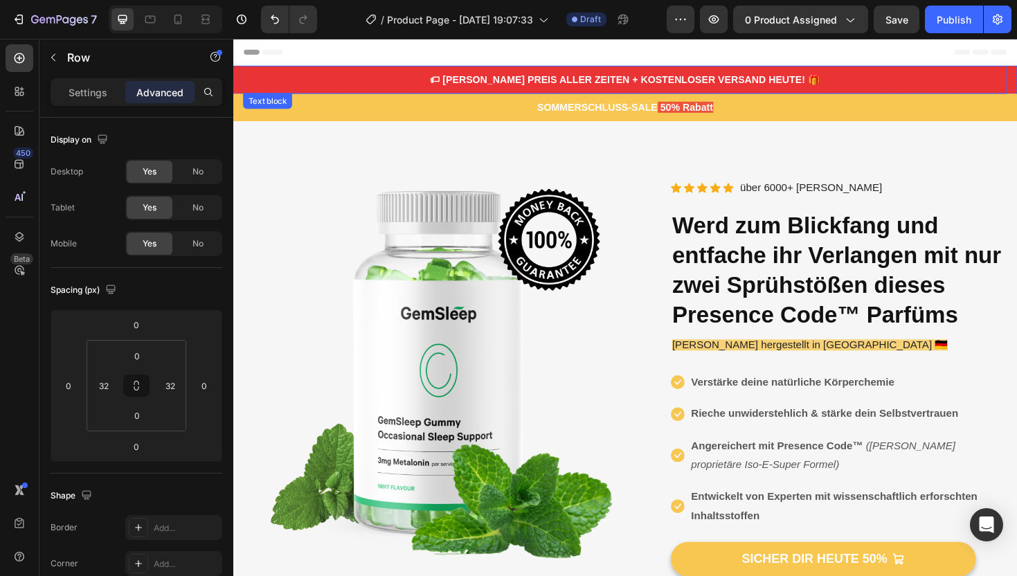
click at [369, 81] on p "🏷 [PERSON_NAME] PREIS ALLER ZEITEN + KOSTENLOSER VERSAND HEUTE! 🎁" at bounding box center [648, 82] width 807 height 16
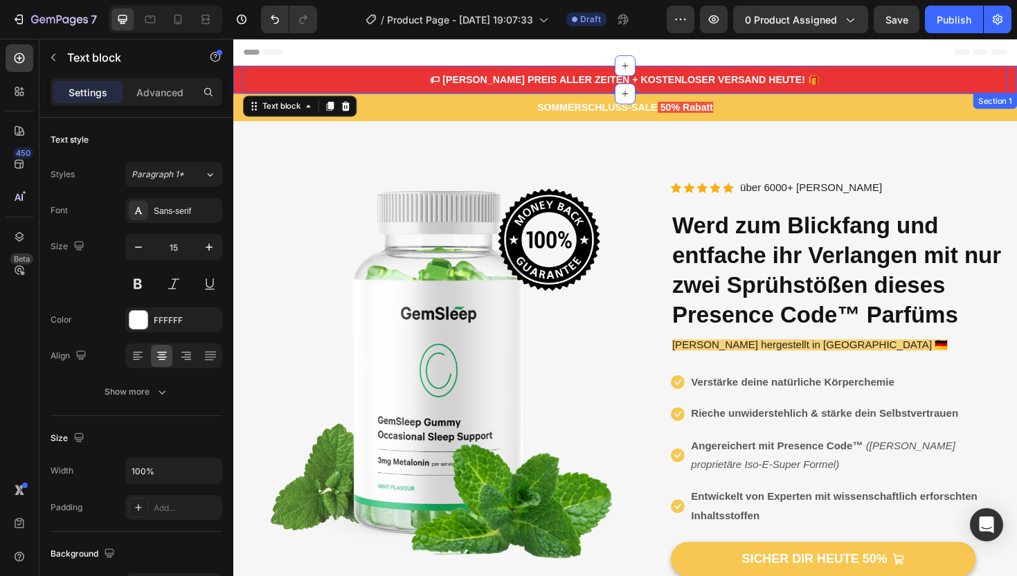
click at [238, 85] on div "🏷 [PERSON_NAME] PREIS ALLER ZEITEN + KOSTENLOSER VERSAND HEUTE! 🎁 Text block 0 …" at bounding box center [648, 82] width 830 height 30
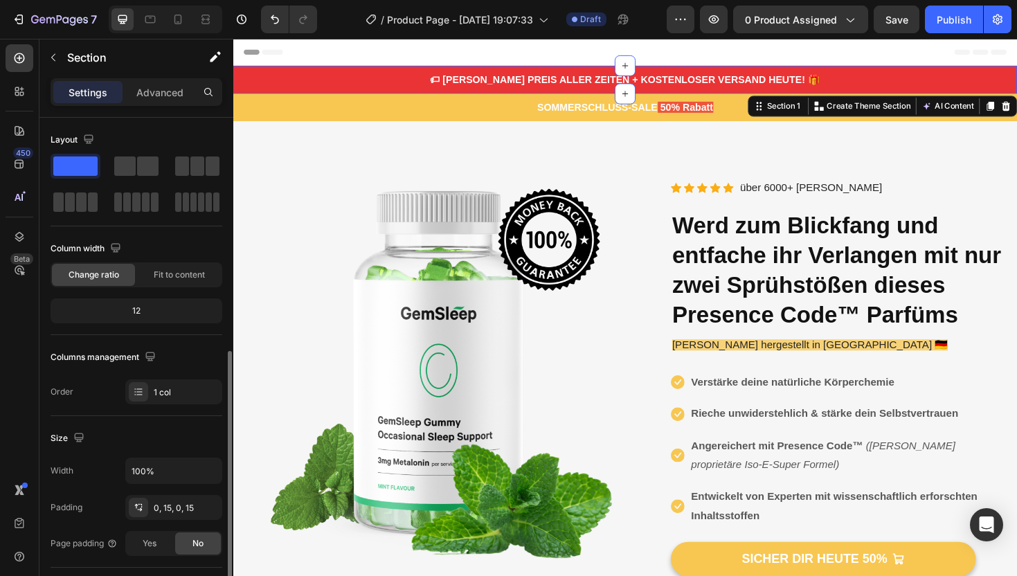
scroll to position [347, 0]
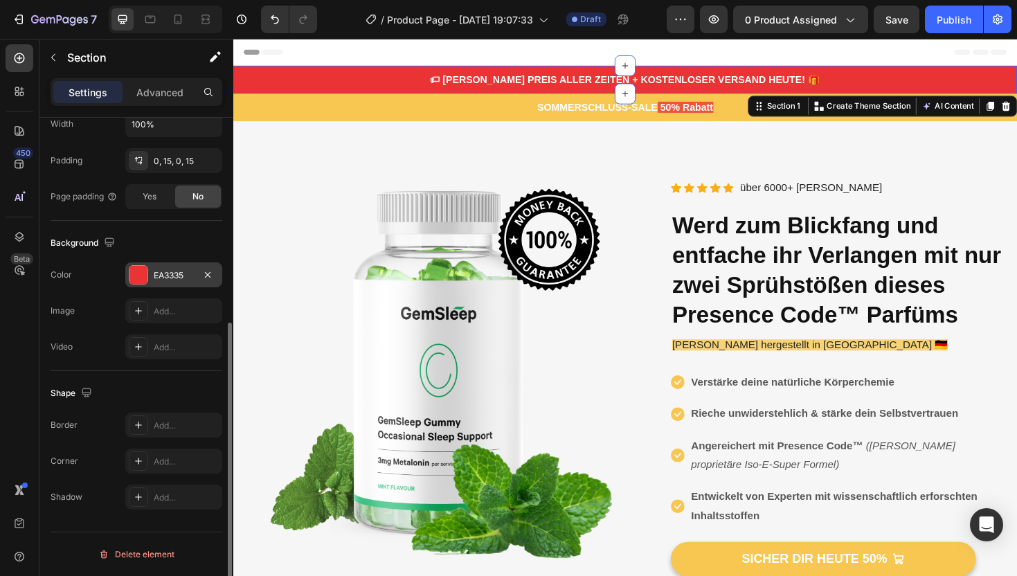
click at [179, 280] on div "EA3335" at bounding box center [174, 275] width 40 height 12
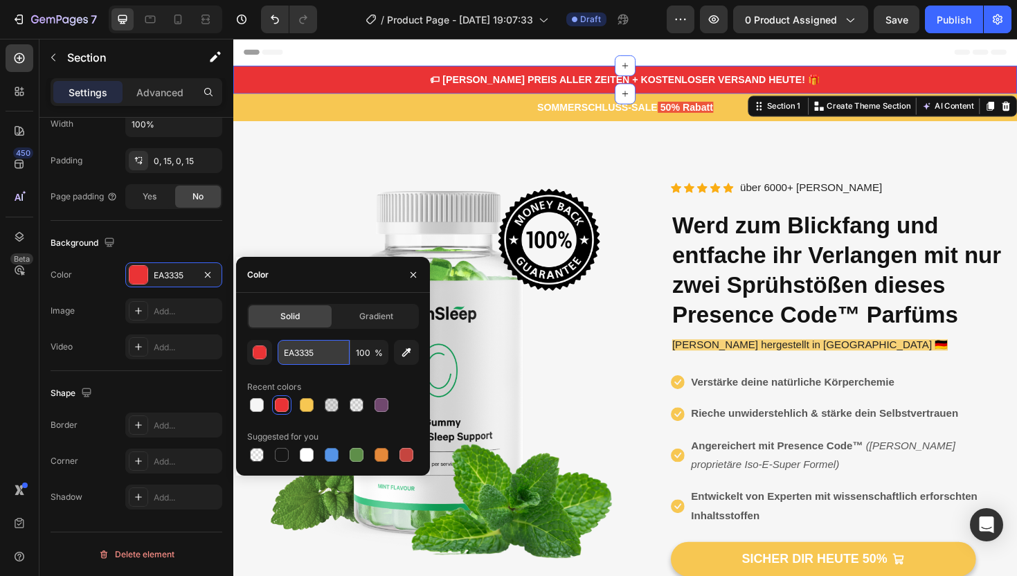
click at [316, 358] on input "EA3335" at bounding box center [313, 352] width 72 height 25
click at [480, 80] on p "🏷 [PERSON_NAME] PREIS ALLER ZEITEN + KOSTENLOSER VERSAND HEUTE! 🎁" at bounding box center [648, 82] width 807 height 16
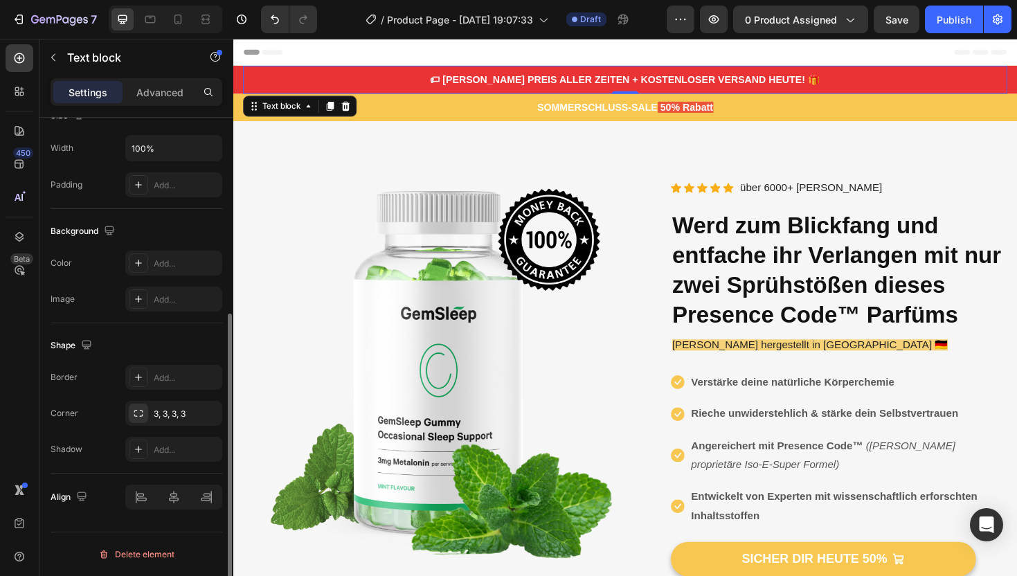
scroll to position [0, 0]
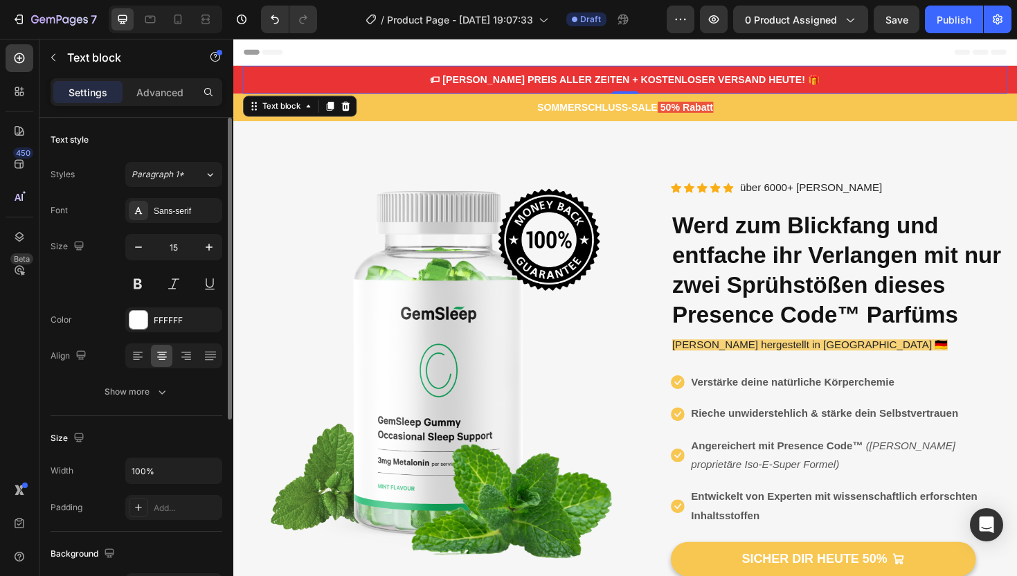
click at [468, 82] on p "🏷 [PERSON_NAME] PREIS ALLER ZEITEN + KOSTENLOSER VERSAND HEUTE! 🎁" at bounding box center [648, 82] width 807 height 16
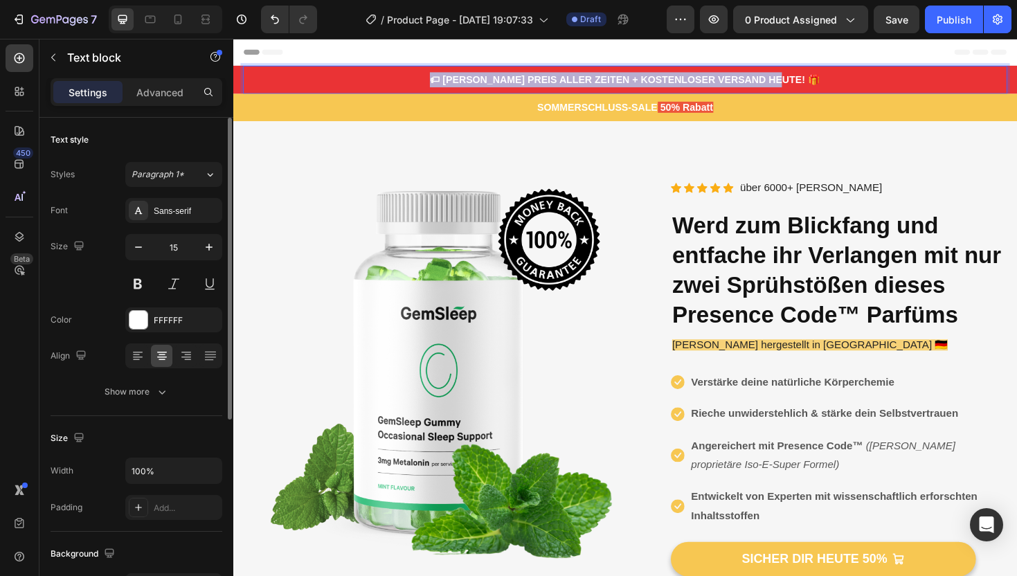
click at [468, 82] on p "🏷 [PERSON_NAME] PREIS ALLER ZEITEN + KOSTENLOSER VERSAND HEUTE! 🎁" at bounding box center [648, 82] width 807 height 16
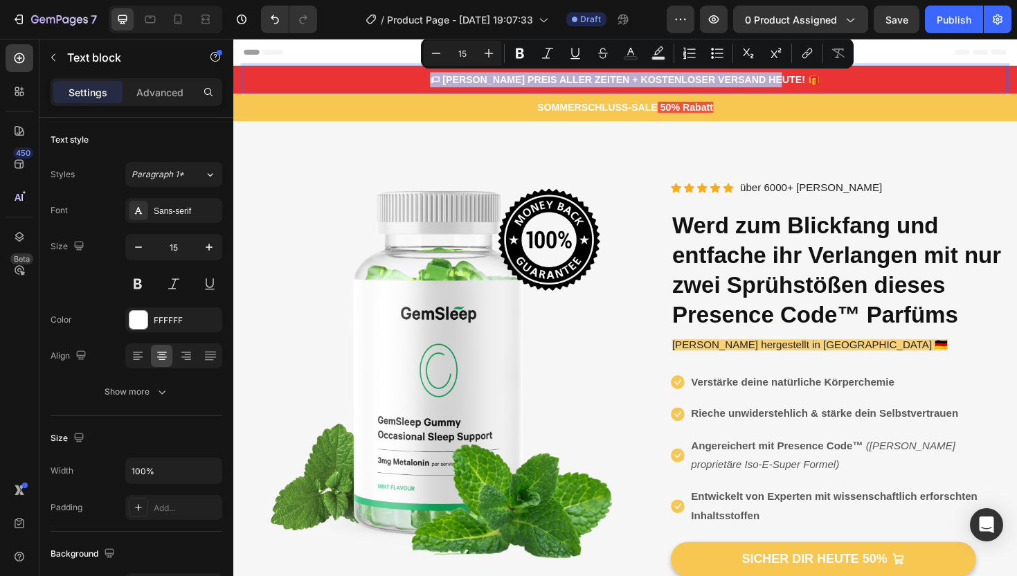
copy p "🏷 [PERSON_NAME] PREIS ALLER ZEITEN + KOSTENLOSER VERSAND HEUTE! 🎁"
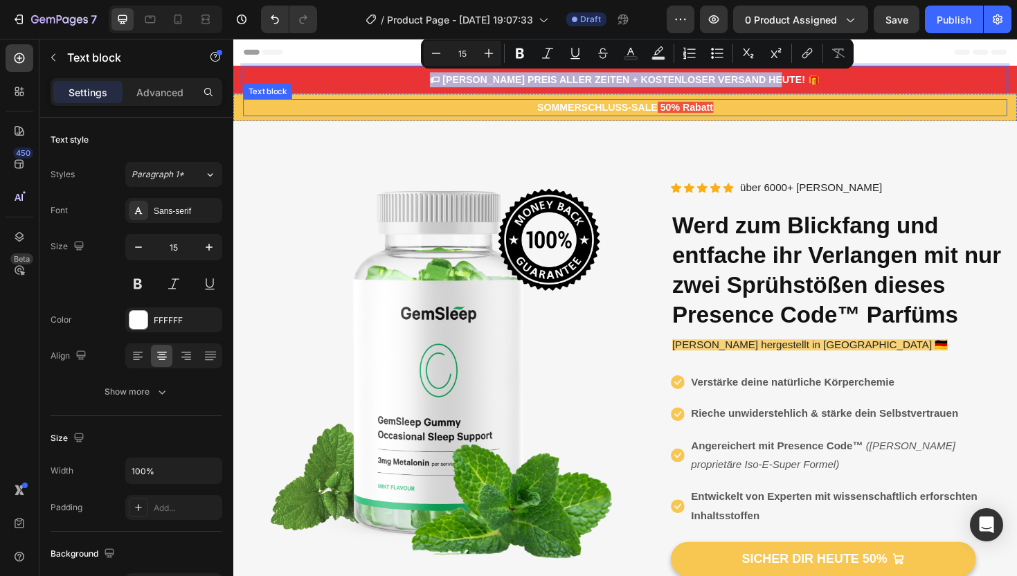
click at [616, 118] on p "SOMMERSCHLUSS-SALE 50% Rabatt" at bounding box center [648, 112] width 807 height 16
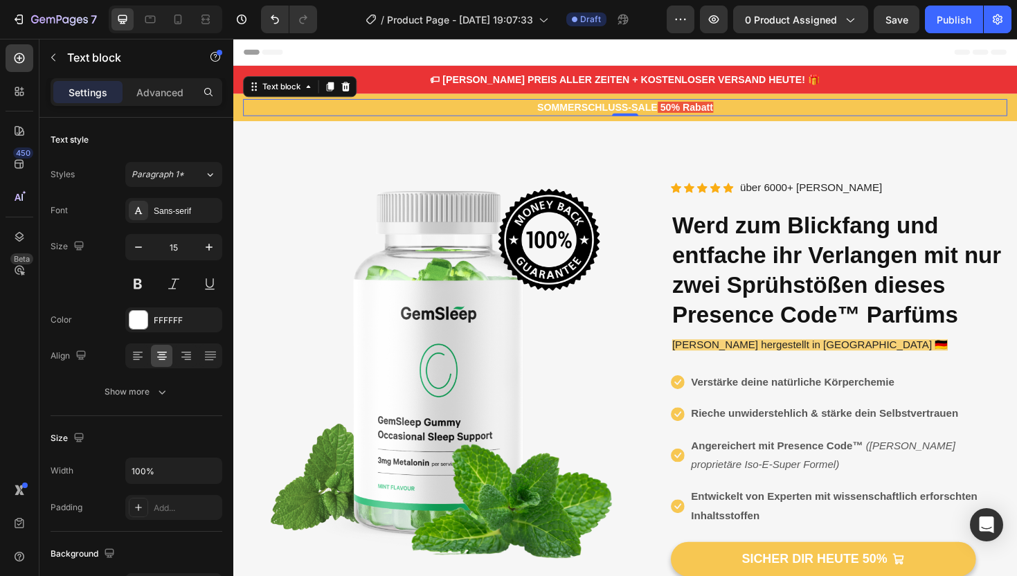
click at [616, 118] on p "SOMMERSCHLUSS-SALE 50% Rabatt" at bounding box center [648, 112] width 807 height 16
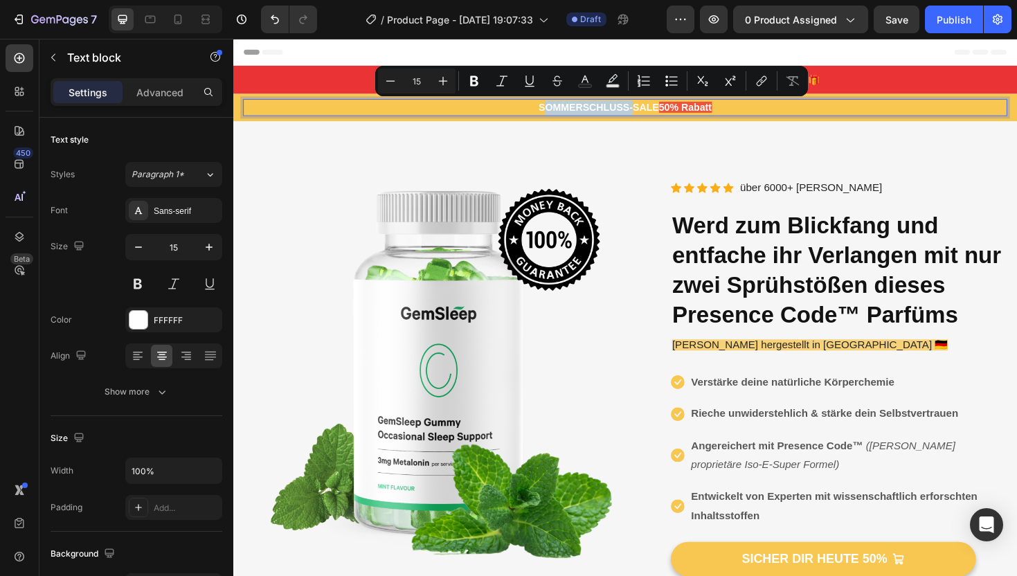
click at [622, 112] on p "SOMMERSCHLUSS-SALE 50% Rabatt" at bounding box center [648, 112] width 807 height 16
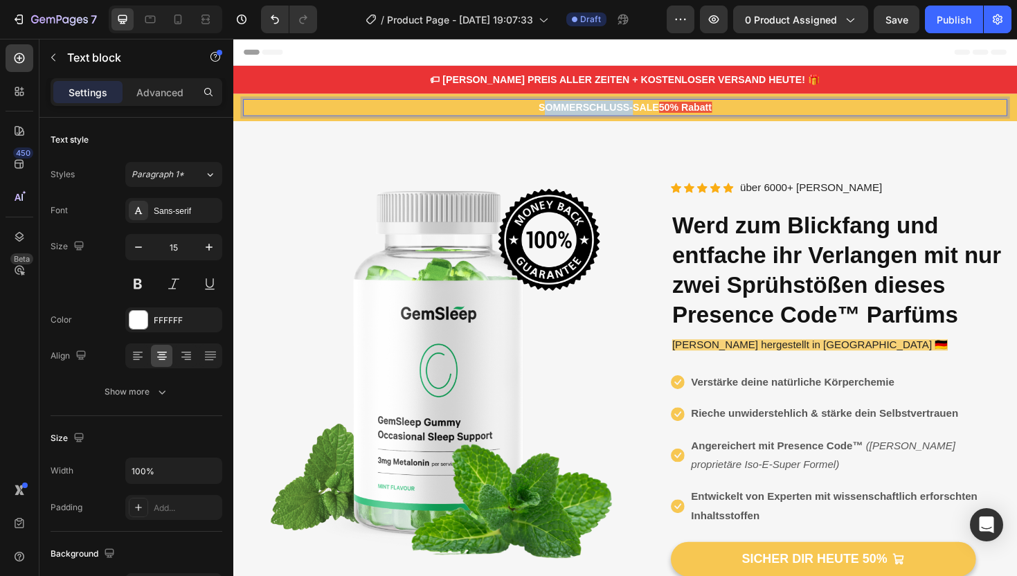
click at [622, 112] on p "SOMMERSCHLUSS-SALE 50% Rabatt" at bounding box center [648, 112] width 807 height 16
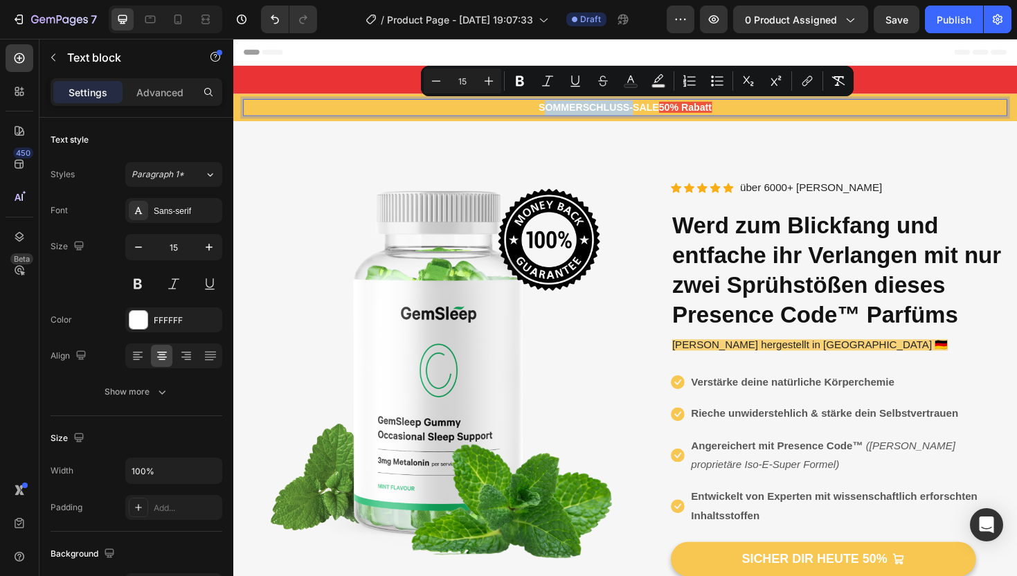
click at [562, 110] on p "SOMMERSCHLUSS-SALE 50% Rabatt" at bounding box center [648, 112] width 807 height 16
click at [536, 113] on p "SOMMERSCHLUSS-SALE 50% Rabatt" at bounding box center [648, 112] width 807 height 16
drag, startPoint x: 543, startPoint y: 113, endPoint x: 678, endPoint y: 112, distance: 135.6
click at [678, 112] on p "SOMMERSCHLUSS-SALE 50% Rabatt" at bounding box center [648, 112] width 807 height 16
copy p "SOMMERSCHLUSS-SALE"
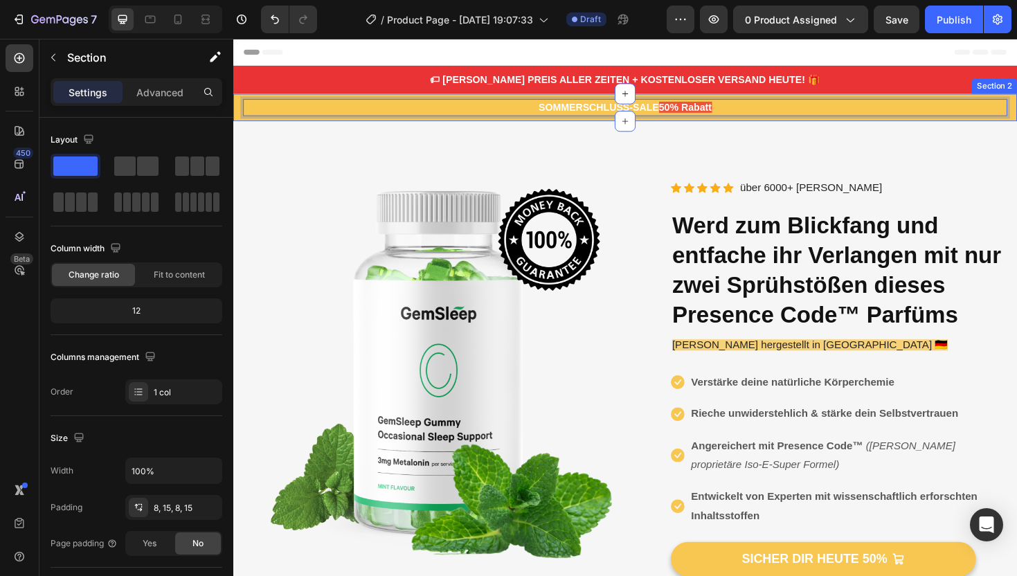
click at [236, 113] on div "SOMMERSCHLUSS-SALE 50% Rabatt Text block 0 Section 2" at bounding box center [648, 112] width 830 height 30
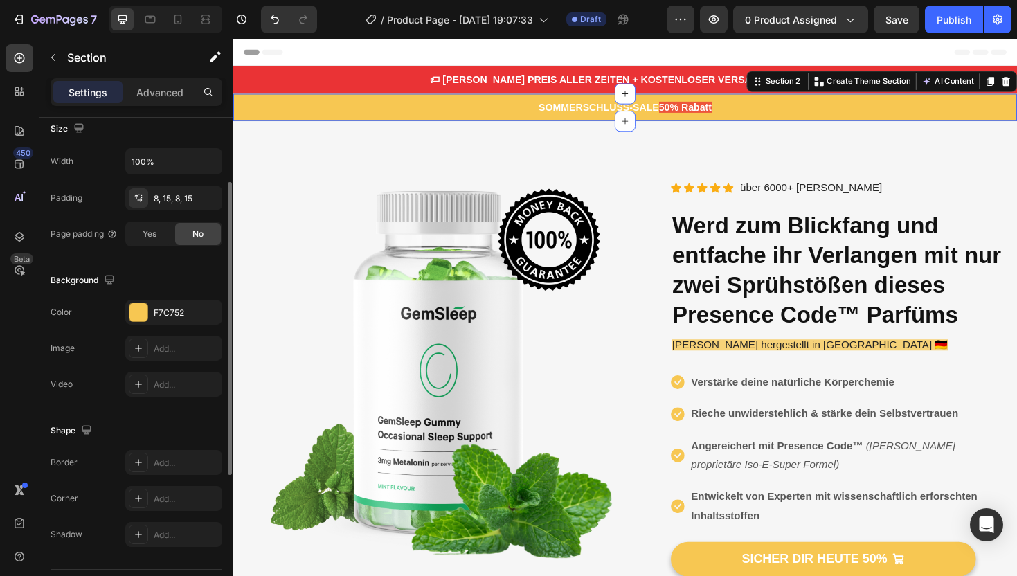
scroll to position [347, 0]
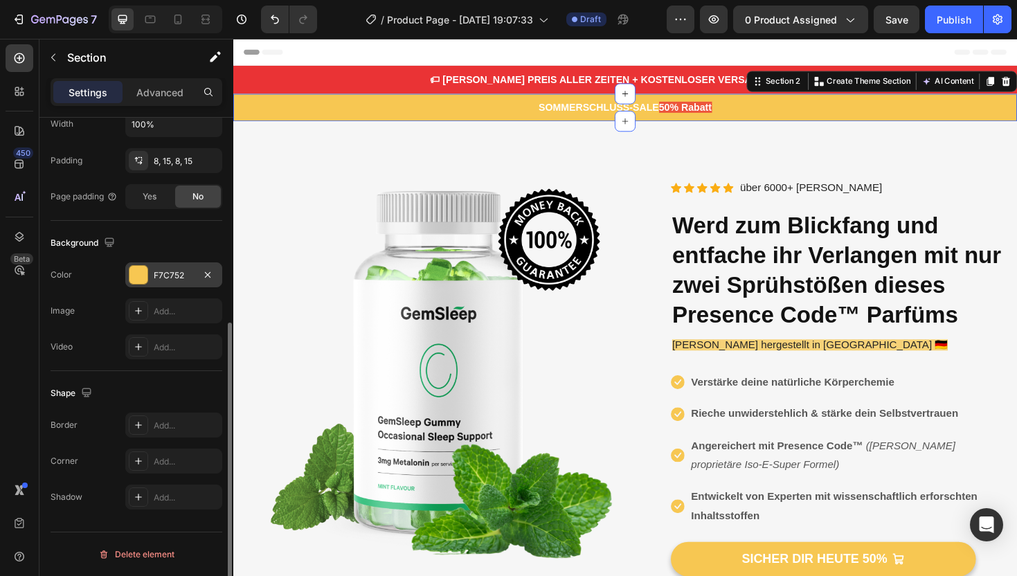
click at [185, 280] on div "F7C752" at bounding box center [174, 275] width 40 height 12
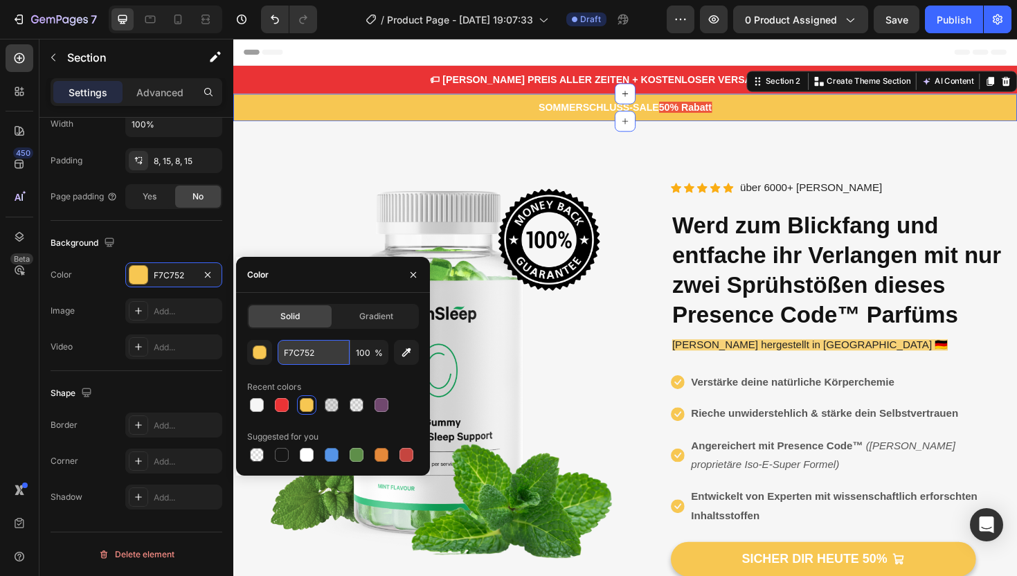
click at [333, 347] on input "F7C752" at bounding box center [313, 352] width 72 height 25
click at [739, 248] on h2 "Werd zum Blickfang und entfache ihr Verlangen mit nur zwei Sprühstößen dieses P…" at bounding box center [875, 283] width 356 height 129
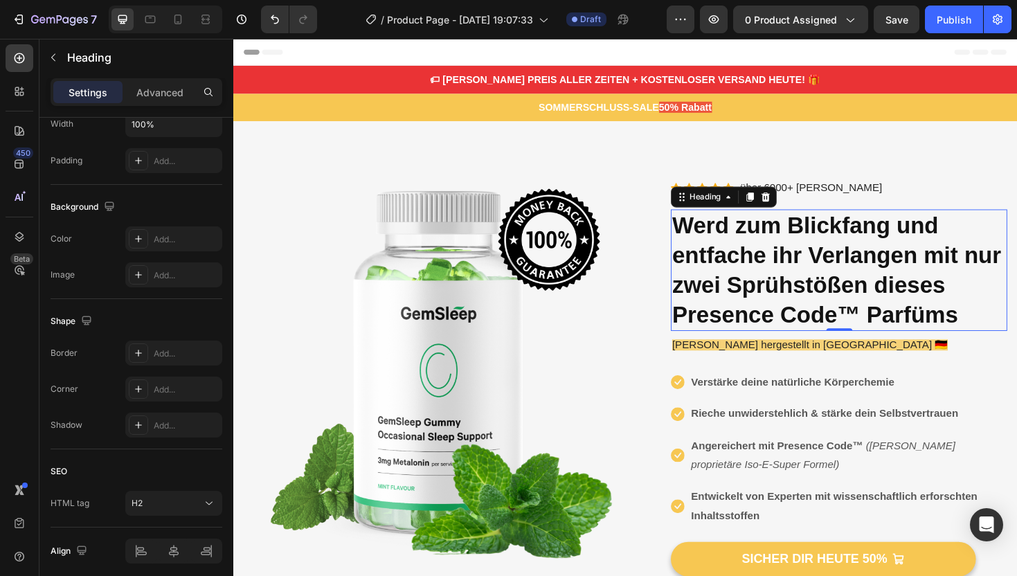
scroll to position [0, 0]
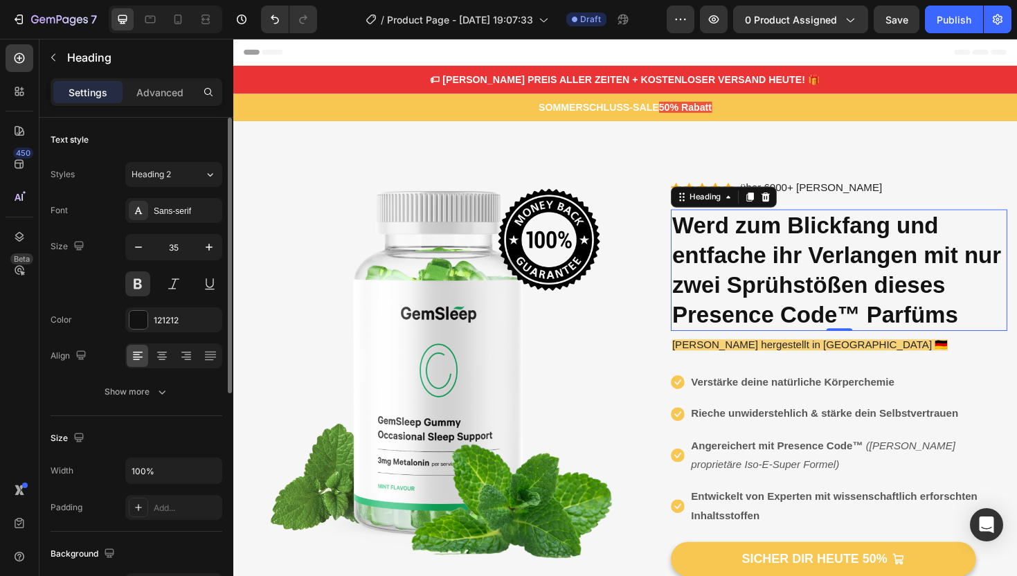
click at [701, 234] on h2 "Werd zum Blickfang und entfache ihr Verlangen mit nur zwei Sprühstößen dieses P…" at bounding box center [875, 283] width 356 height 129
click at [701, 234] on p "Werd zum Blickfang und entfache ihr Verlangen mit nur zwei Sprühstößen dieses P…" at bounding box center [875, 284] width 354 height 126
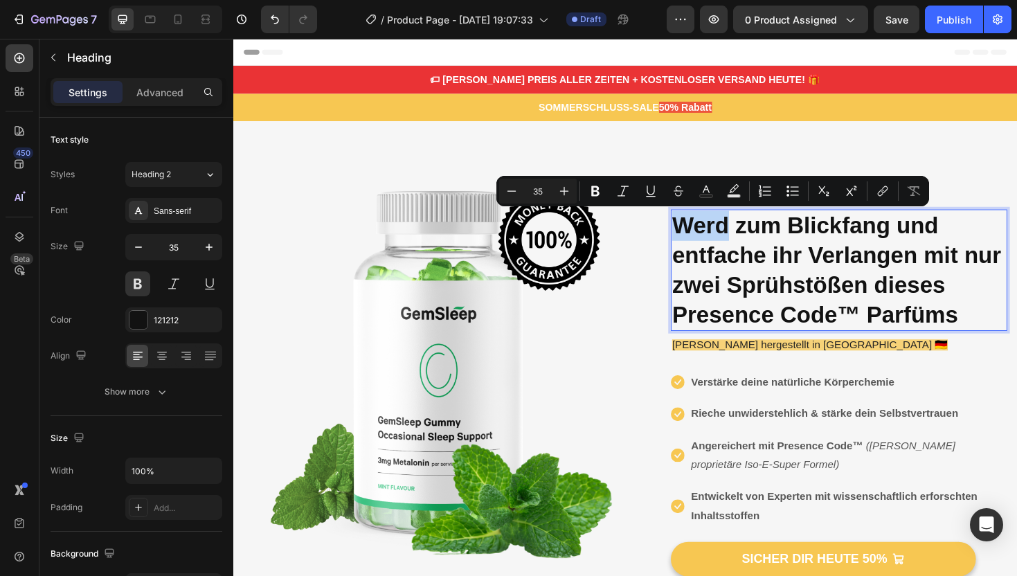
click at [723, 238] on p "Werd zum Blickfang und entfache ihr Verlangen mit nur zwei Sprühstößen dieses P…" at bounding box center [875, 284] width 354 height 126
click at [704, 238] on p "Werd zum Blickfang und entfache ihr Verlangen mit nur zwei Sprühstößen dieses P…" at bounding box center [875, 284] width 354 height 126
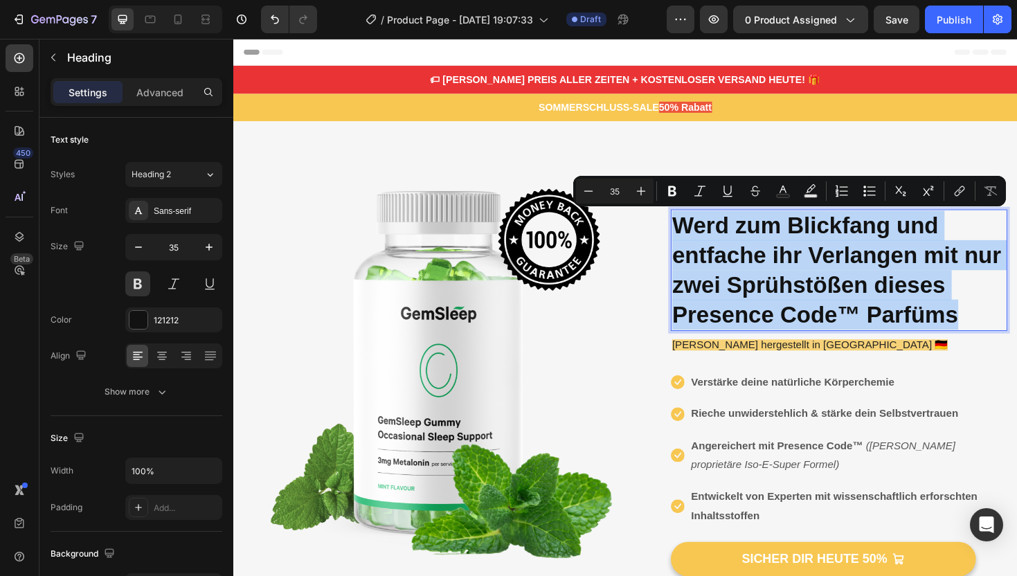
drag, startPoint x: 701, startPoint y: 237, endPoint x: 1016, endPoint y: 329, distance: 328.0
click at [1015, 329] on p "Werd zum Blickfang und entfache ihr Verlangen mit nur zwei Sprühstößen dieses P…" at bounding box center [875, 284] width 354 height 126
copy p "Werd zum Blickfang und entfache ihr Verlangen mit nur zwei Sprühstößen dieses P…"
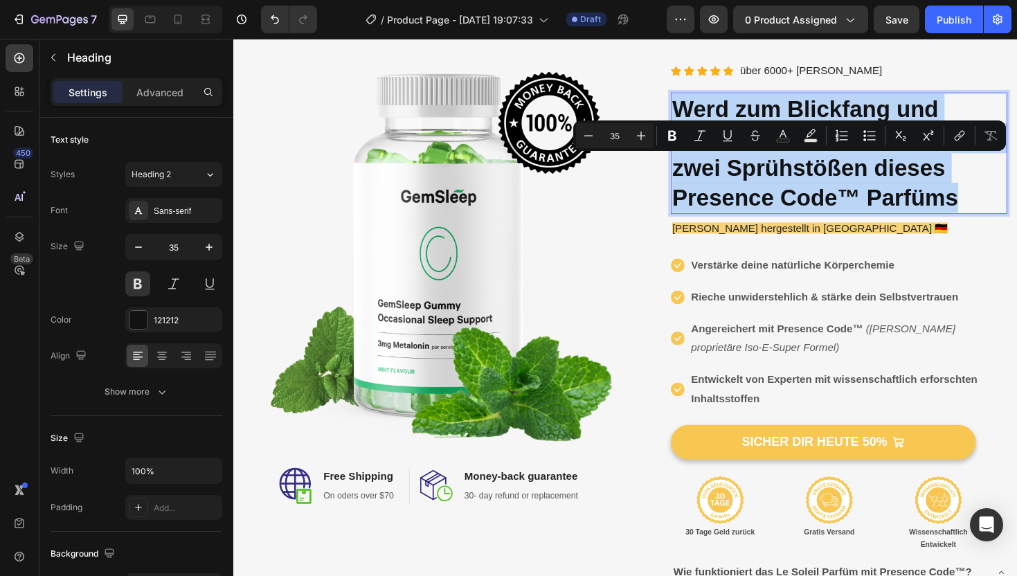
scroll to position [126, 0]
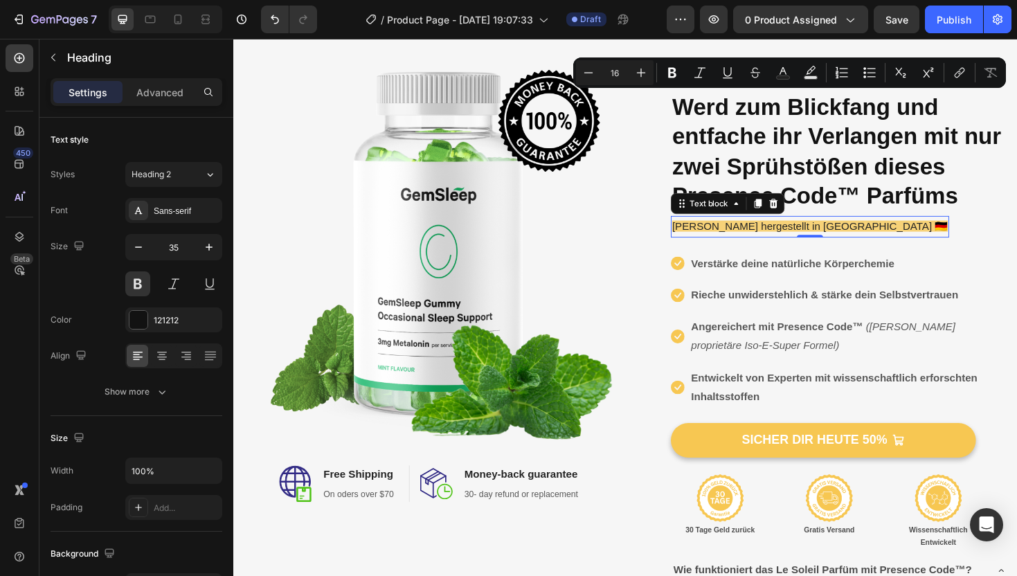
click at [750, 237] on span "[PERSON_NAME] hergestellt in [GEOGRAPHIC_DATA] 🇩🇪" at bounding box center [844, 237] width 292 height 12
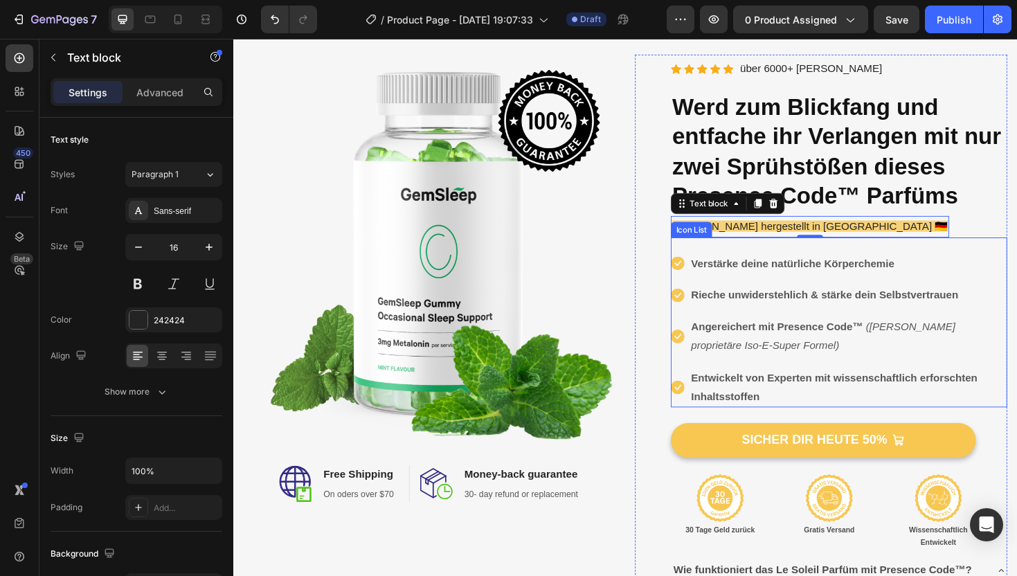
click at [736, 237] on div "Icon List" at bounding box center [719, 241] width 38 height 12
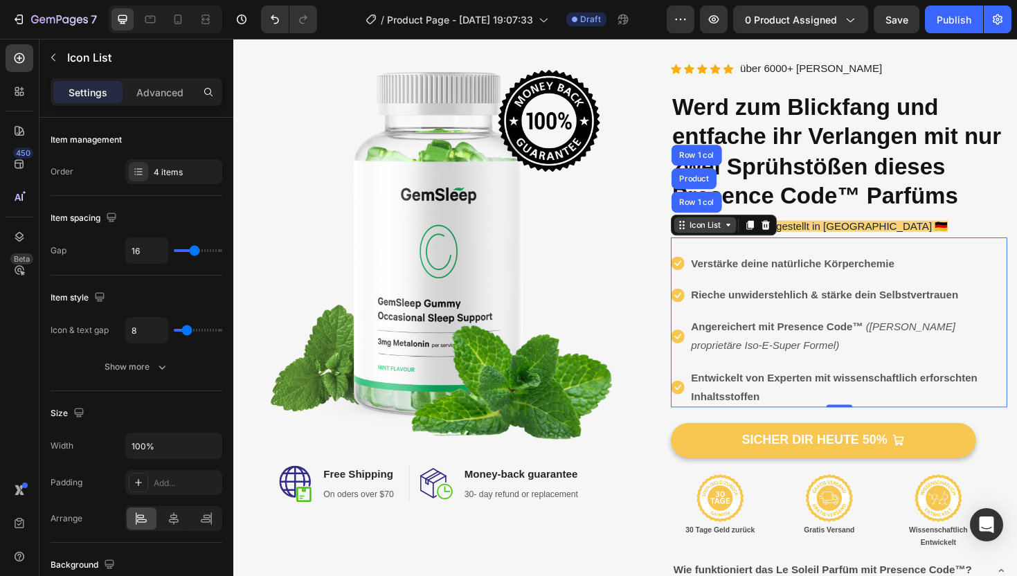
click at [736, 237] on div "Icon List" at bounding box center [733, 236] width 38 height 12
click at [841, 236] on span "[PERSON_NAME] hergestellt in [GEOGRAPHIC_DATA] 🇩🇪" at bounding box center [844, 237] width 292 height 12
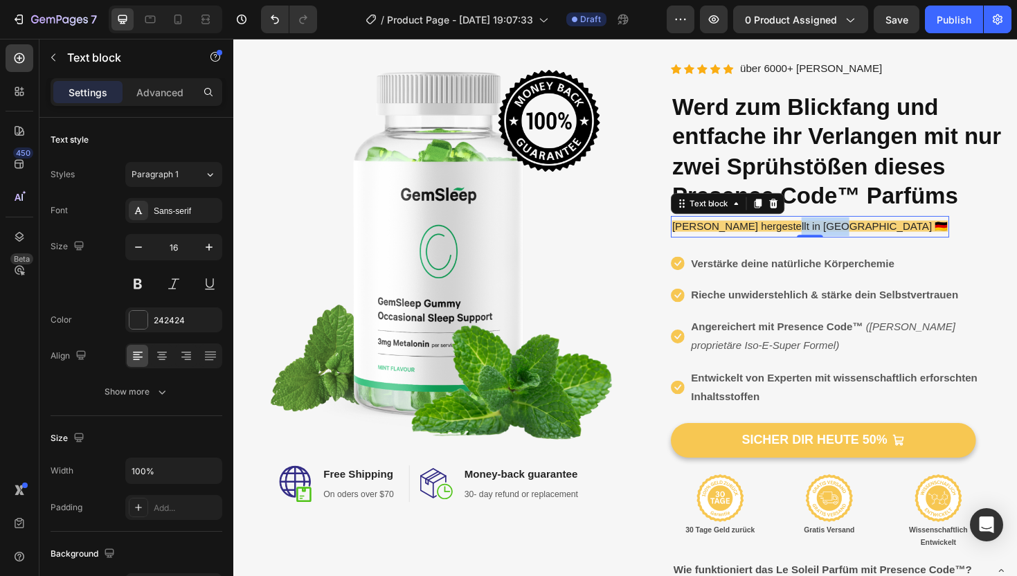
click at [841, 236] on span "[PERSON_NAME] hergestellt in [GEOGRAPHIC_DATA] 🇩🇪" at bounding box center [844, 237] width 292 height 12
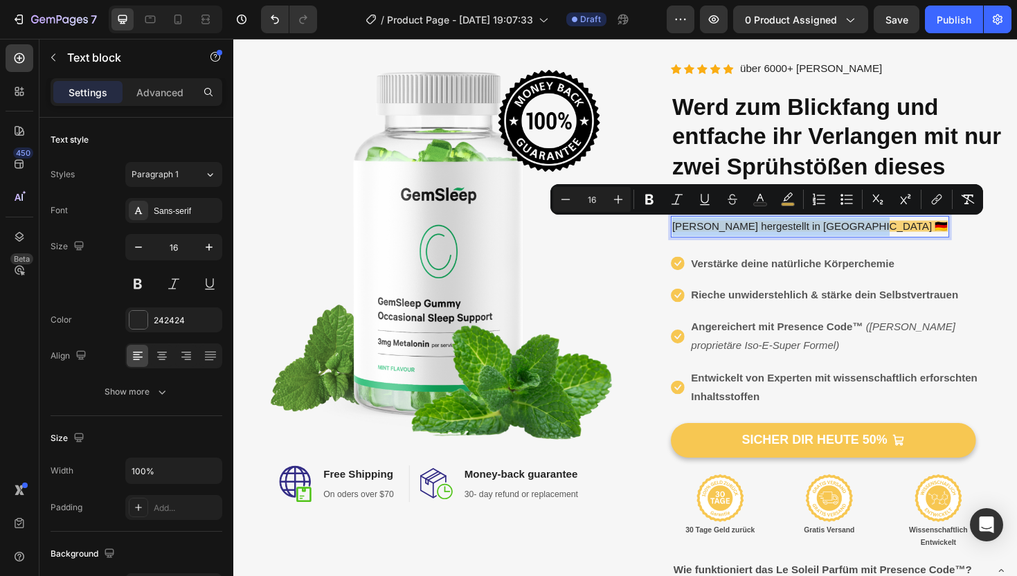
copy span "[PERSON_NAME] hergestellt in [GEOGRAPHIC_DATA] 🇩🇪"
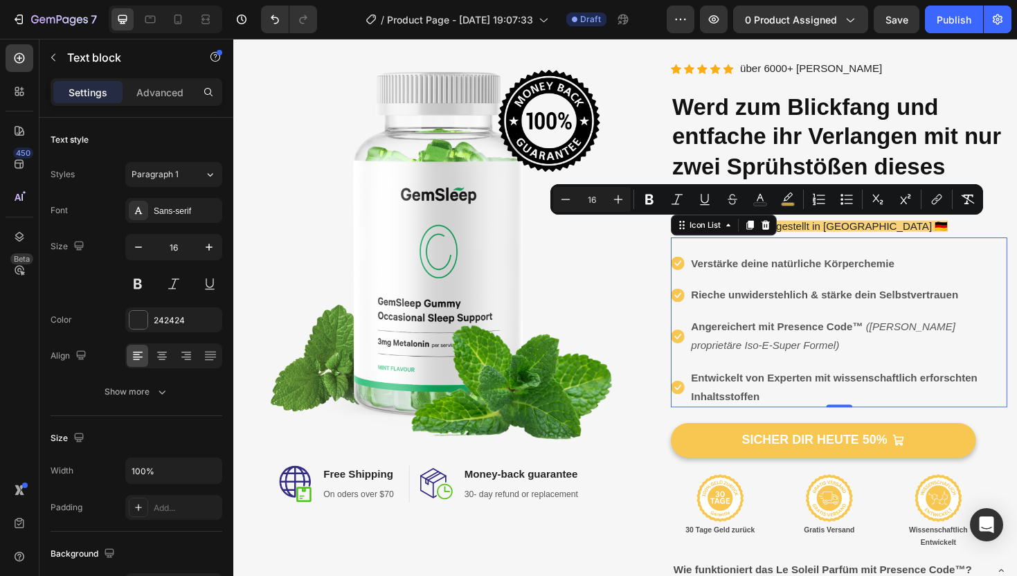
click at [808, 294] on ul "Icon Verstärke deine natürliche Körperchemie Text block Icon Rieche unwidersteh…" at bounding box center [875, 348] width 356 height 164
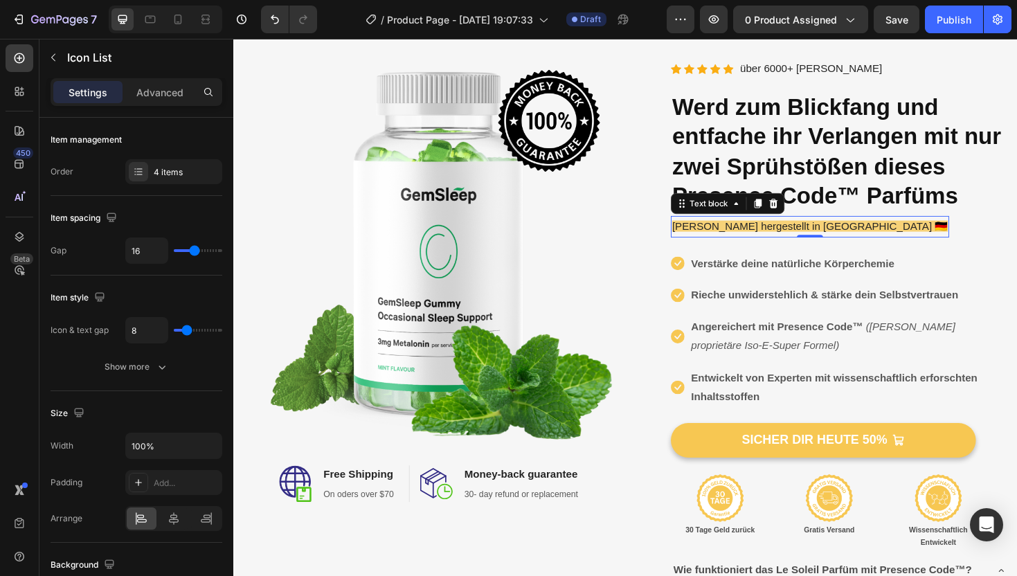
click at [846, 238] on span "[PERSON_NAME] hergestellt in [GEOGRAPHIC_DATA] 🇩🇪" at bounding box center [844, 237] width 292 height 12
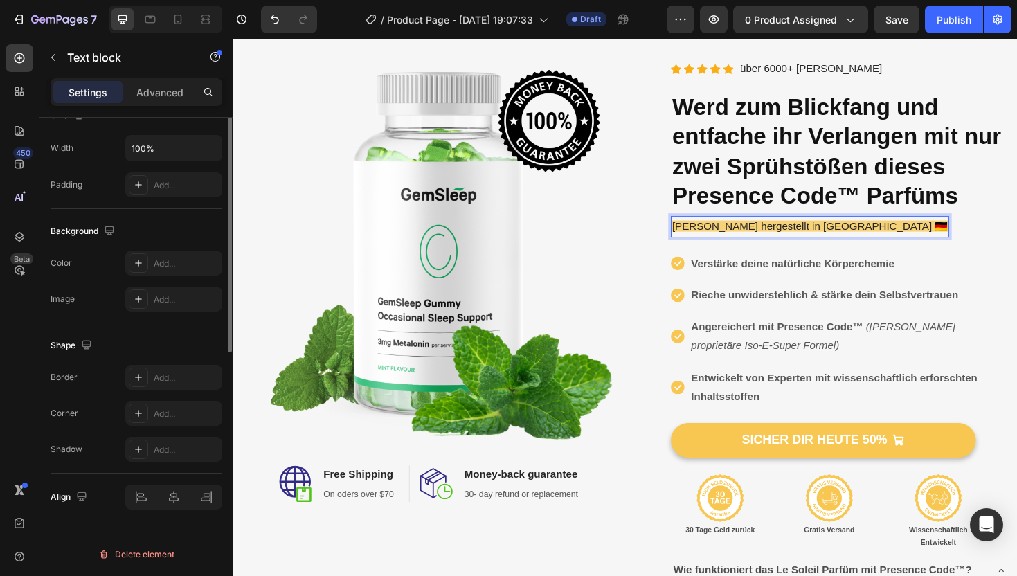
scroll to position [0, 0]
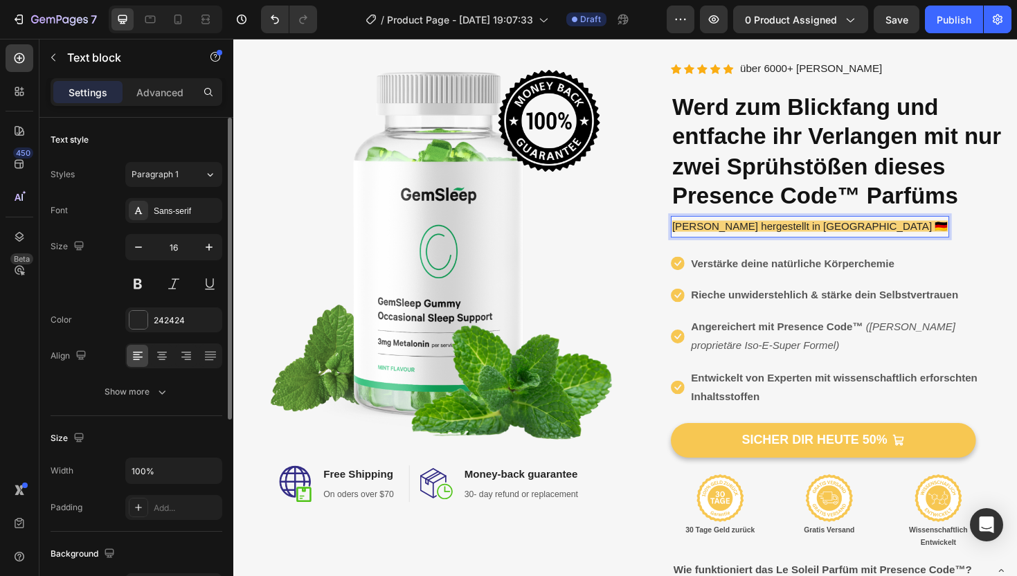
click at [791, 233] on span "[PERSON_NAME] hergestellt in [GEOGRAPHIC_DATA] 🇩🇪" at bounding box center [844, 237] width 292 height 12
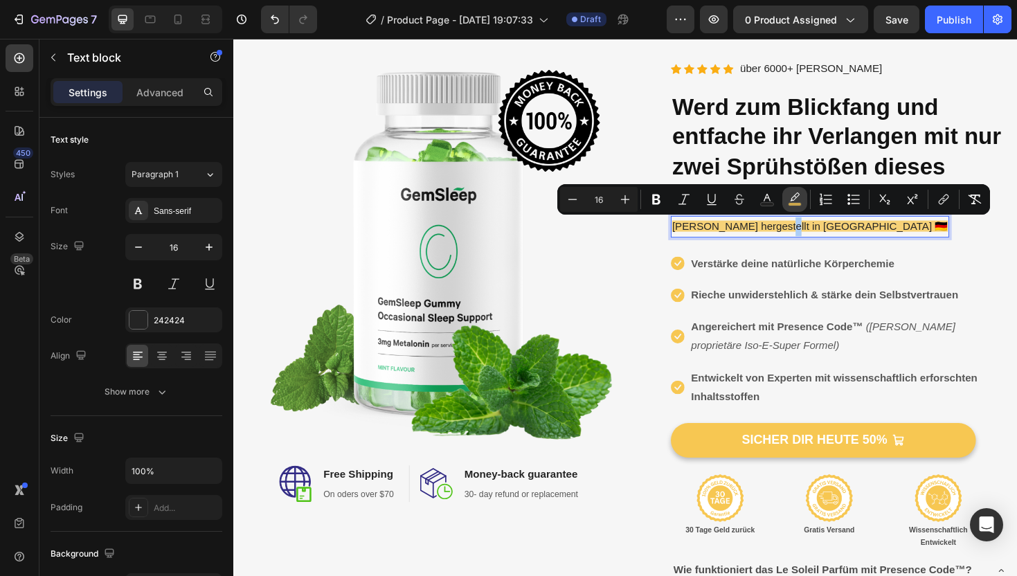
click at [791, 201] on icon "Editor contextual toolbar" at bounding box center [794, 199] width 14 height 14
type input "F7C752"
type input "77"
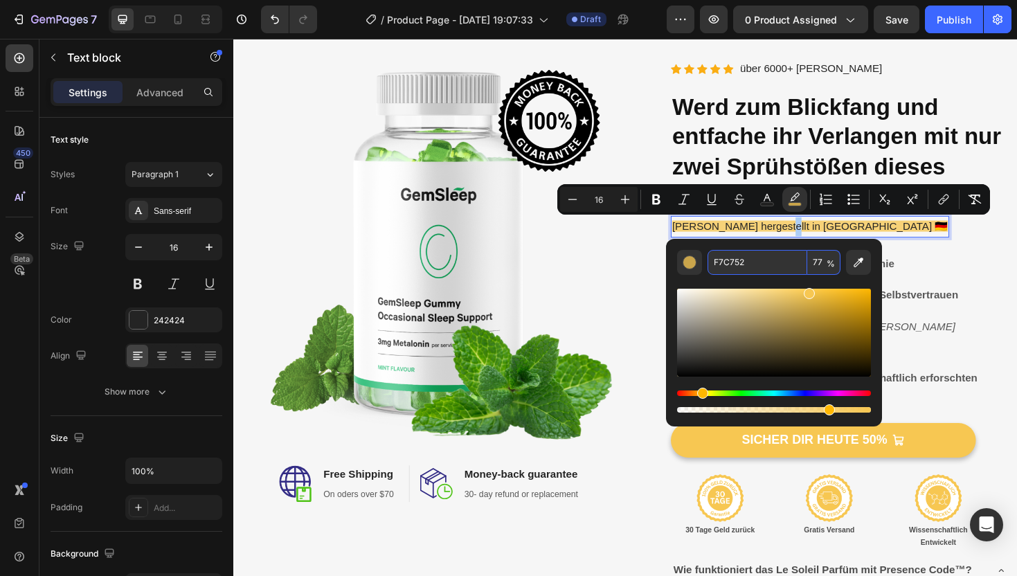
click at [761, 259] on input "F7C752" at bounding box center [757, 262] width 100 height 25
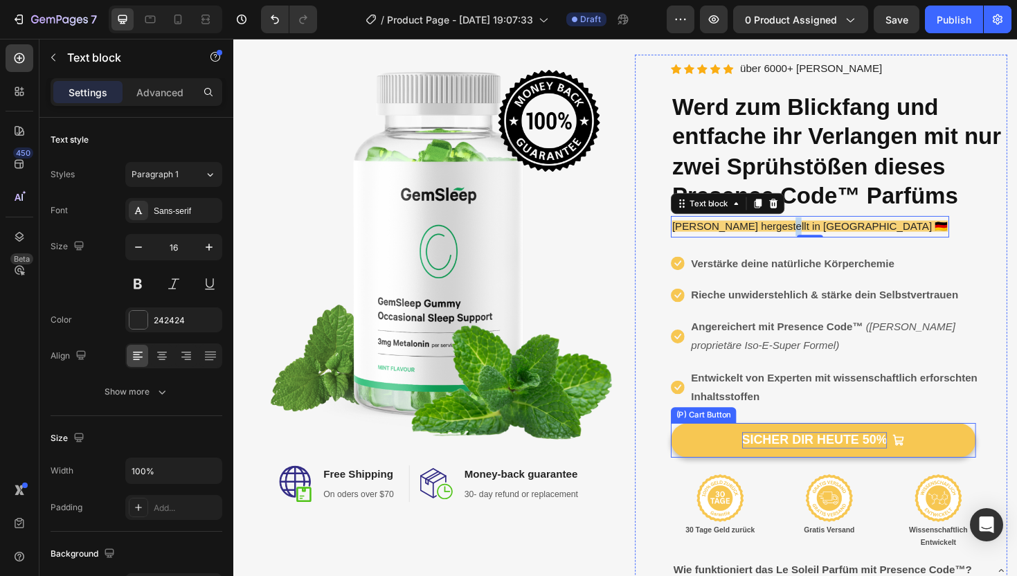
click at [866, 468] on div "SICHER DIR HEUTE 50%" at bounding box center [849, 463] width 154 height 17
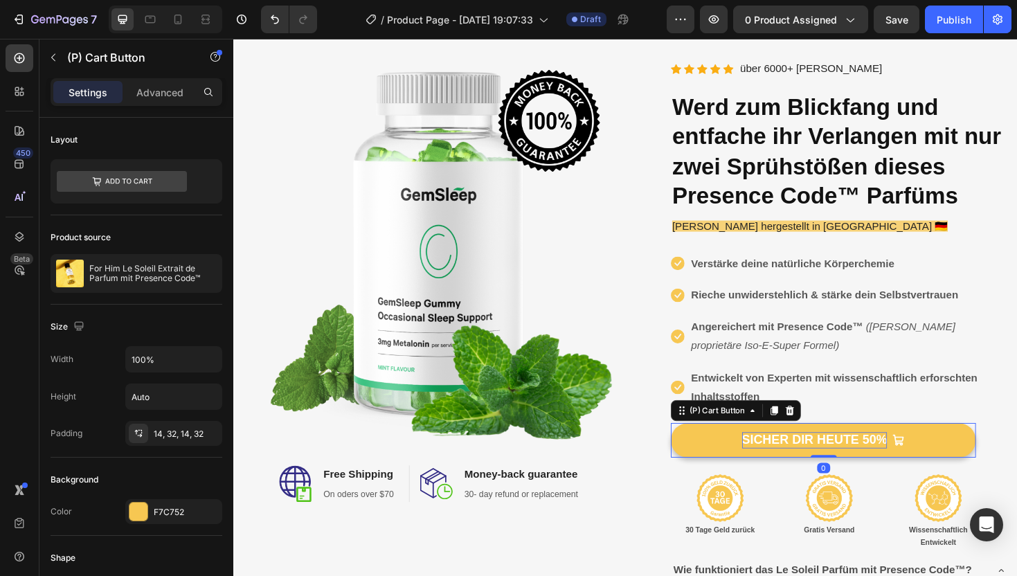
click at [890, 463] on div "SICHER DIR HEUTE 50%" at bounding box center [849, 463] width 154 height 17
click at [890, 463] on p "SICHER DIR HEUTE 50%" at bounding box center [849, 463] width 154 height 17
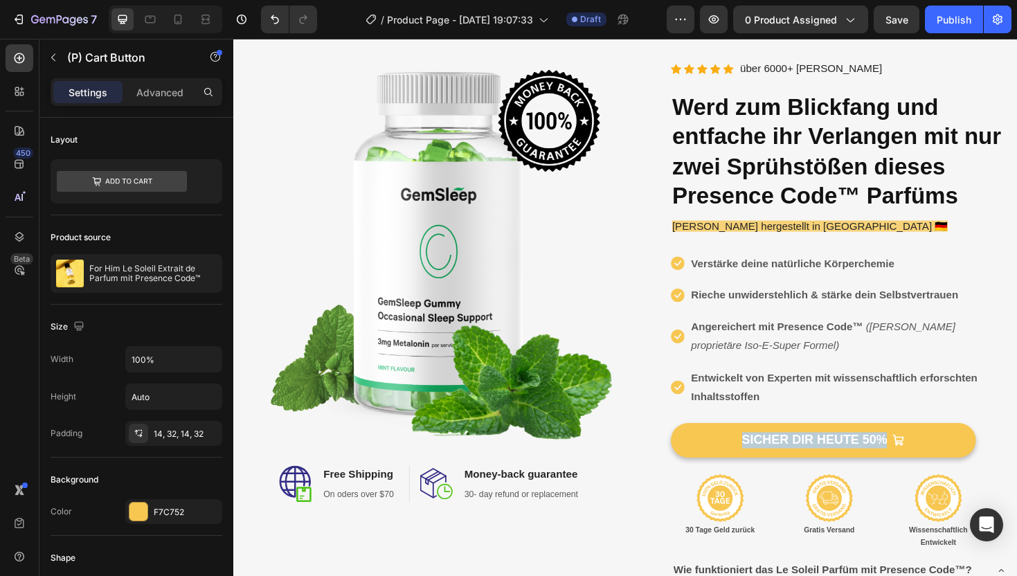
click at [951, 460] on button "SICHER DIR HEUTE 50%" at bounding box center [858, 464] width 323 height 37
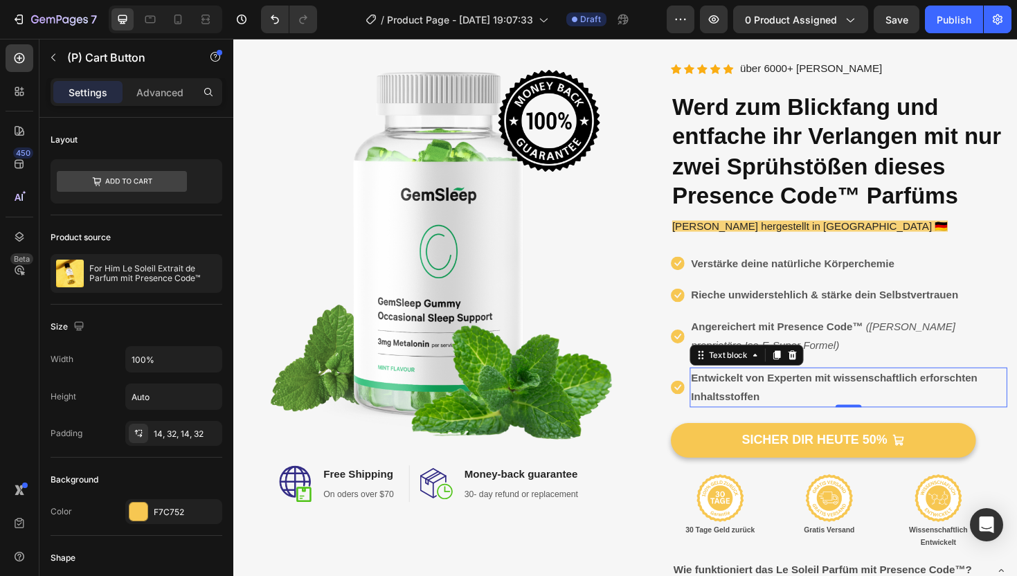
click at [974, 417] on p "Entwickelt von Experten mit wissenschaftlich erforschten Inhaltsstoffen" at bounding box center [885, 408] width 334 height 40
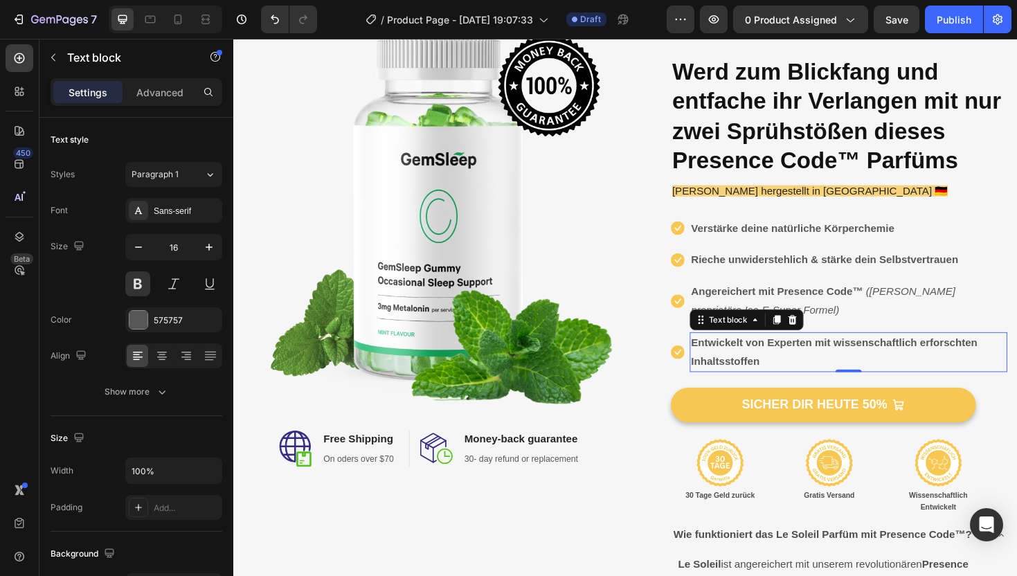
scroll to position [183, 0]
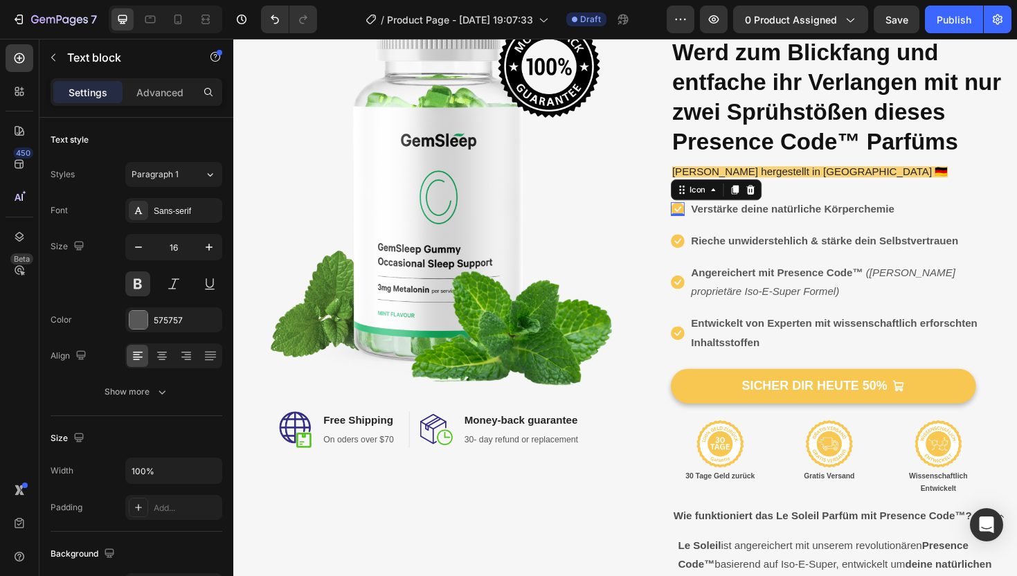
click at [708, 225] on div "Icon 0" at bounding box center [704, 219] width 15 height 15
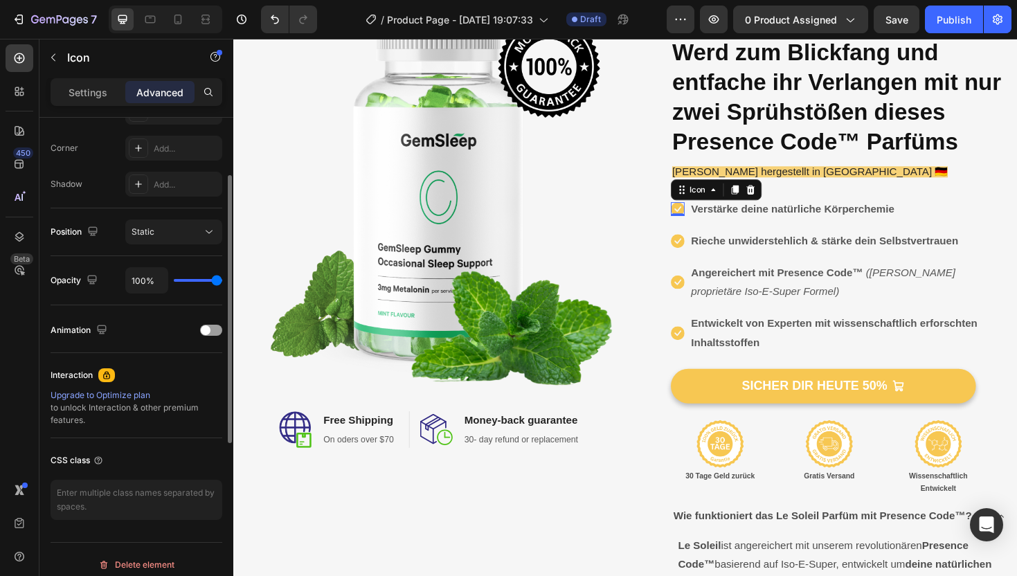
scroll to position [426, 0]
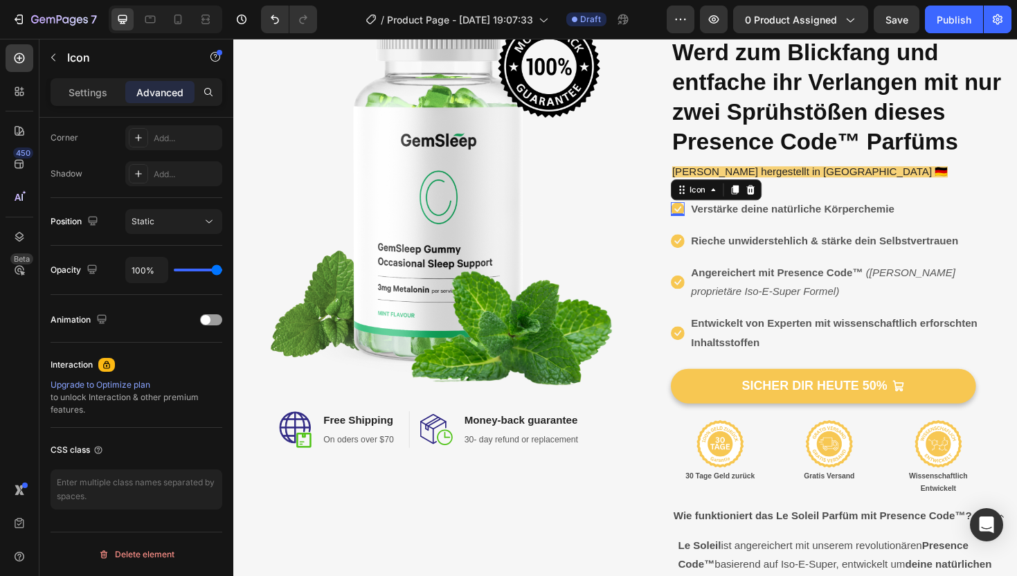
click at [703, 219] on icon at bounding box center [704, 219] width 15 height 15
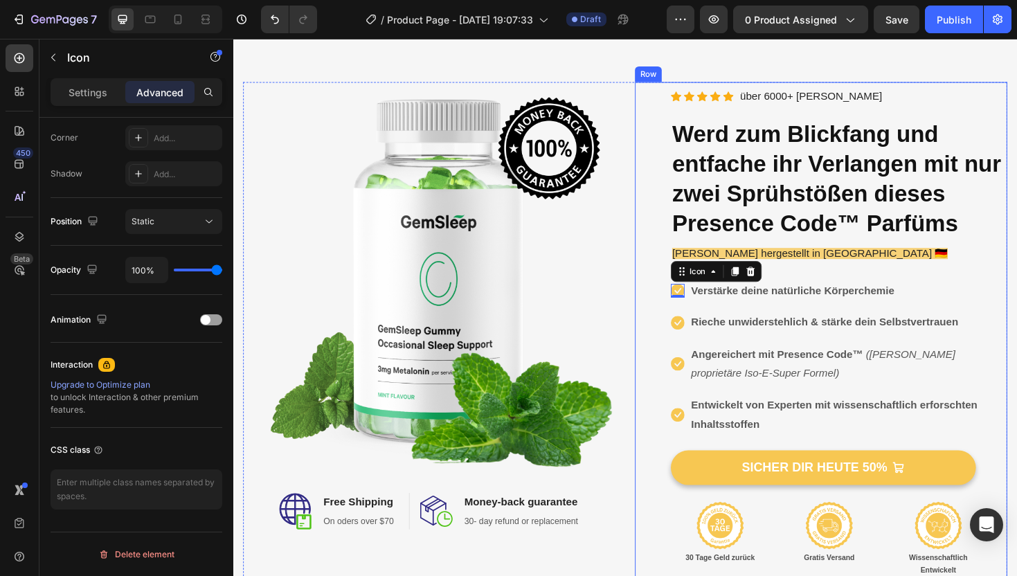
scroll to position [98, 0]
click at [677, 444] on div "(P) Images & Gallery Icon Icon Icon Icon Icon Icon List Hoz über 6000+ zufriede…" at bounding box center [856, 494] width 394 height 821
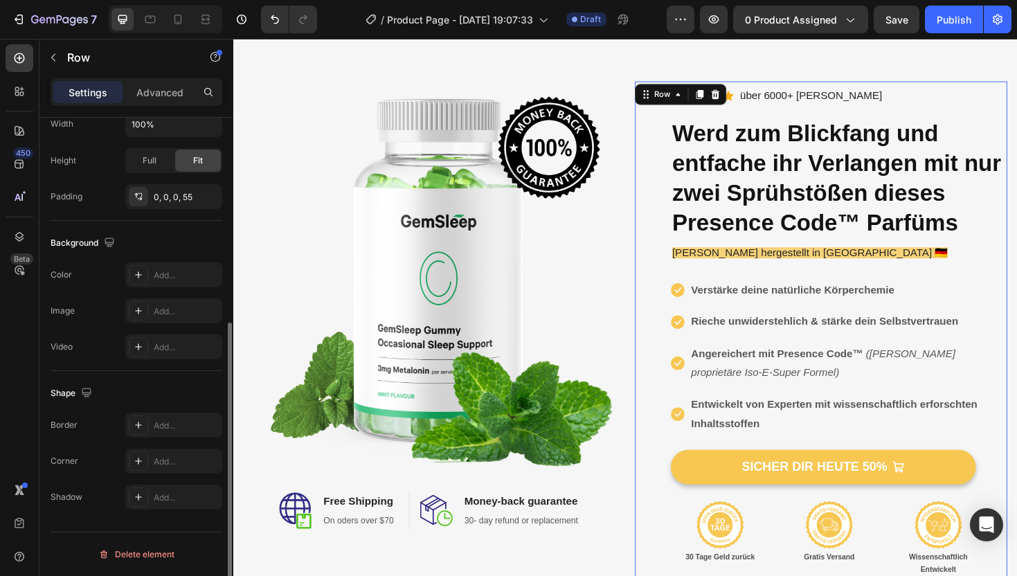
scroll to position [0, 0]
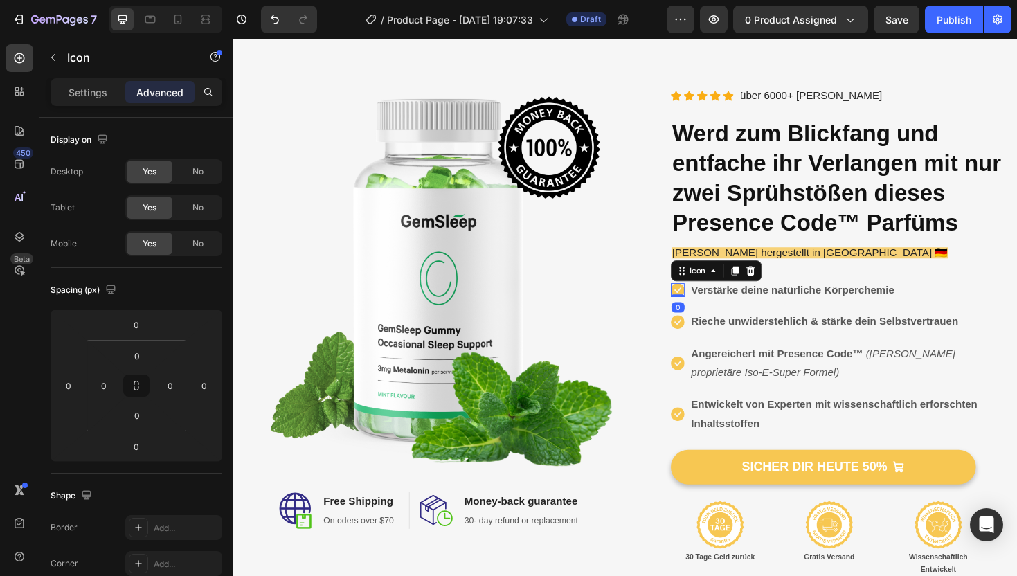
click at [704, 305] on icon at bounding box center [704, 305] width 15 height 15
click at [721, 284] on div "Icon" at bounding box center [725, 284] width 22 height 0
click at [704, 306] on icon at bounding box center [704, 305] width 15 height 15
click at [93, 91] on p "Settings" at bounding box center [88, 92] width 39 height 15
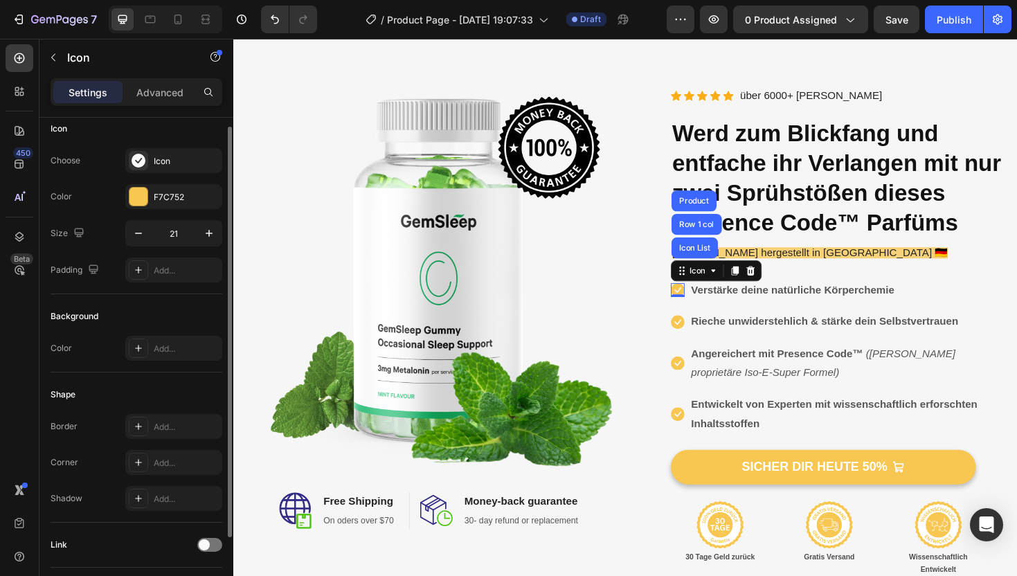
scroll to position [13, 0]
click at [155, 158] on div "Icon" at bounding box center [186, 159] width 65 height 12
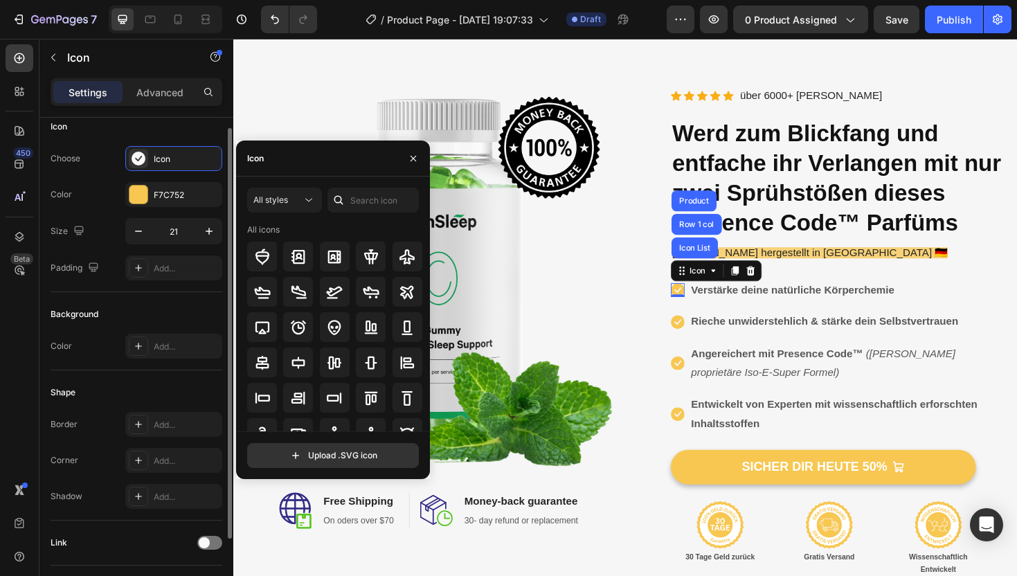
click at [98, 370] on div "Icon Choose Icon Color F7C752 Size 21 Padding Add..." at bounding box center [137, 445] width 172 height 150
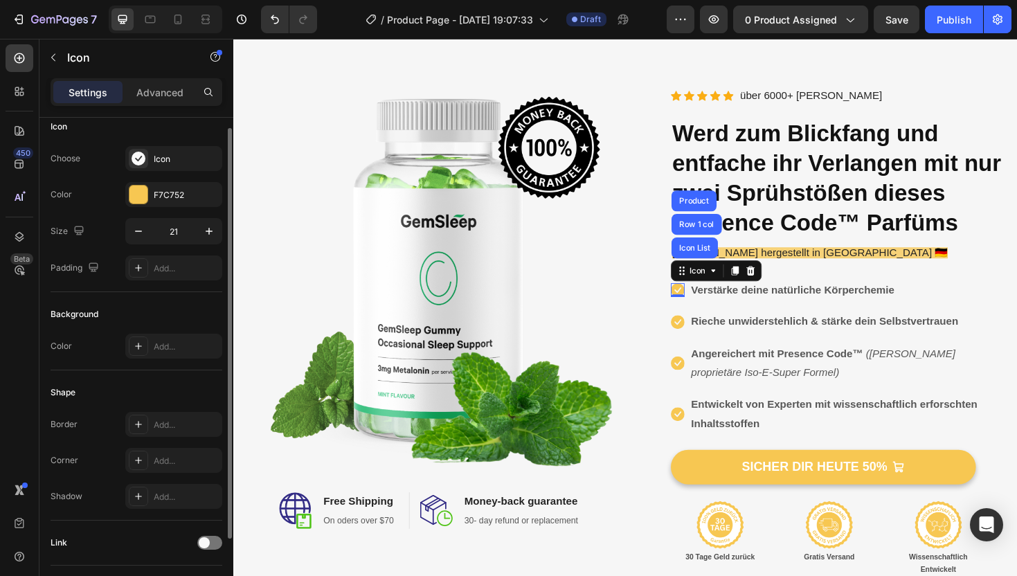
scroll to position [0, 0]
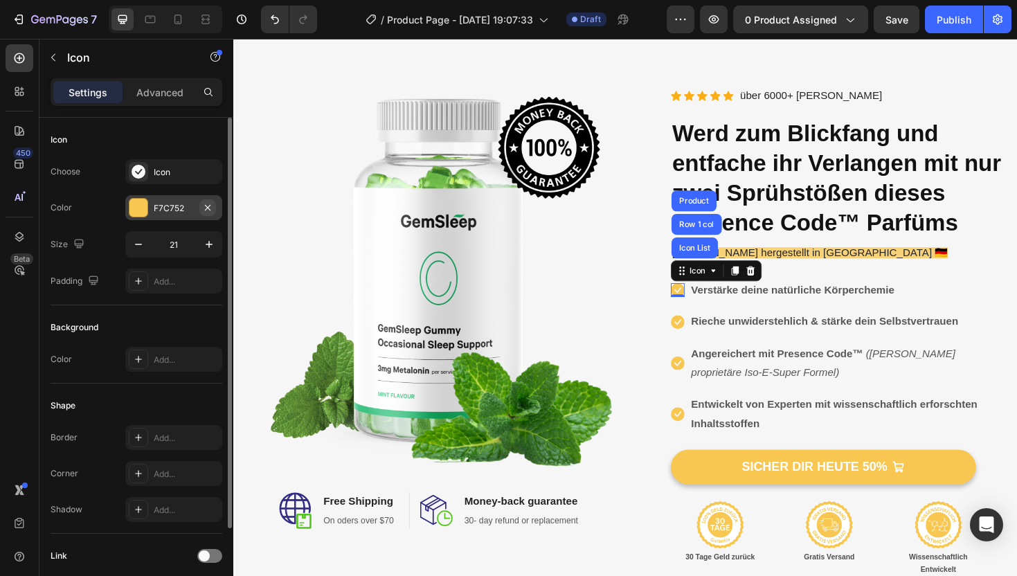
click at [200, 210] on button "button" at bounding box center [207, 207] width 17 height 17
click at [277, 24] on icon "Undo/Redo" at bounding box center [275, 19] width 14 height 14
click at [172, 201] on div "F7C752" at bounding box center [173, 207] width 97 height 25
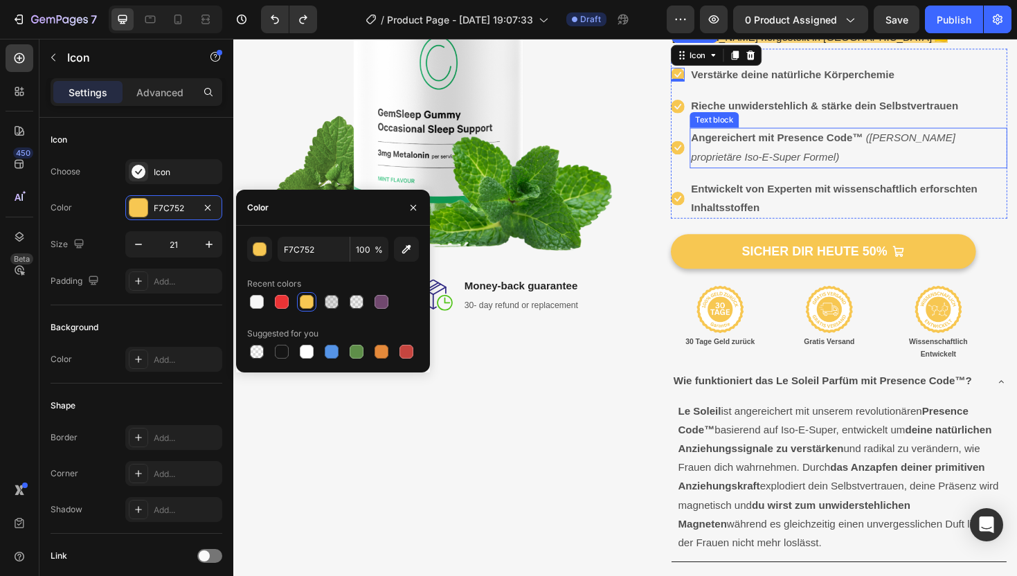
scroll to position [242, 0]
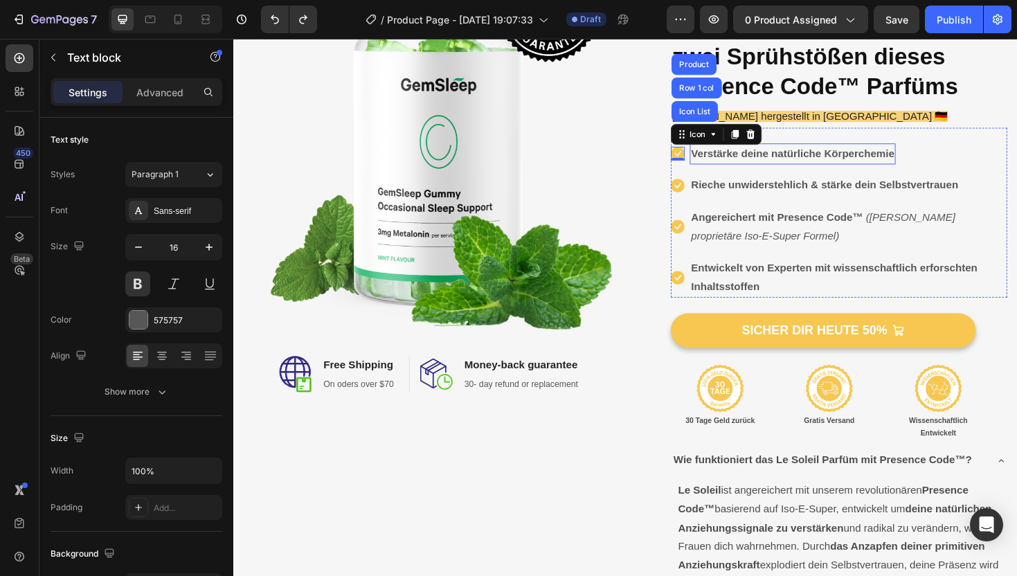
click at [832, 161] on p "Verstärke deine natürliche Körperchemie" at bounding box center [825, 161] width 215 height 20
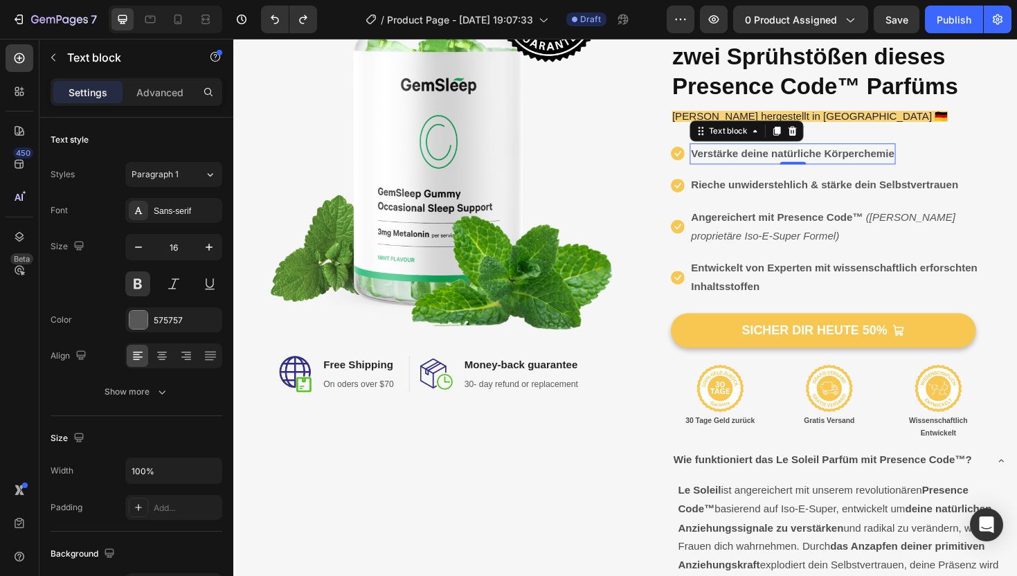
click at [832, 161] on p "Verstärke deine natürliche Körperchemie" at bounding box center [825, 161] width 215 height 20
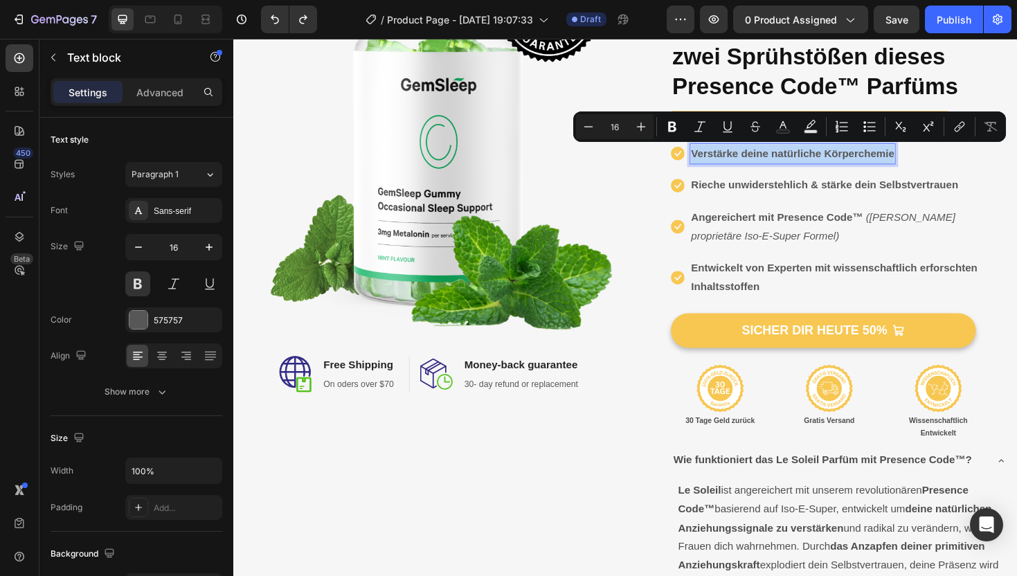
copy p "Verstärke deine natürliche Körperchemie"
click at [814, 190] on p "Rieche unwiderstehlich & stärke dein Selbstvertrauen" at bounding box center [859, 194] width 283 height 20
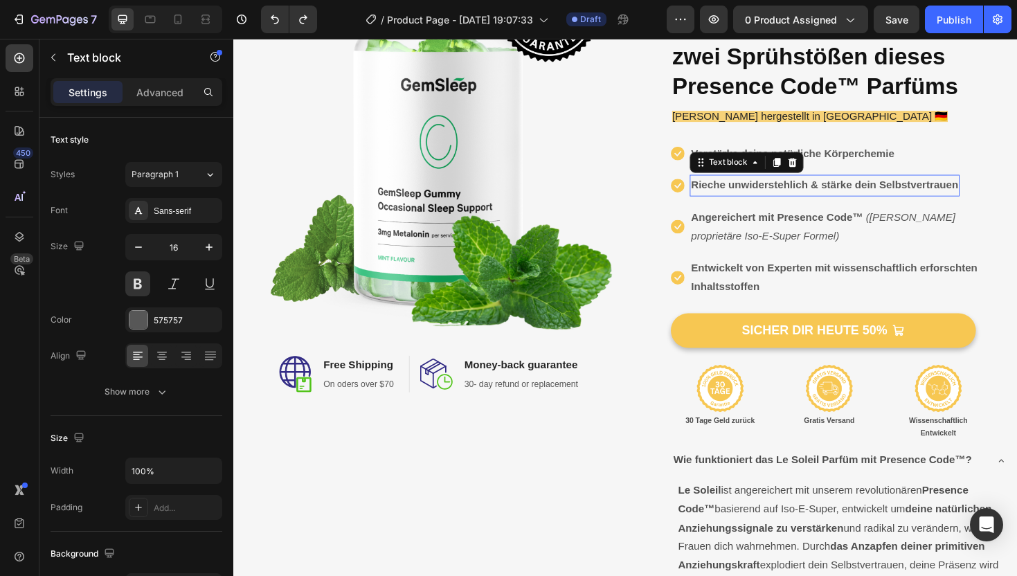
click at [814, 190] on p "Rieche unwiderstehlich & stärke dein Selbstvertrauen" at bounding box center [859, 194] width 283 height 20
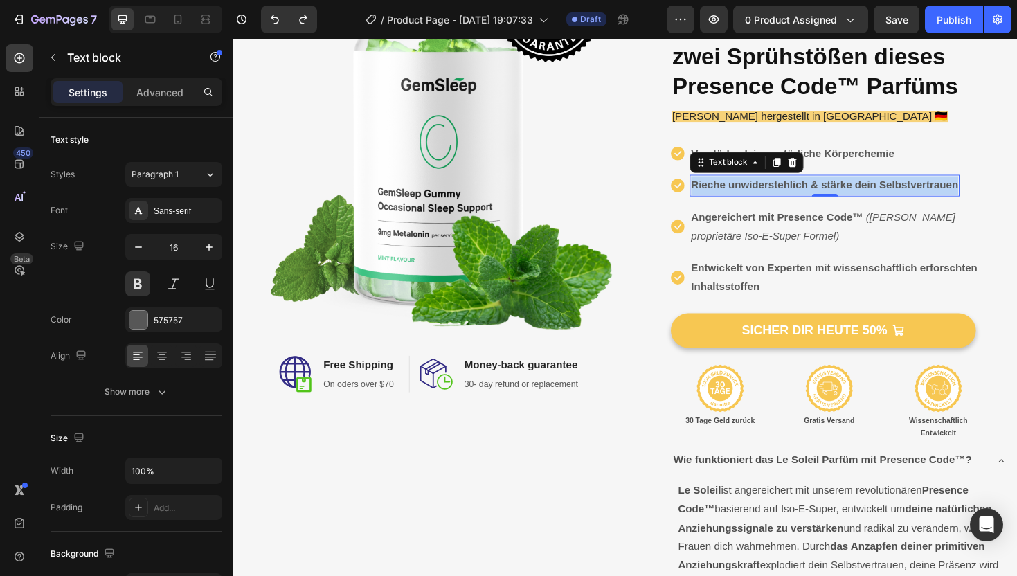
click at [814, 190] on p "Rieche unwiderstehlich & stärke dein Selbstvertrauen" at bounding box center [859, 194] width 283 height 20
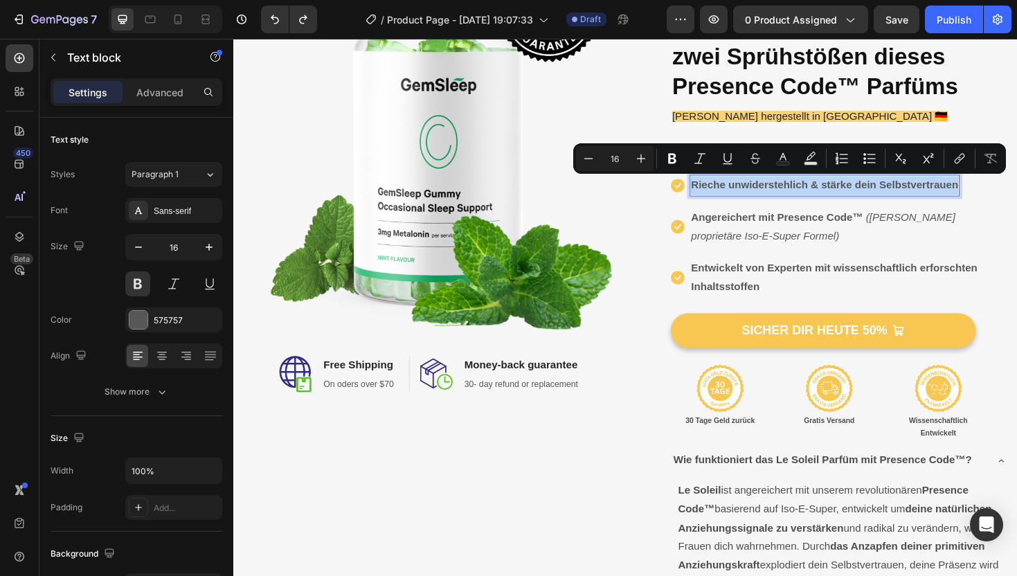
copy p "Rieche unwiderstehlich & stärke dein Selbstvertrauen"
click at [763, 228] on strong "Angereichert mit Presence Code™" at bounding box center [809, 227] width 182 height 12
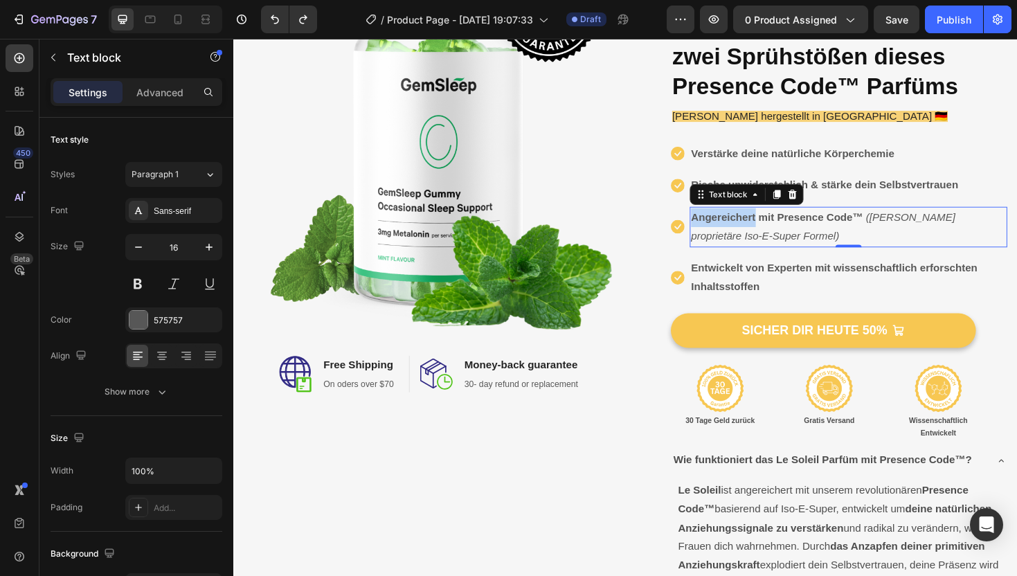
click at [763, 228] on strong "Angereichert mit Presence Code™" at bounding box center [809, 227] width 182 height 12
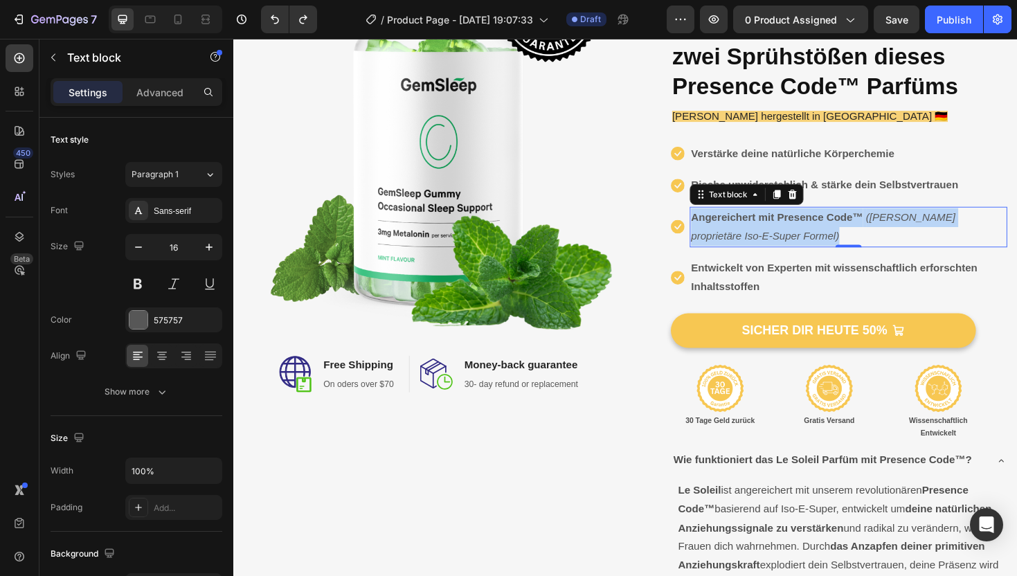
click at [763, 228] on strong "Angereichert mit Presence Code™" at bounding box center [809, 227] width 182 height 12
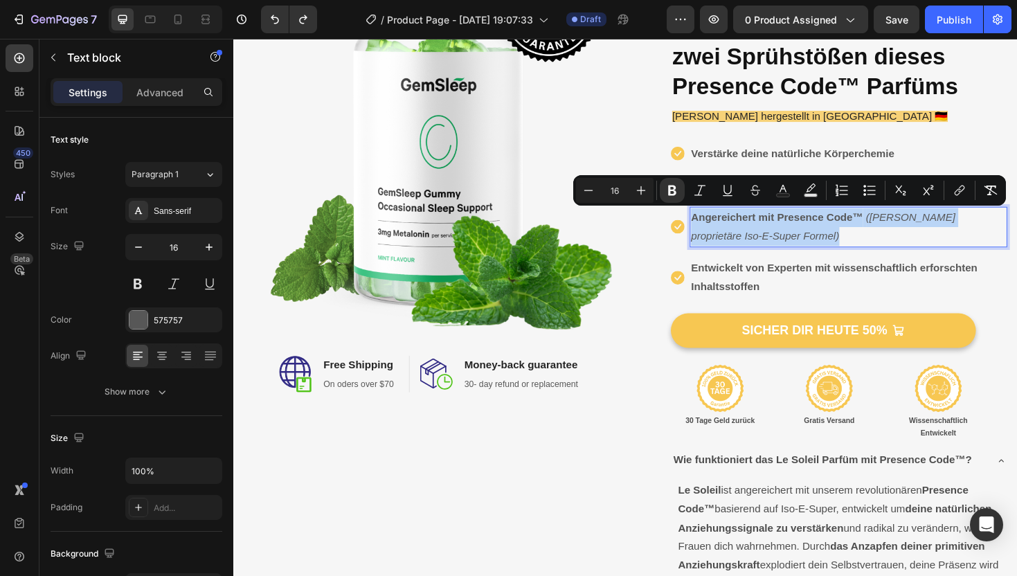
copy p "Angereichert mit Presence Code™ ([PERSON_NAME] proprietäre Iso-E-Super Formel)"
click at [778, 280] on p "Entwickelt von Experten mit wissenschaftlich erforschten Inhaltsstoffen" at bounding box center [885, 292] width 334 height 40
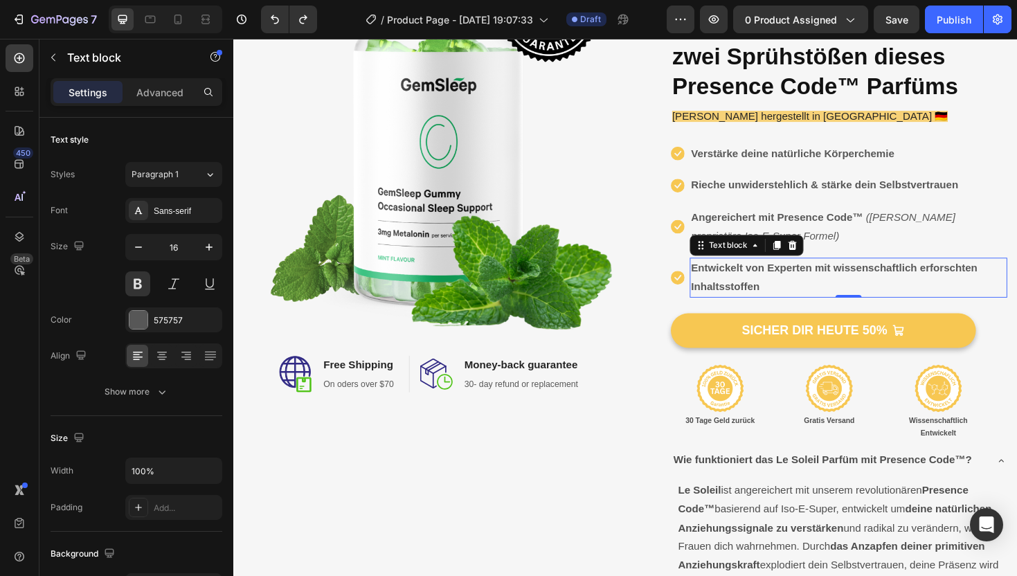
click at [778, 280] on p "Entwickelt von Experten mit wissenschaftlich erforschten Inhaltsstoffen" at bounding box center [885, 292] width 334 height 40
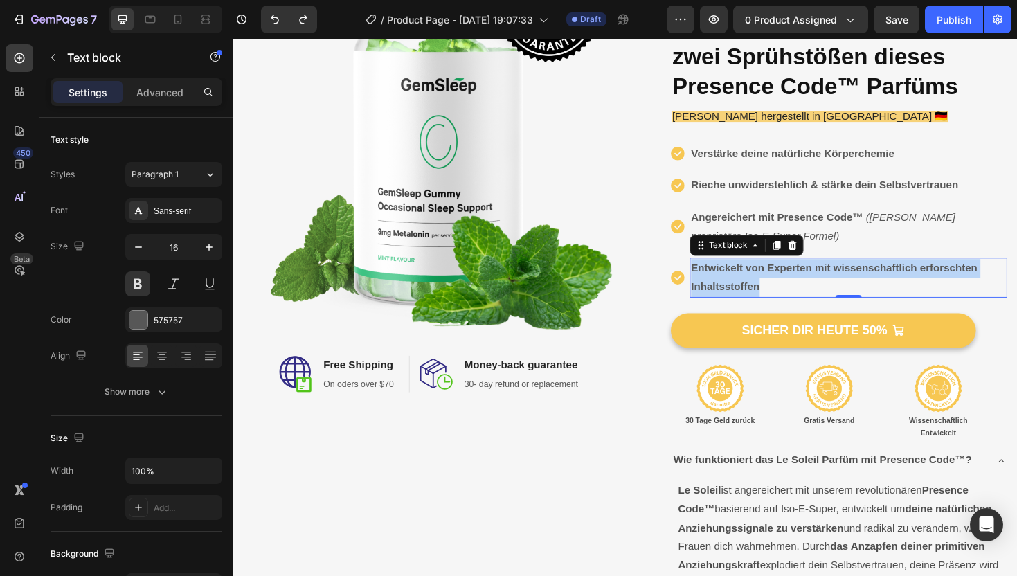
click at [778, 280] on p "Entwickelt von Experten mit wissenschaftlich erforschten Inhaltsstoffen" at bounding box center [885, 292] width 334 height 40
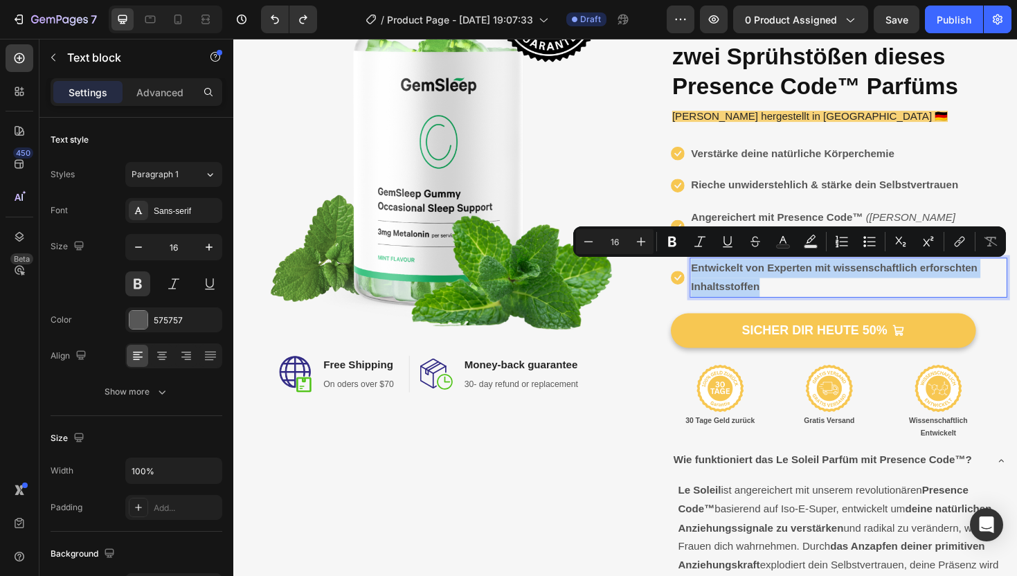
copy p "Entwickelt von Experten mit wissenschaftlich erforschten Inhaltsstoffen"
click at [827, 298] on p "Entwickelt von Experten mit wissenschaftlich erforschten Inhaltsstoffen" at bounding box center [885, 292] width 334 height 40
click at [747, 447] on p "30 Tage Geld zurück" at bounding box center [749, 444] width 102 height 14
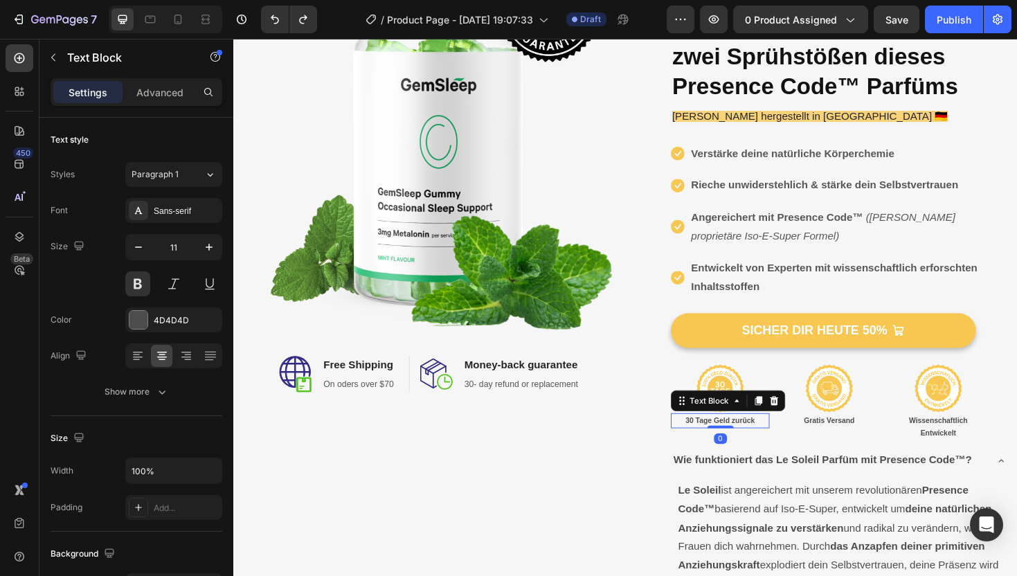
click at [747, 447] on p "30 Tage Geld zurück" at bounding box center [749, 444] width 102 height 14
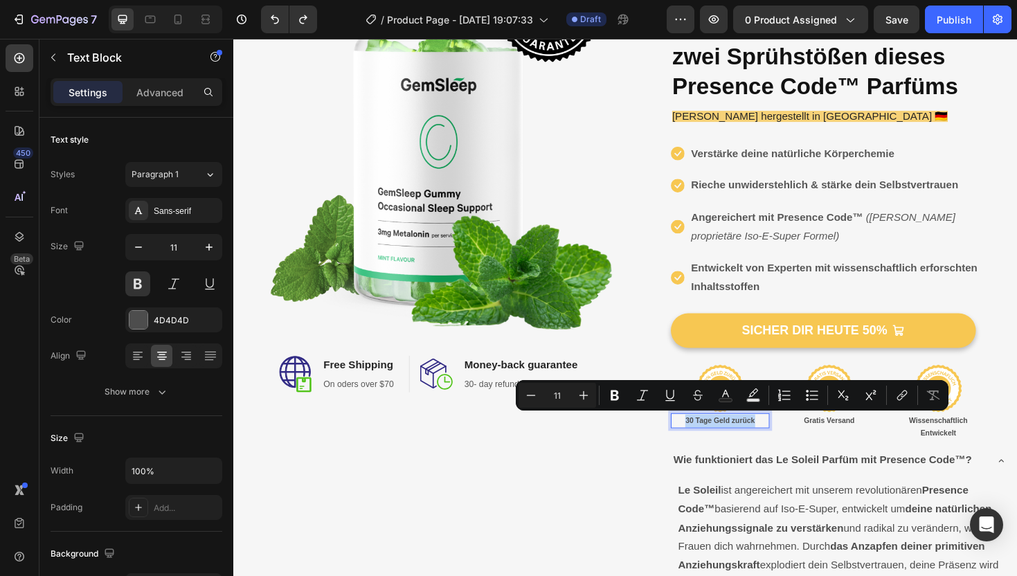
copy p "30 Tage Geld zurück"
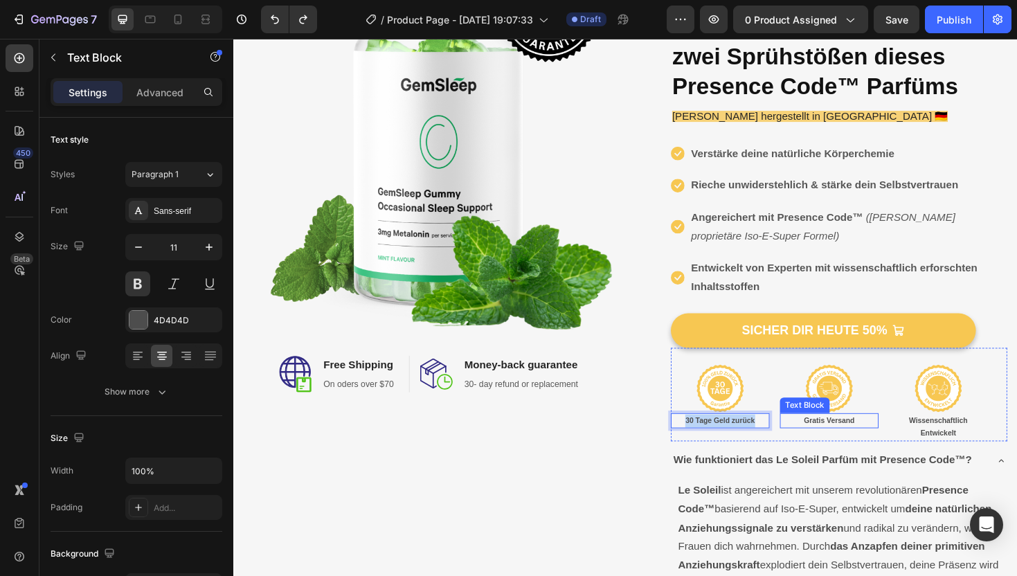
click at [862, 444] on p "Gratis Versand" at bounding box center [865, 444] width 102 height 14
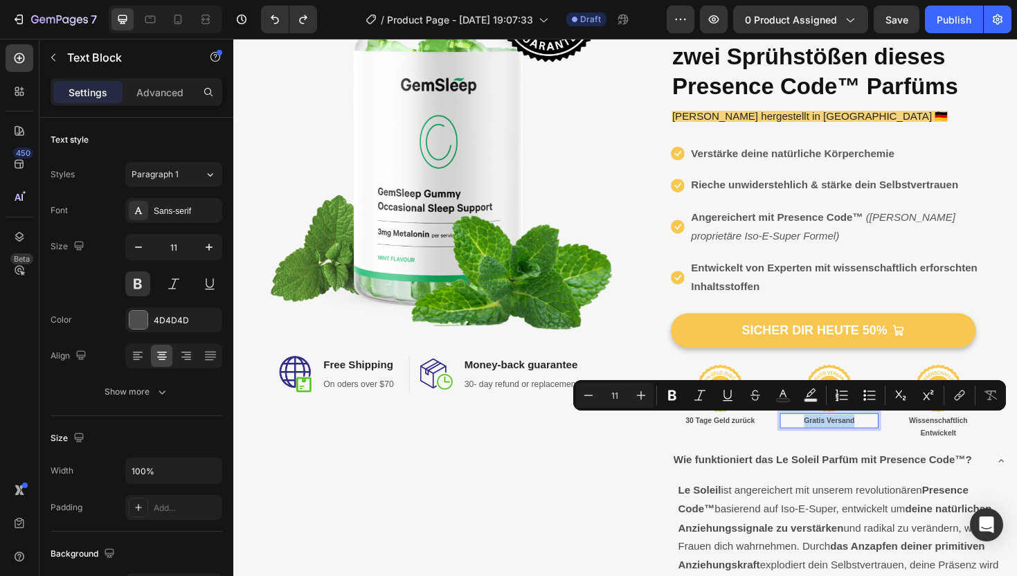
copy p "Gratis Versand"
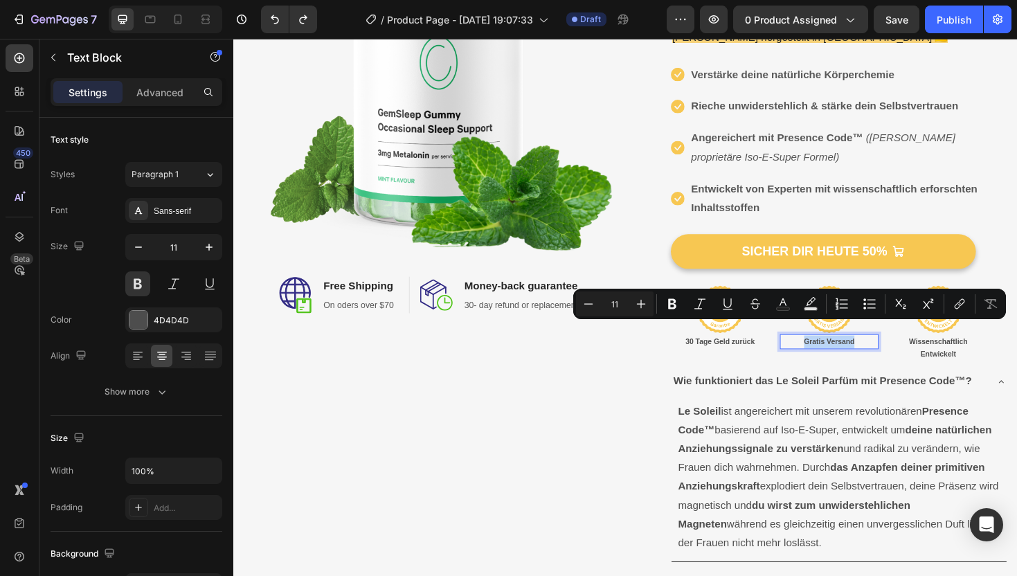
scroll to position [339, 0]
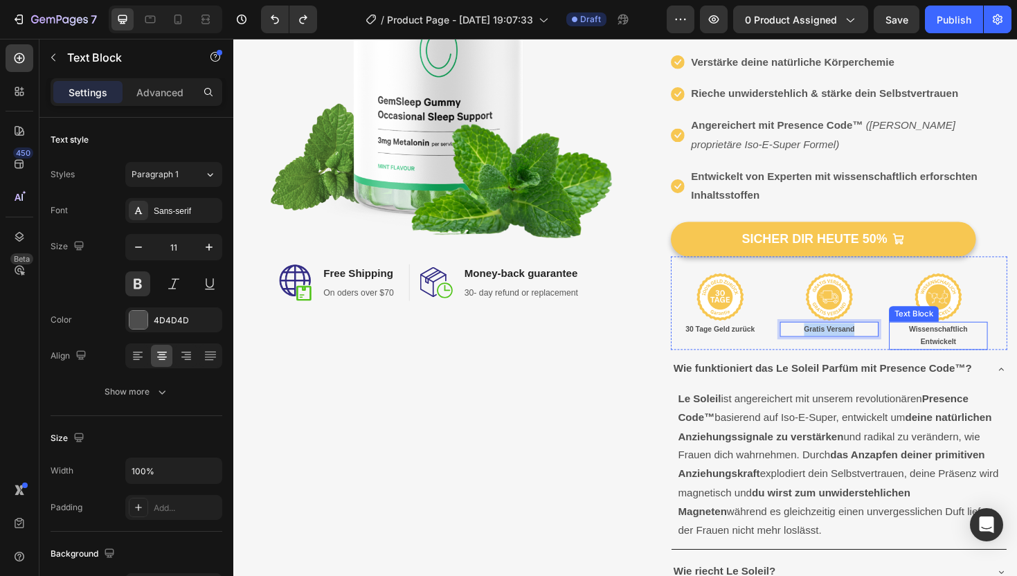
click at [987, 358] on p "Wissenschaftlich Entwickelt" at bounding box center [980, 354] width 102 height 28
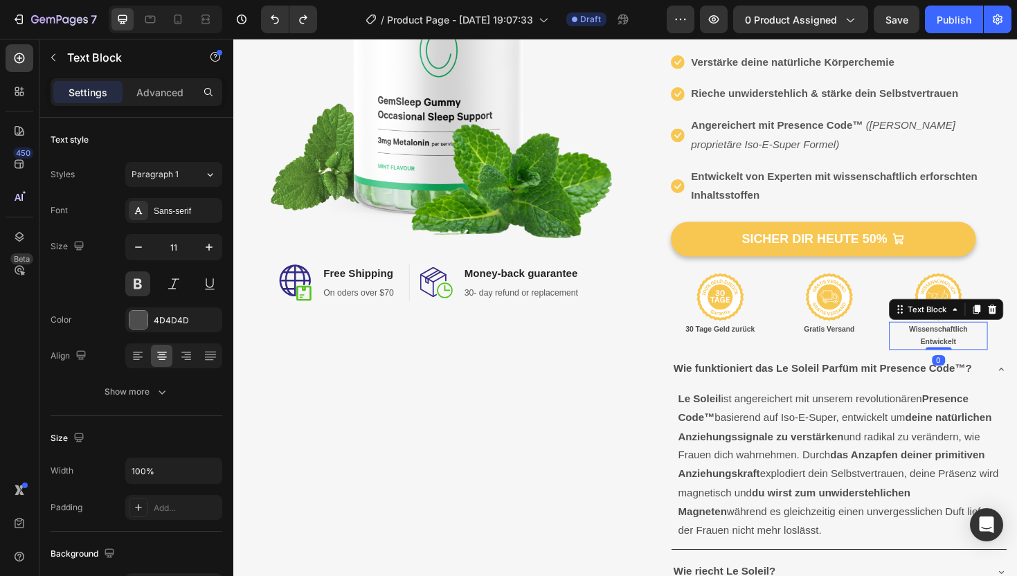
click at [987, 358] on p "Wissenschaftlich Entwickelt" at bounding box center [980, 354] width 102 height 28
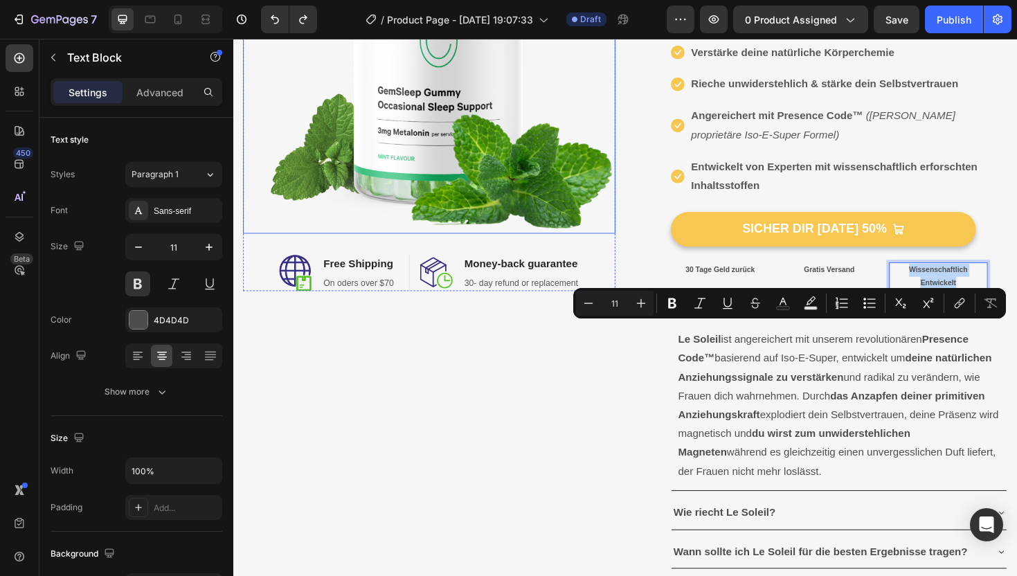
scroll to position [372, 0]
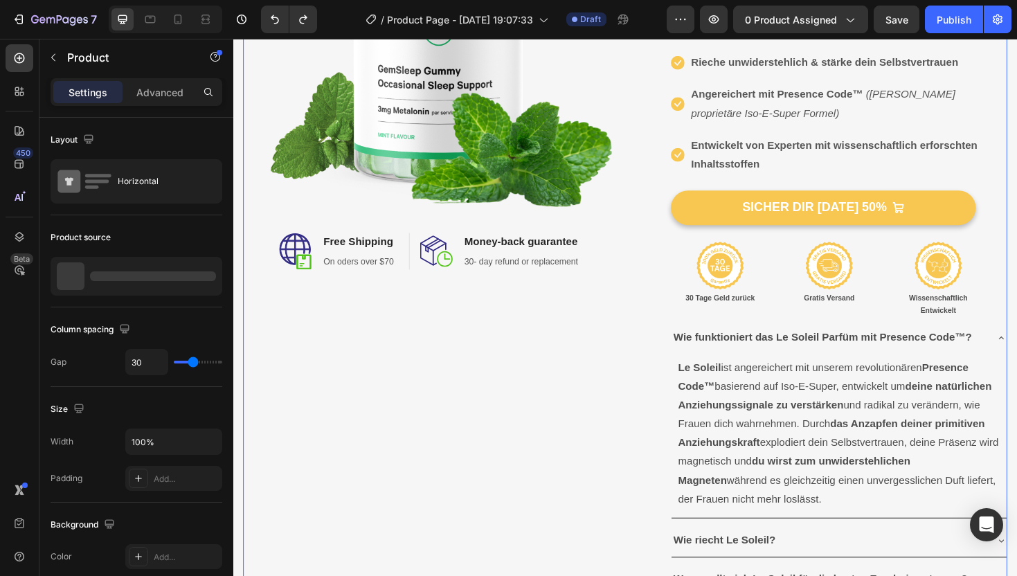
click at [657, 394] on div "Image Image Free Shipping Heading On oders over $70 Text block Row Image Money-…" at bounding box center [649, 219] width 810 height 821
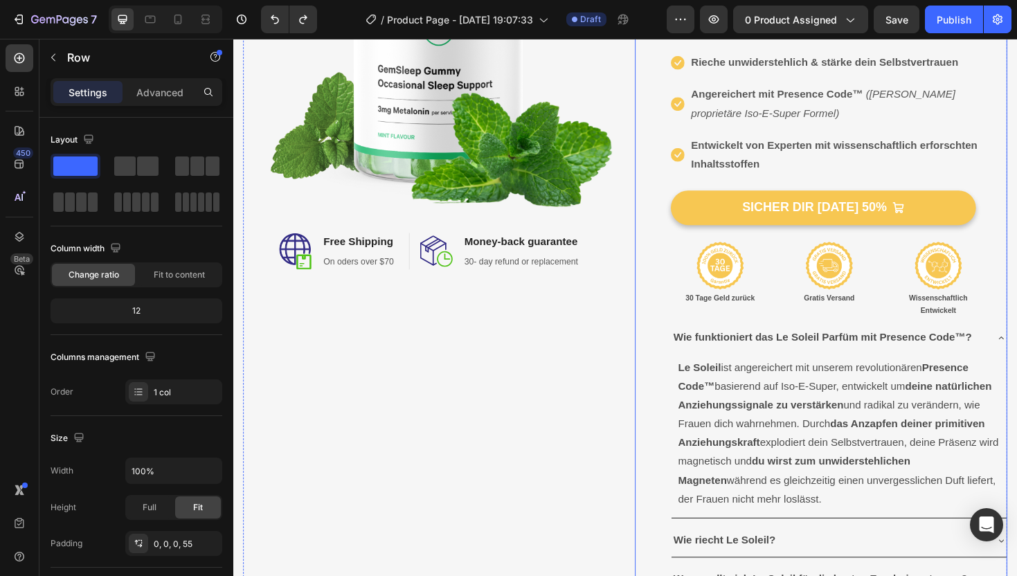
click at [666, 375] on div "(P) Images & Gallery Icon Icon Icon Icon Icon Icon List Hoz über 6000+ zufriede…" at bounding box center [856, 219] width 394 height 821
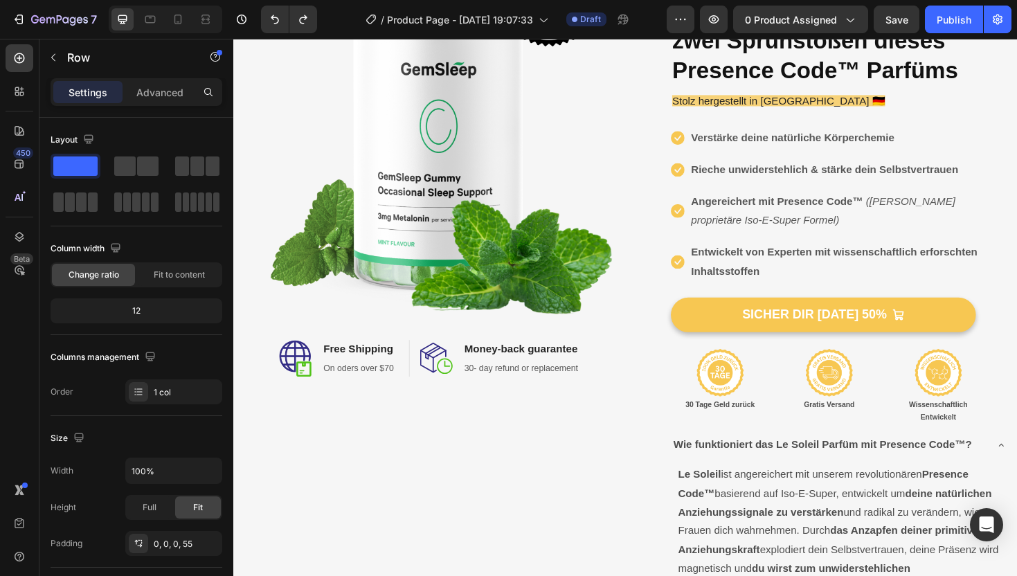
scroll to position [257, 0]
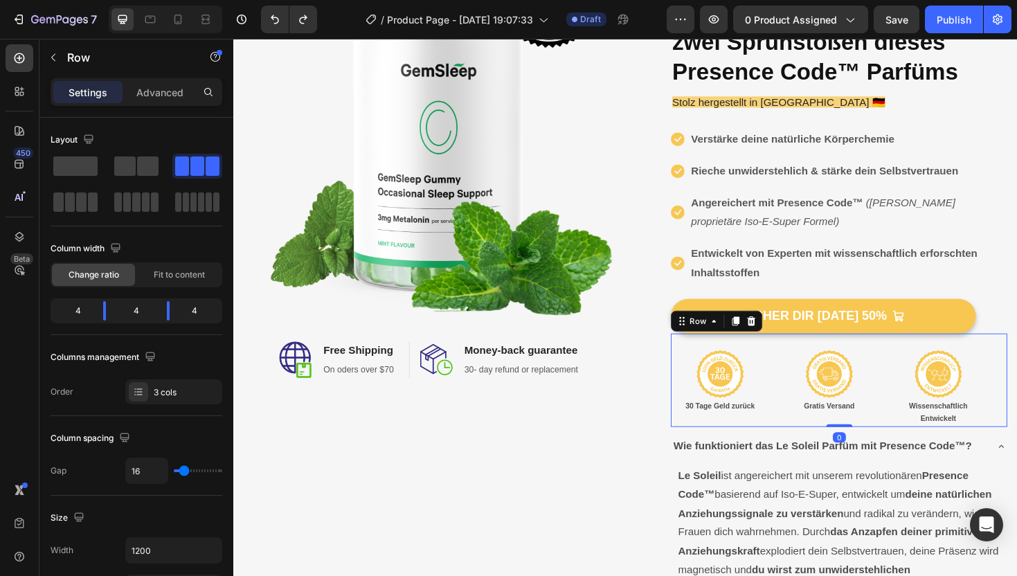
click at [801, 441] on div "Image 30 Tage Geld zurück Text Block" at bounding box center [749, 408] width 104 height 82
click at [686, 349] on div "(P) Images & Gallery Icon Icon Icon Icon Icon Icon List Hoz über 6000+ zufriede…" at bounding box center [856, 334] width 394 height 821
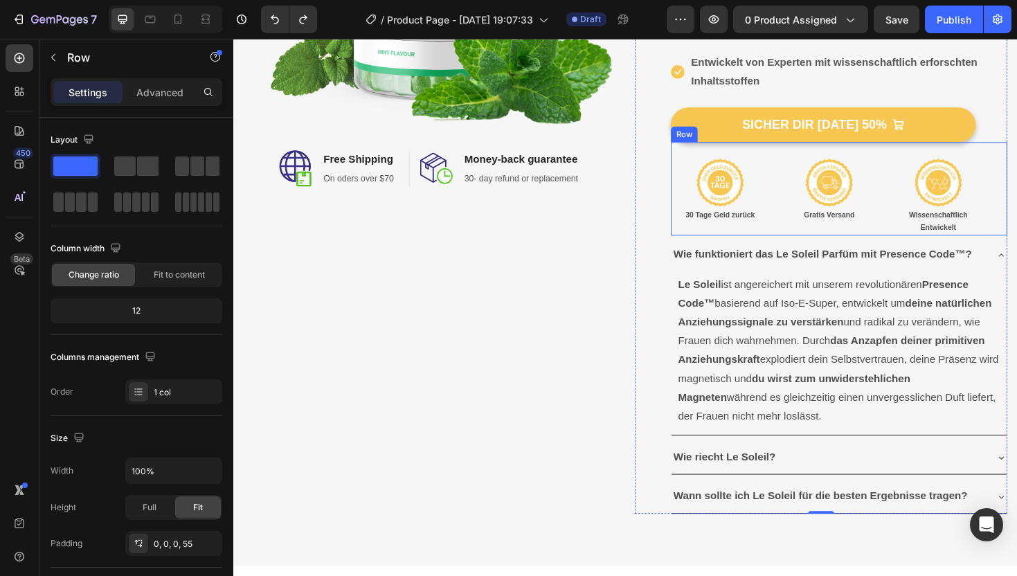
scroll to position [476, 0]
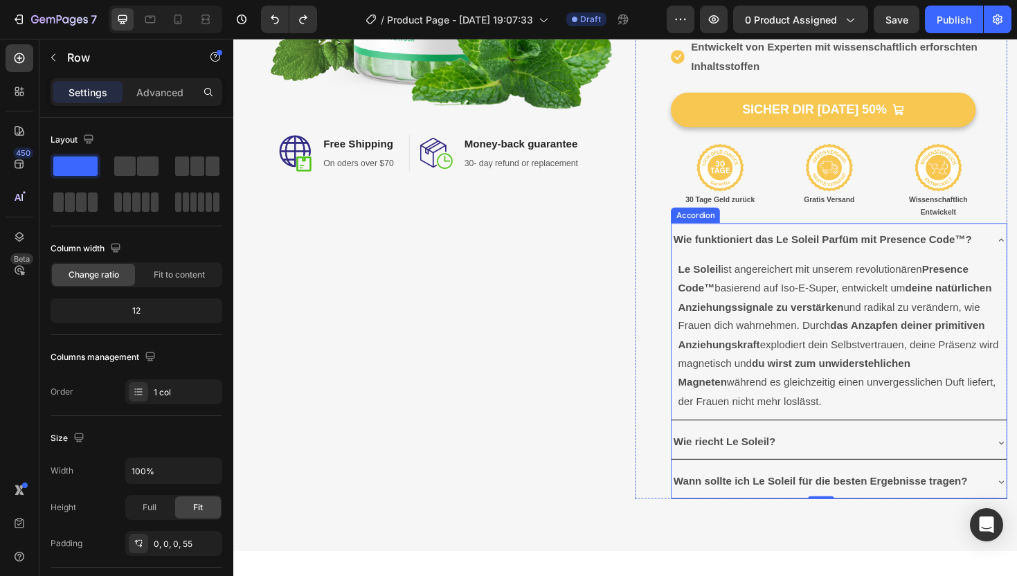
click at [822, 245] on strong "Wie funktioniert das Le Soleil Parfüm mit Presence Code™?" at bounding box center [858, 251] width 316 height 12
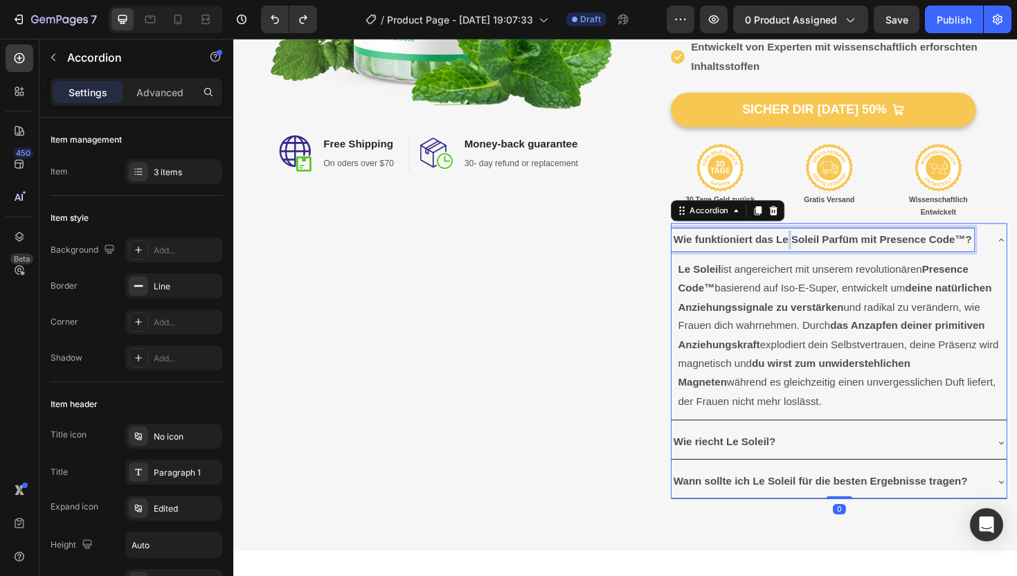
click at [822, 245] on strong "Wie funktioniert das Le Soleil Parfüm mit Presence Code™?" at bounding box center [858, 251] width 316 height 12
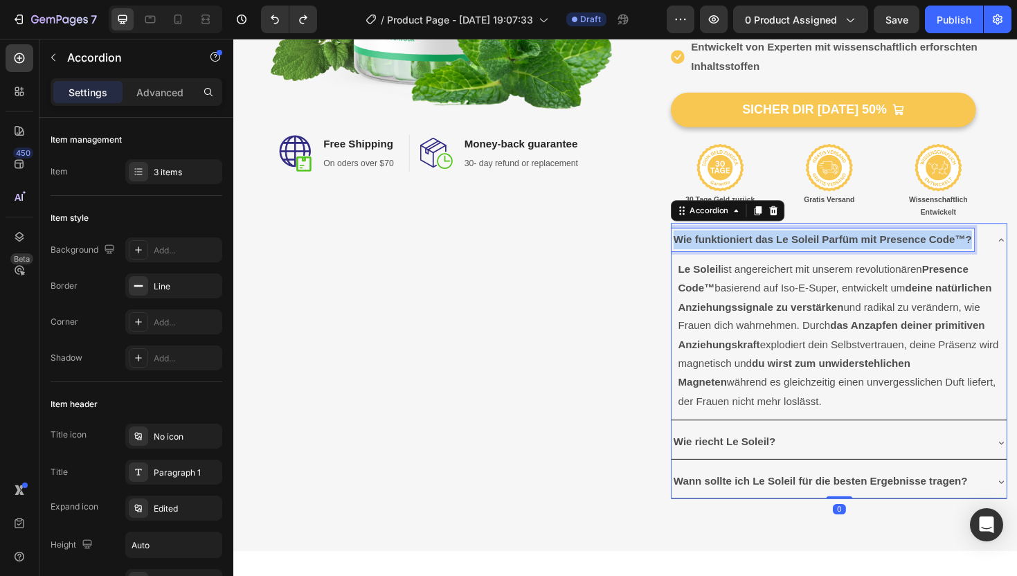
click at [822, 245] on strong "Wie funktioniert das Le Soleil Parfüm mit Presence Code™?" at bounding box center [858, 251] width 316 height 12
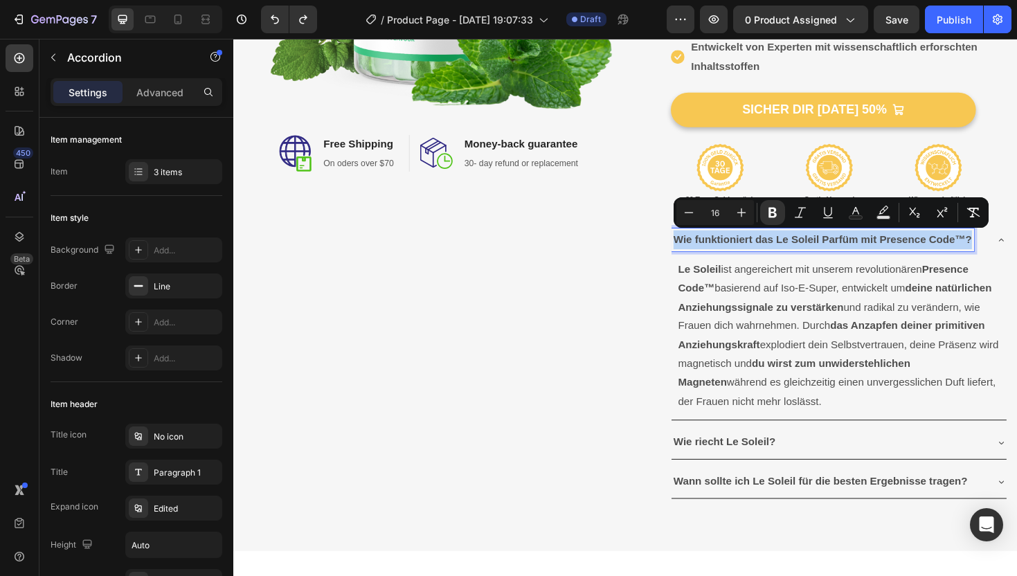
copy strong "Wie funktioniert das Le Soleil Parfüm mit Presence Code™?"
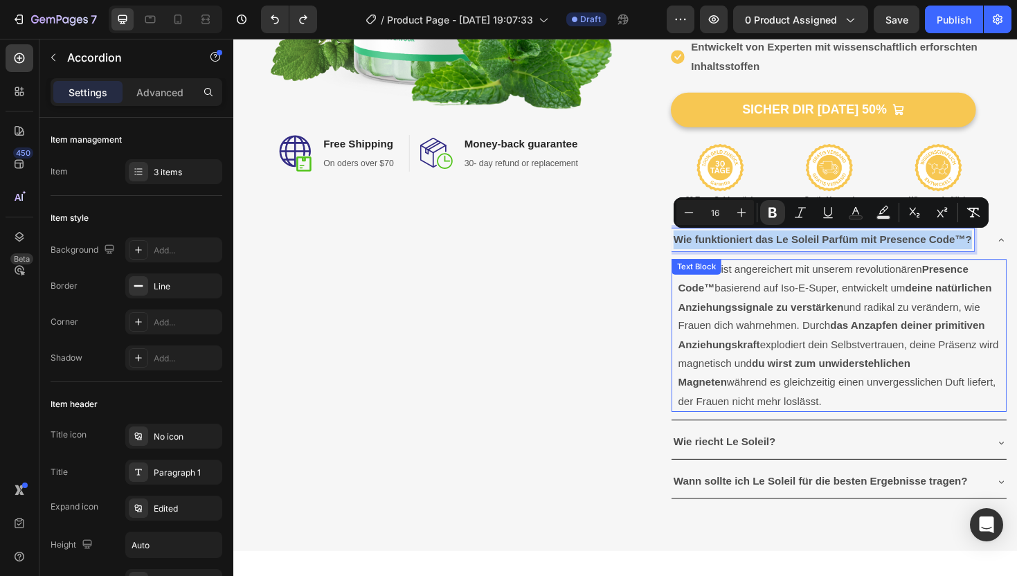
click at [806, 309] on p "Le Soleil ist angereichert mit unserem revolutionären Presence Code™ basierend …" at bounding box center [874, 352] width 341 height 159
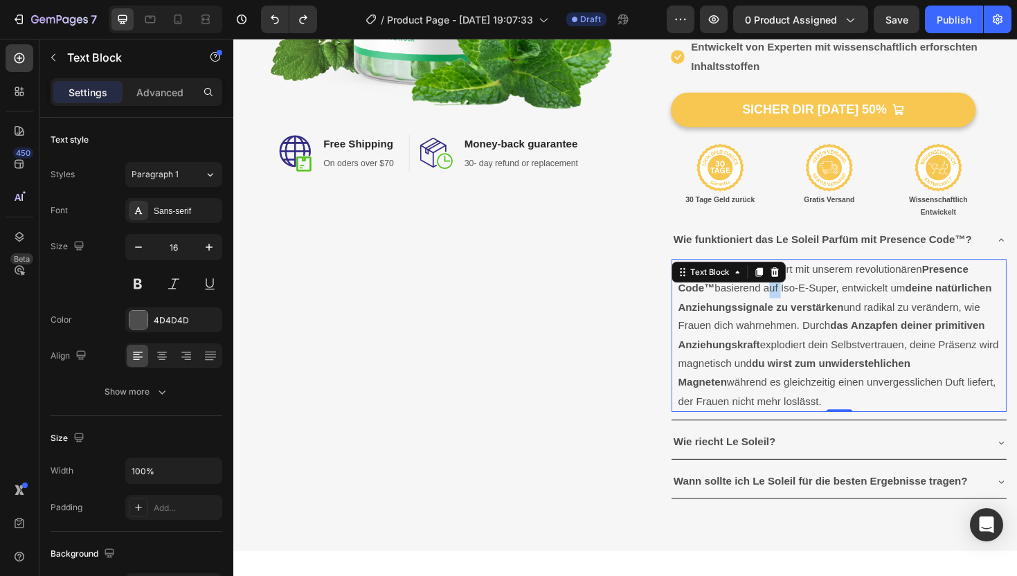
click at [806, 309] on p "Le Soleil ist angereichert mit unserem revolutionären Presence Code™ basierend …" at bounding box center [874, 352] width 341 height 159
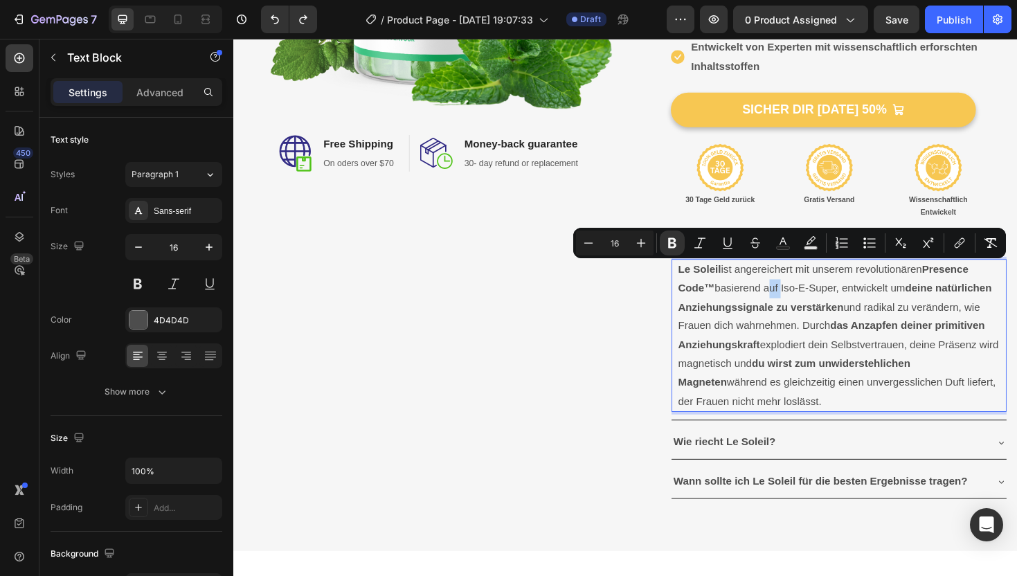
copy p "Le Soleil ist angereichert mit unserem revolutionären Presence Code™ basierend …"
click at [783, 466] on strong "Wie riecht Le Soleil?" at bounding box center [754, 465] width 108 height 12
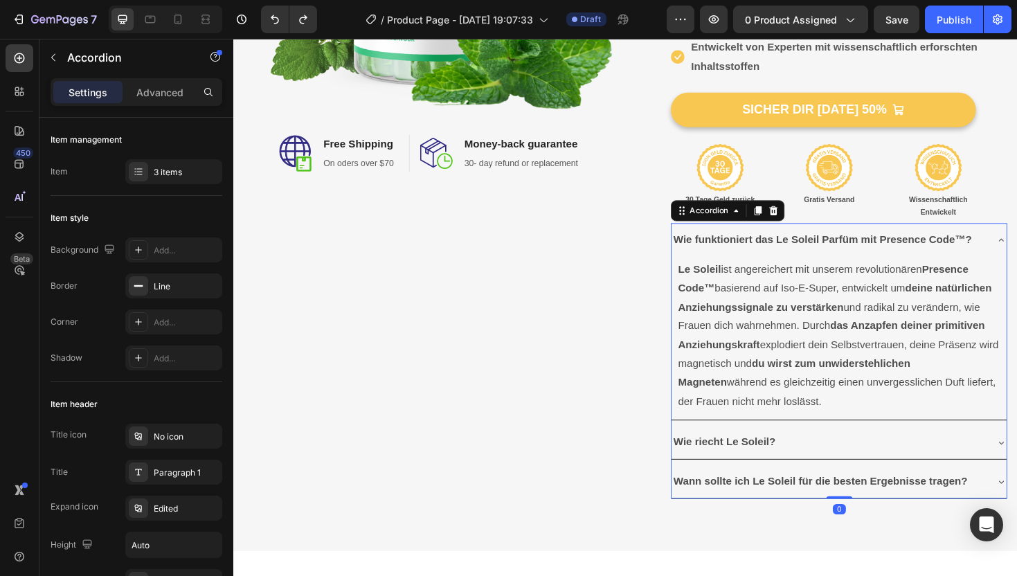
click at [881, 464] on div "Wie riecht Le Soleil?" at bounding box center [864, 466] width 333 height 24
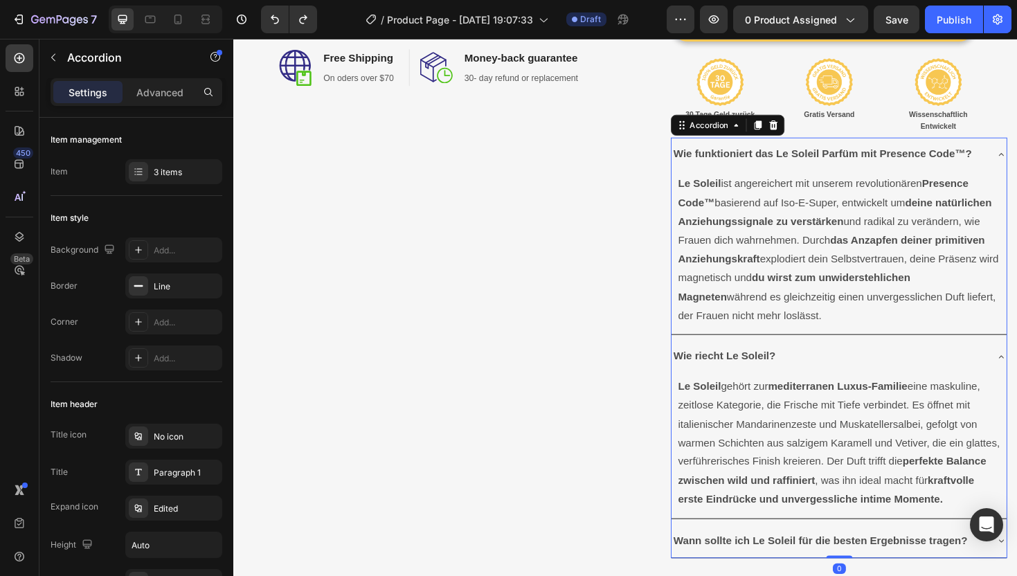
scroll to position [598, 0]
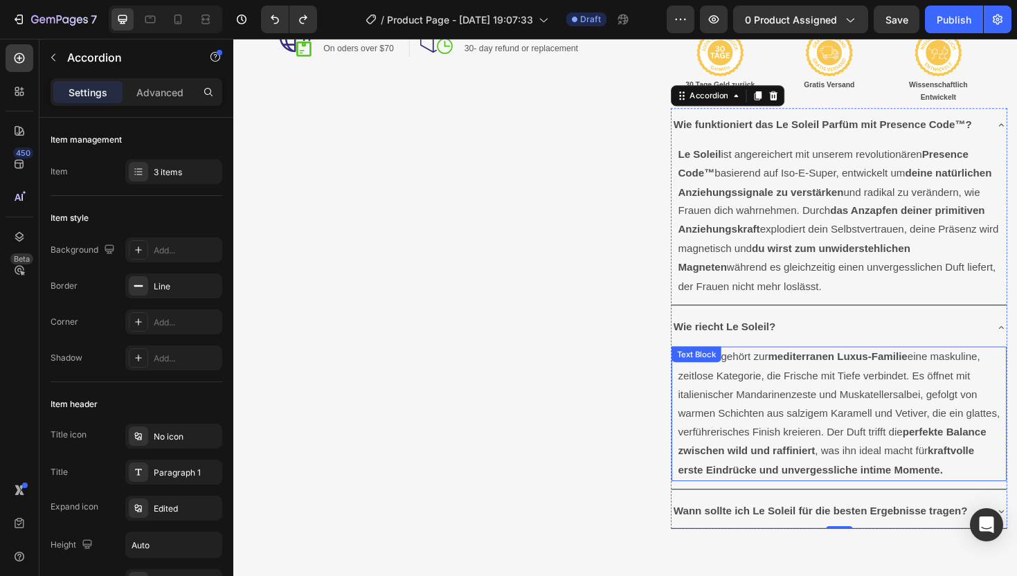
click at [817, 413] on p "Le Soleil gehört zur mediterranen Luxus-Familie eine maskuline, zeitlose Katego…" at bounding box center [874, 436] width 341 height 140
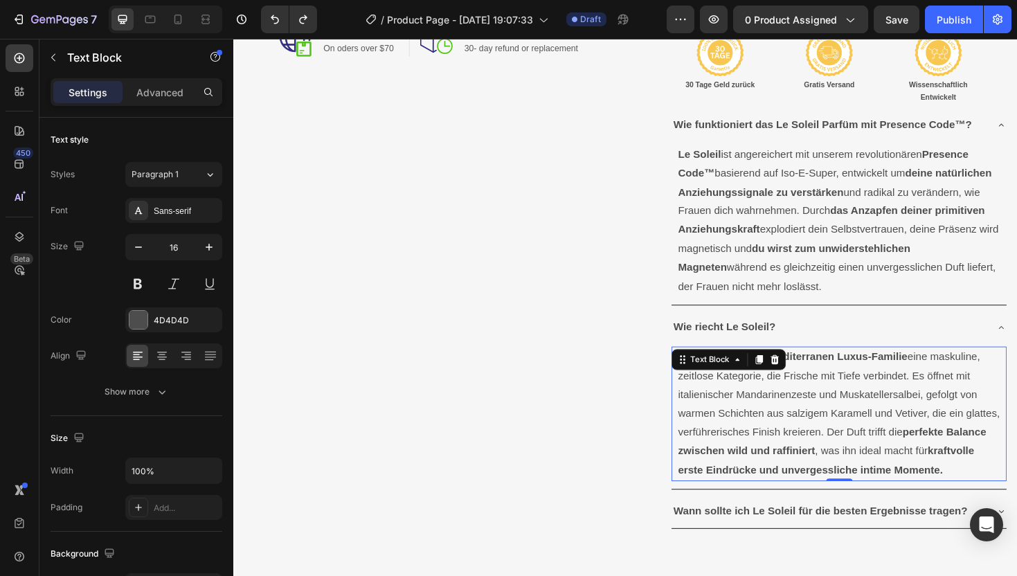
click at [817, 413] on p "Le Soleil gehört zur mediterranen Luxus-Familie eine maskuline, zeitlose Katego…" at bounding box center [874, 436] width 341 height 140
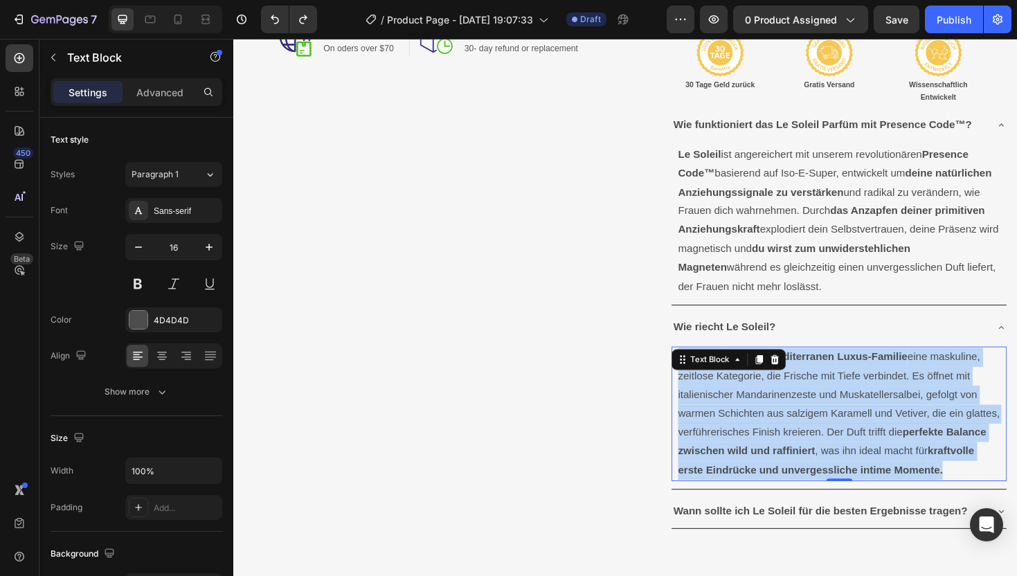
click at [817, 413] on p "Le Soleil gehört zur mediterranen Luxus-Familie eine maskuline, zeitlose Katego…" at bounding box center [874, 436] width 341 height 140
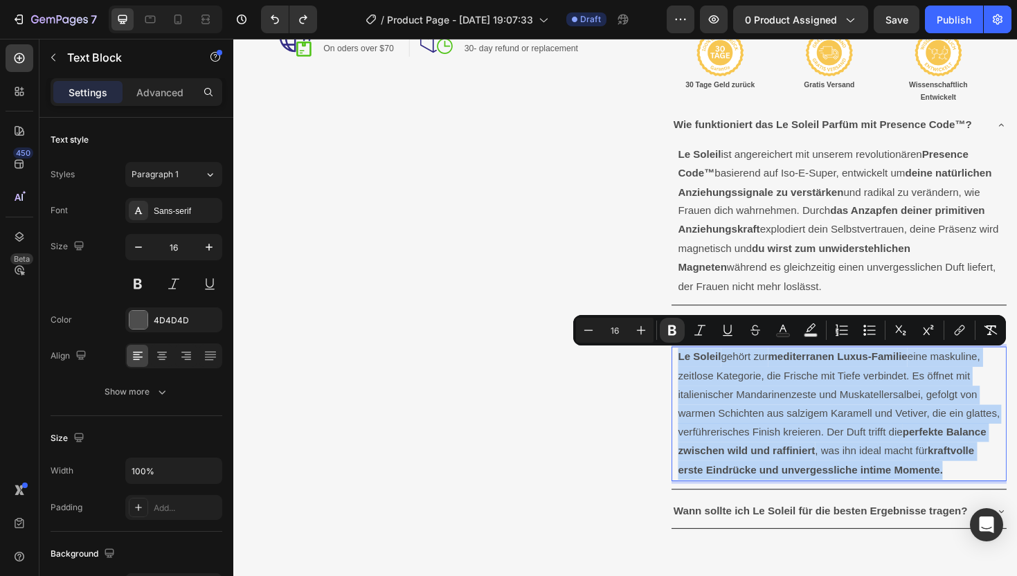
copy p "Le Soleil gehört zur mediterranen Luxus-Familie eine maskuline, zeitlose Katego…"
click at [835, 426] on p "Le Soleil gehört zur mediterranen Luxus-Familie eine maskuline, zeitlose Katego…" at bounding box center [874, 436] width 341 height 140
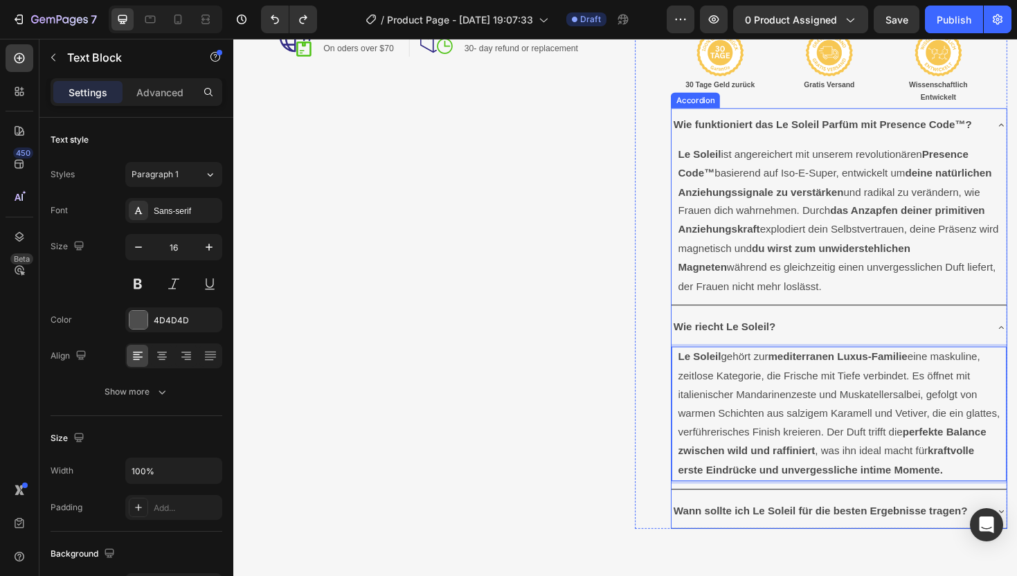
click at [736, 341] on strong "Wie riecht Le Soleil?" at bounding box center [754, 344] width 108 height 12
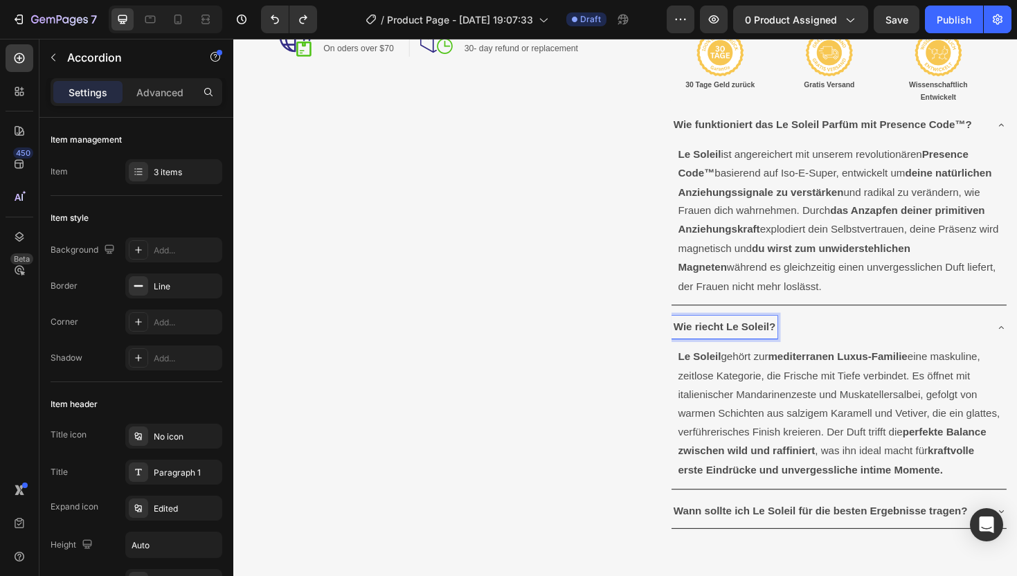
click at [736, 341] on strong "Wie riecht Le Soleil?" at bounding box center [754, 344] width 108 height 12
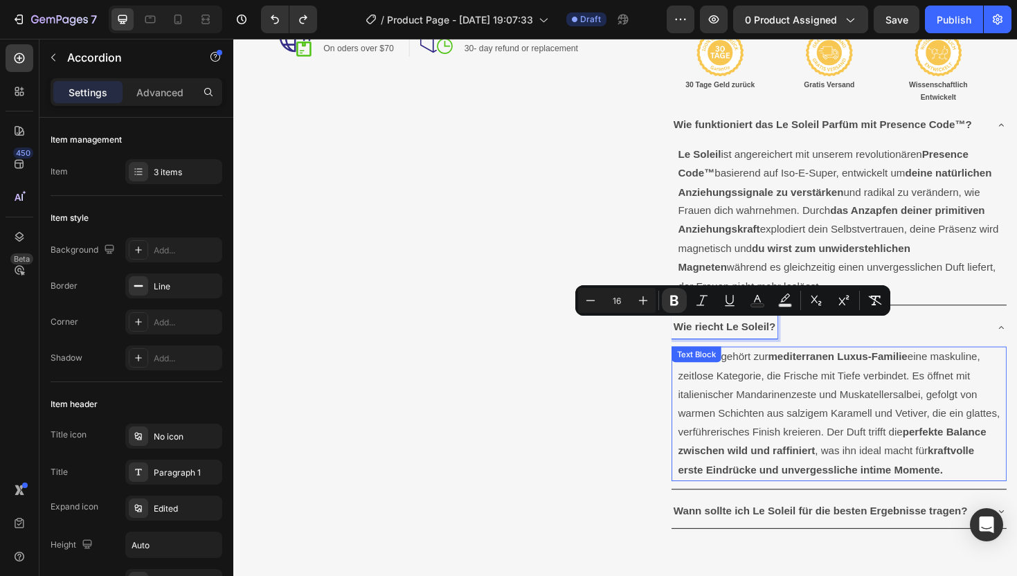
click at [765, 407] on p "Le Soleil gehört zur mediterranen Luxus-Familie eine maskuline, zeitlose Katego…" at bounding box center [874, 436] width 341 height 140
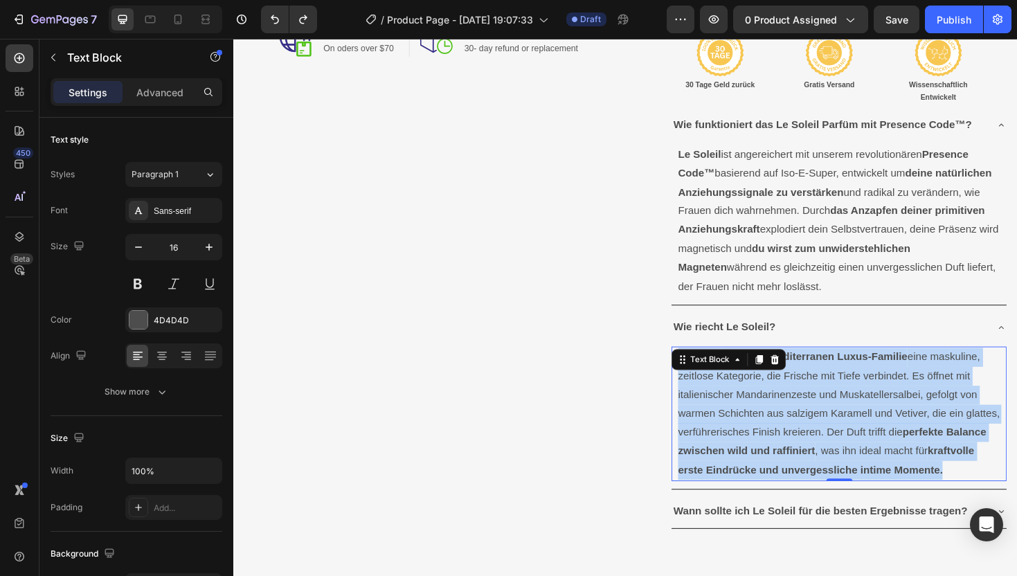
click at [765, 407] on p "Le Soleil gehört zur mediterranen Luxus-Familie eine maskuline, zeitlose Katego…" at bounding box center [874, 436] width 341 height 140
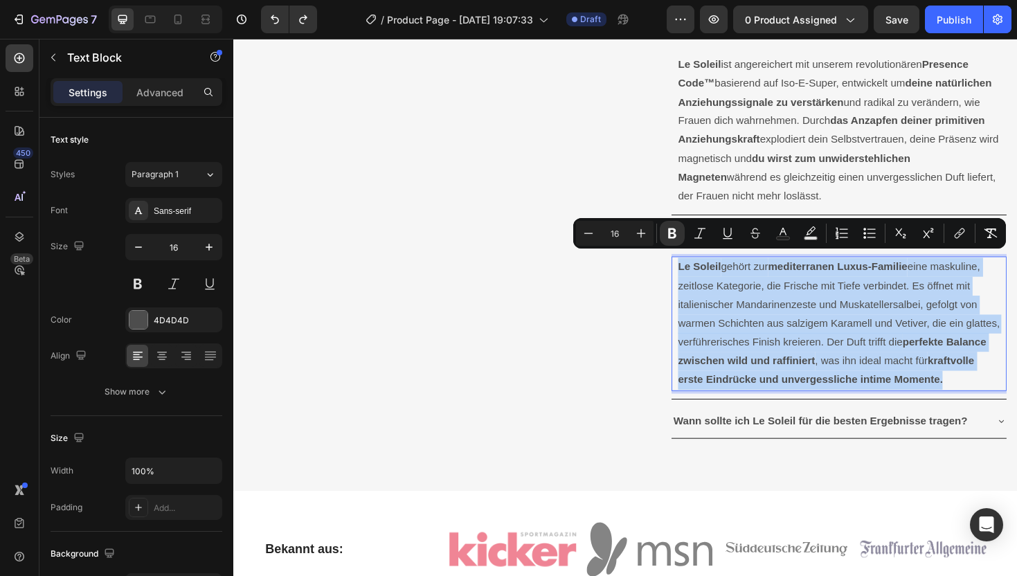
scroll to position [701, 0]
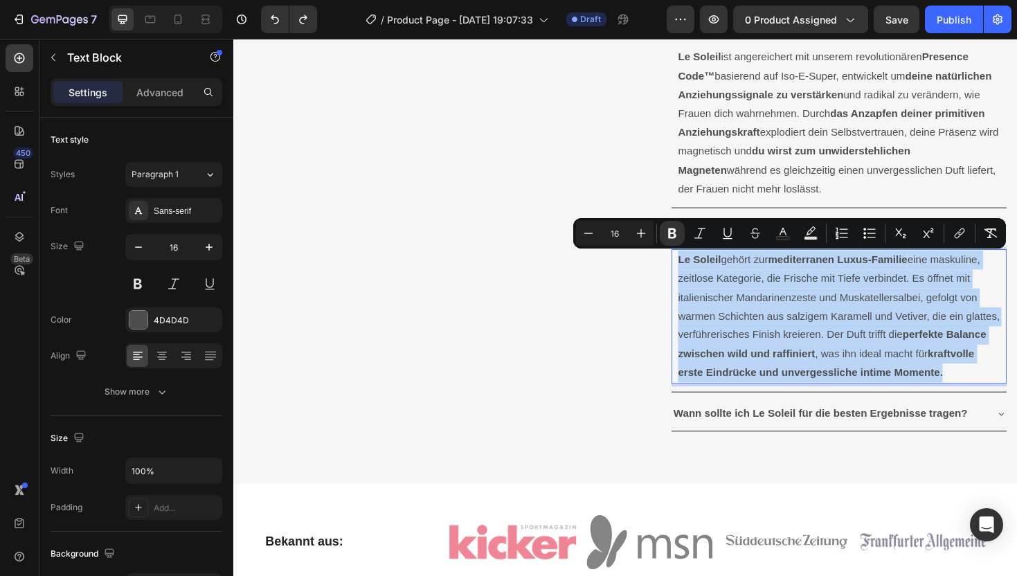
click at [801, 430] on strong "Wann sollte ich Le Soleil für die besten Ergebnisse tragen?" at bounding box center [855, 436] width 311 height 12
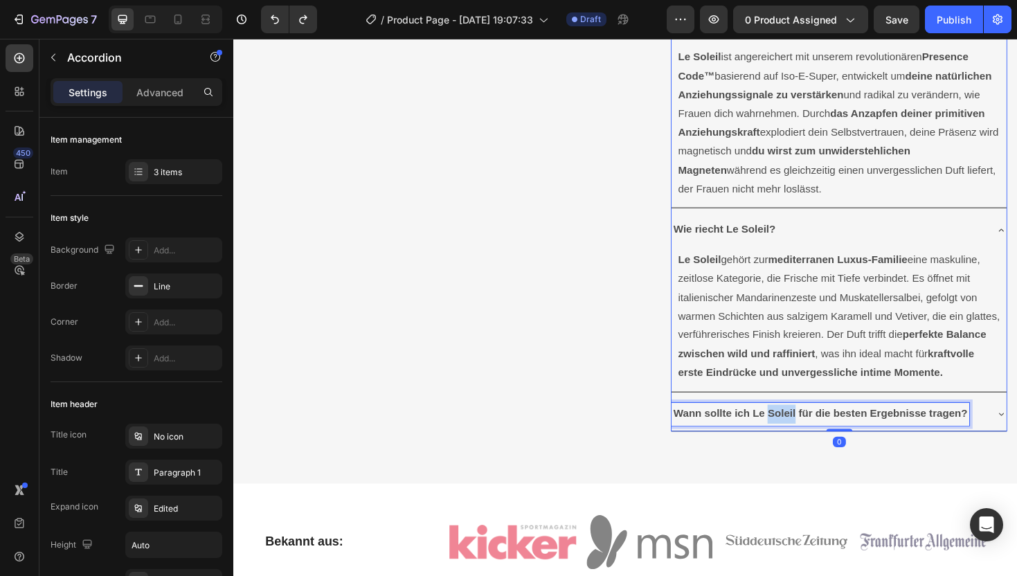
click at [804, 432] on strong "Wann sollte ich Le Soleil für die besten Ergebnisse tragen?" at bounding box center [855, 436] width 311 height 12
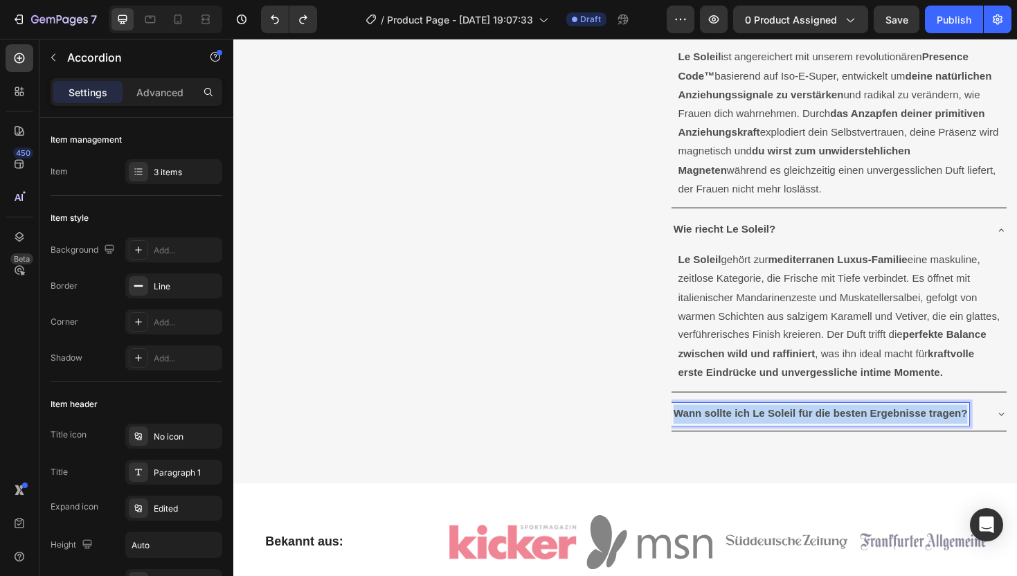
click at [804, 432] on strong "Wann sollte ich Le Soleil für die besten Ergebnisse tragen?" at bounding box center [855, 436] width 311 height 12
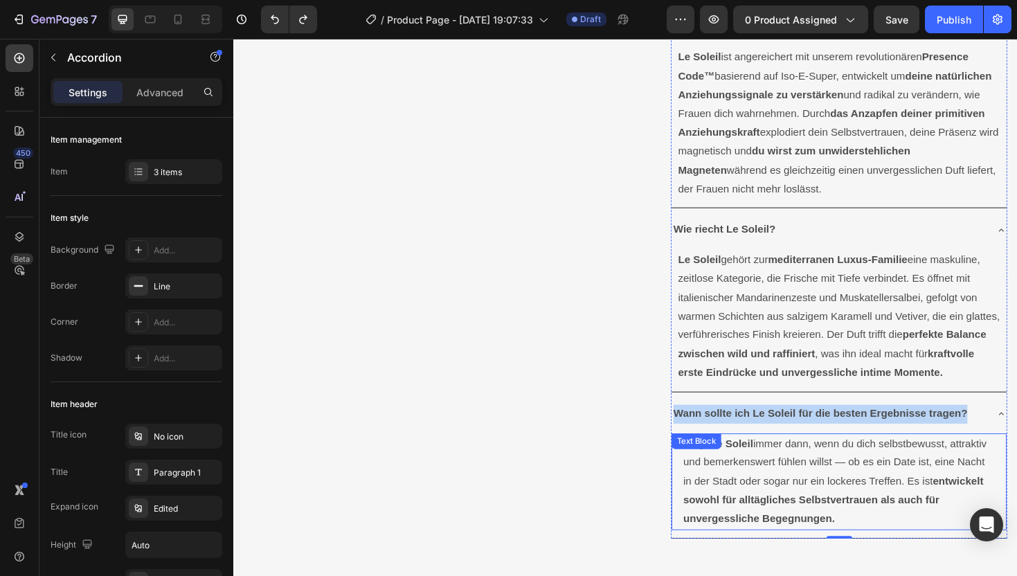
click at [880, 489] on p "Trage Le Soleil immer dann, wenn du dich selbstbewusst, attraktiv und bemerkens…" at bounding box center [875, 508] width 330 height 100
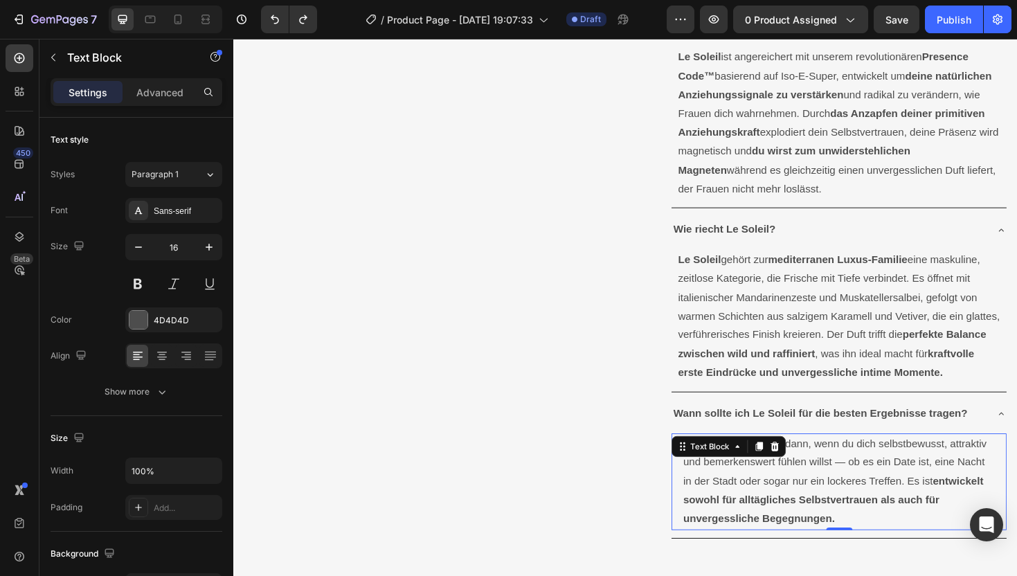
click at [880, 489] on p "Trage Le Soleil immer dann, wenn du dich selbstbewusst, attraktiv und bemerkens…" at bounding box center [875, 508] width 330 height 100
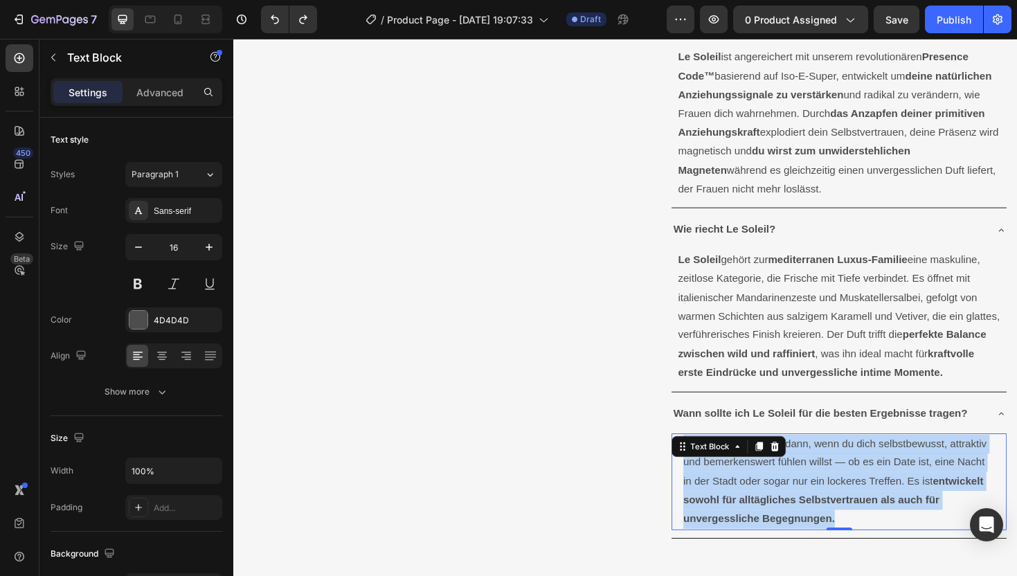
click at [880, 489] on p "Trage Le Soleil immer dann, wenn du dich selbstbewusst, attraktiv und bemerkens…" at bounding box center [875, 508] width 330 height 100
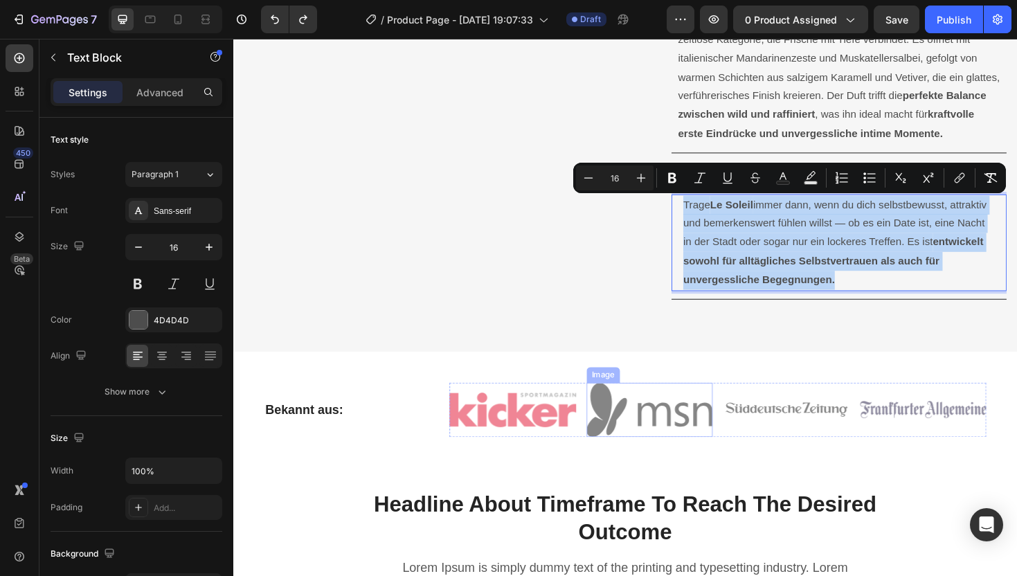
scroll to position [932, 0]
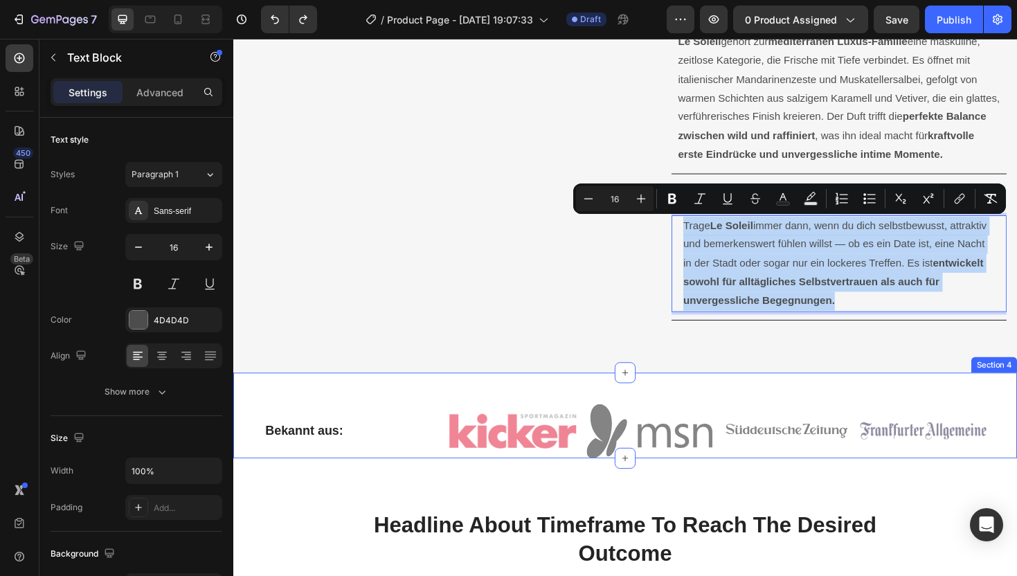
click at [419, 412] on div "Bekannt aus: Heading Image Image Image Image Row Row Section 4" at bounding box center [648, 437] width 830 height 91
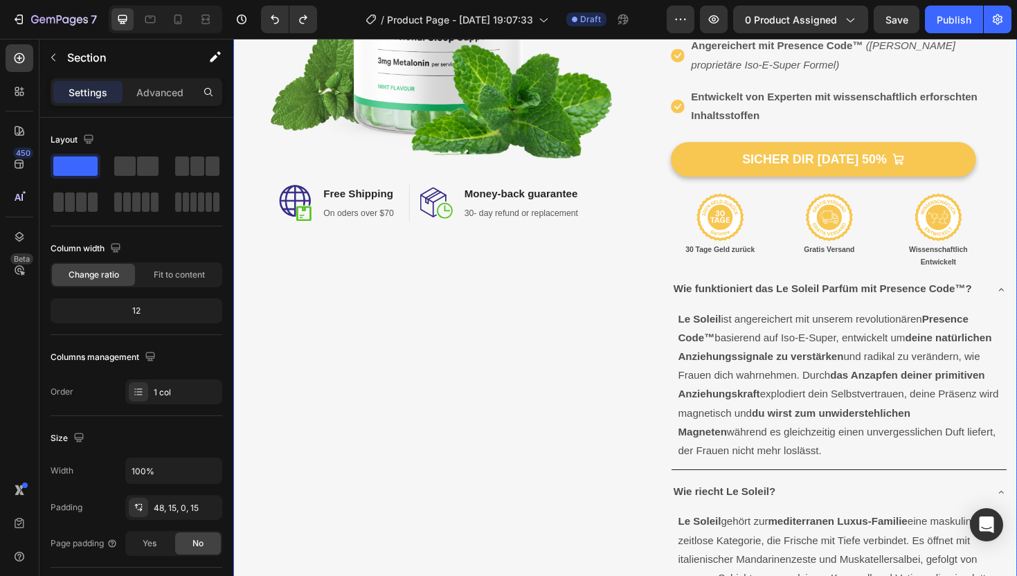
scroll to position [495, 0]
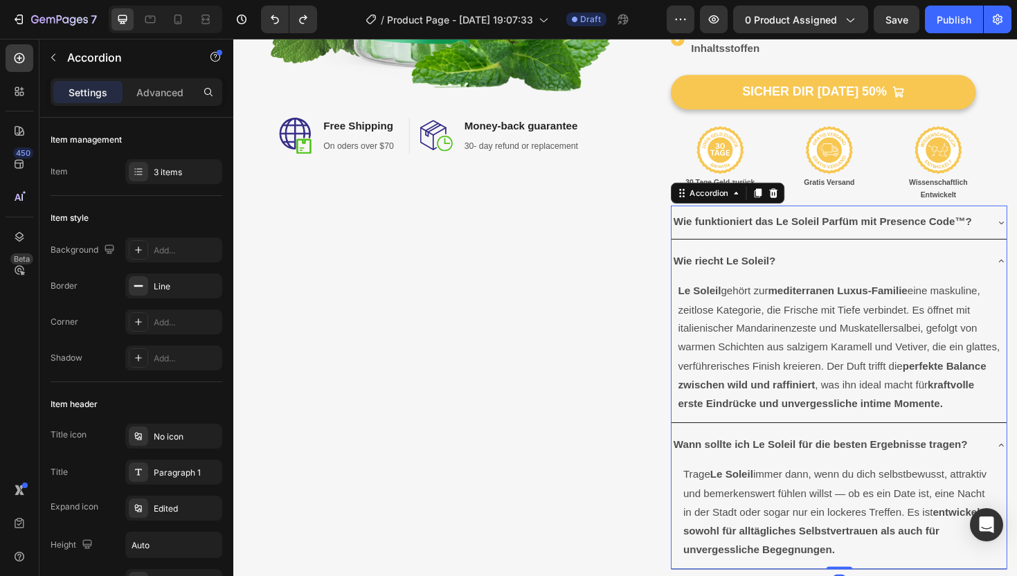
click at [1016, 272] on div "Wie riecht Le Soleil?" at bounding box center [875, 274] width 355 height 35
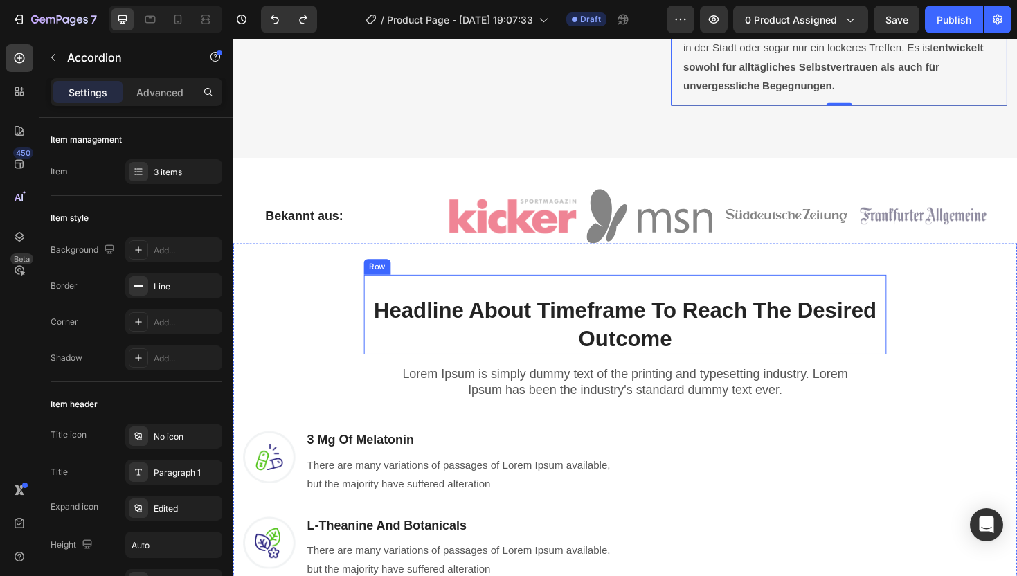
scroll to position [831, 0]
